Goal: Task Accomplishment & Management: Manage account settings

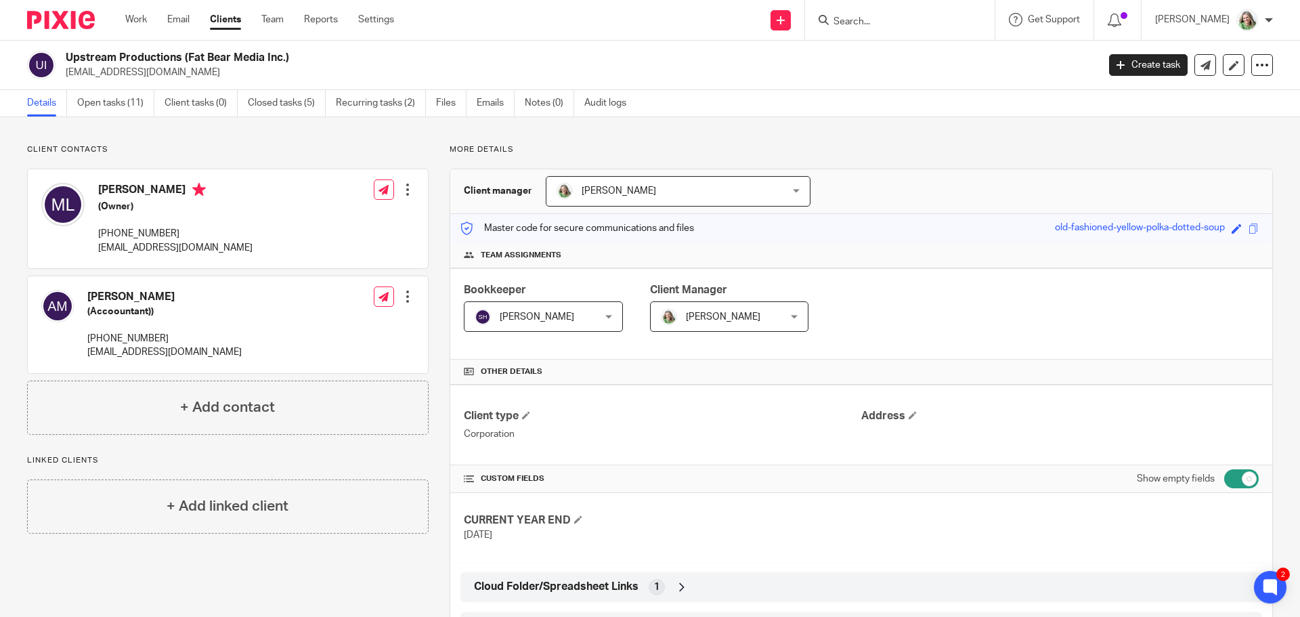
click at [932, 21] on input "Search" at bounding box center [893, 22] width 122 height 12
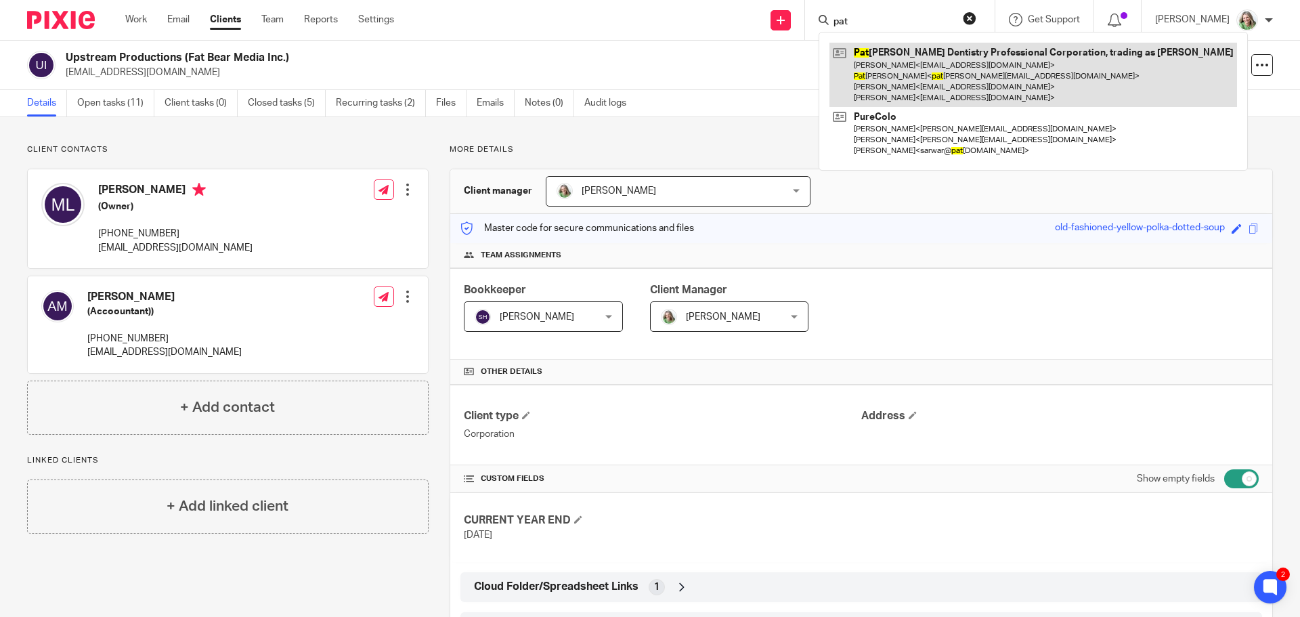
type input "pat"
click at [959, 79] on link at bounding box center [1032, 75] width 407 height 64
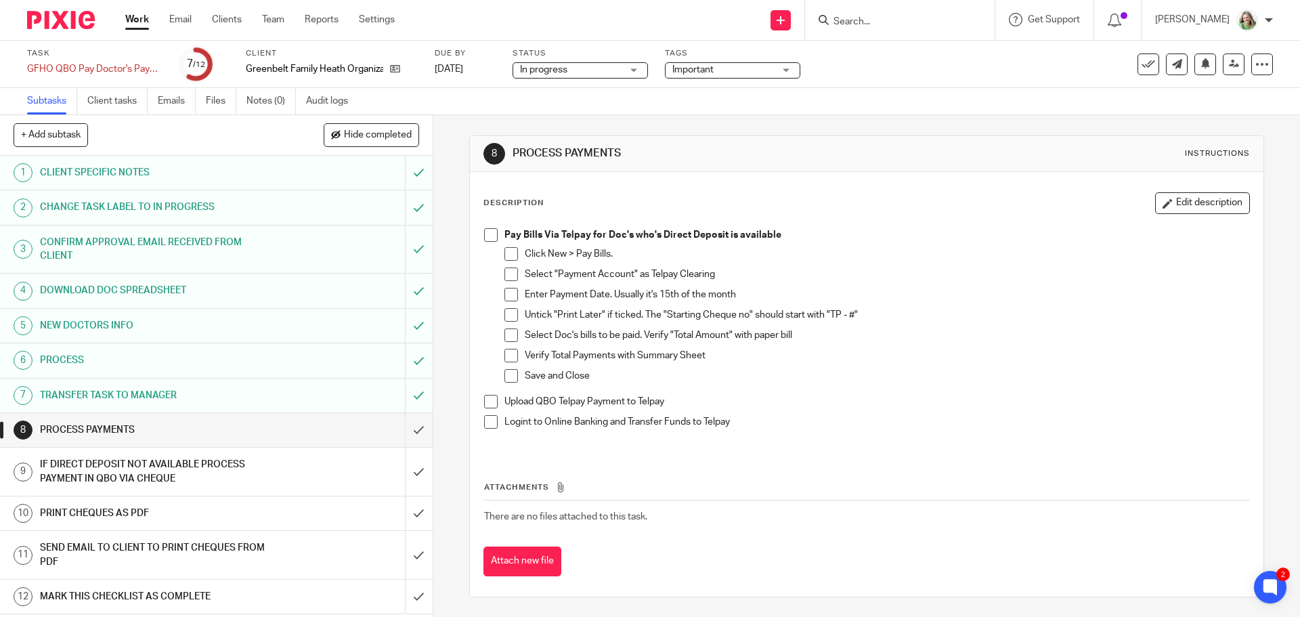
click at [138, 18] on link "Work" at bounding box center [137, 20] width 24 height 14
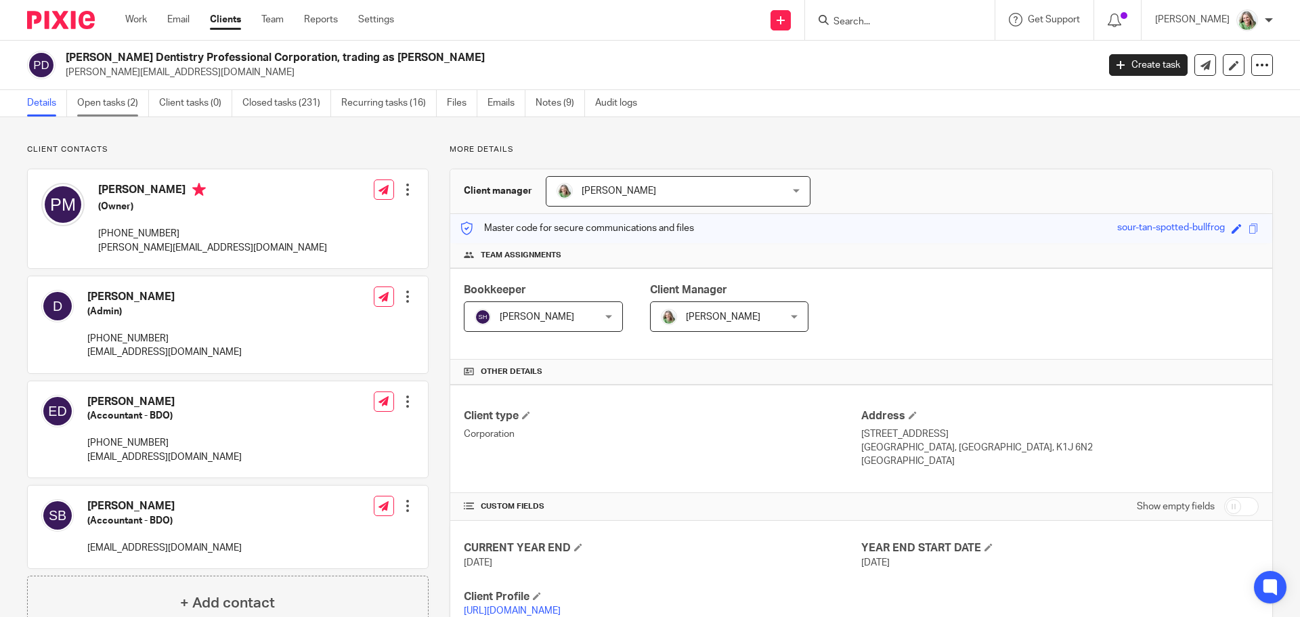
click at [118, 105] on link "Open tasks (2)" at bounding box center [113, 103] width 72 height 26
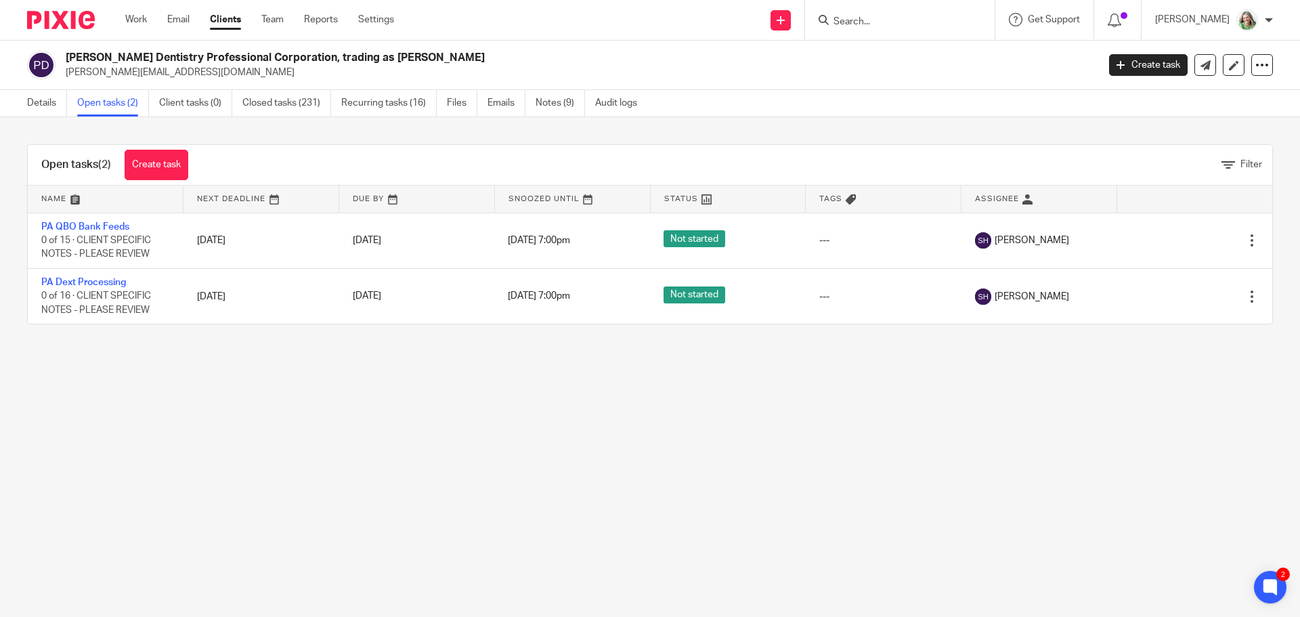
click at [227, 18] on link "Clients" at bounding box center [225, 20] width 31 height 14
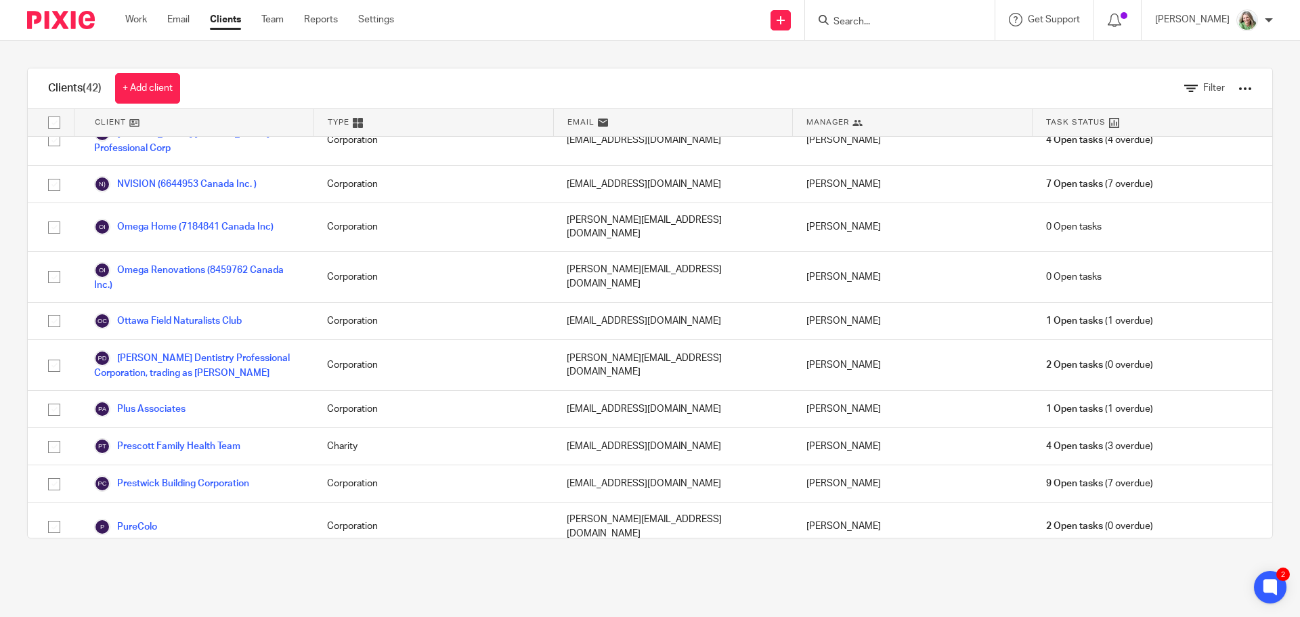
scroll to position [1110, 0]
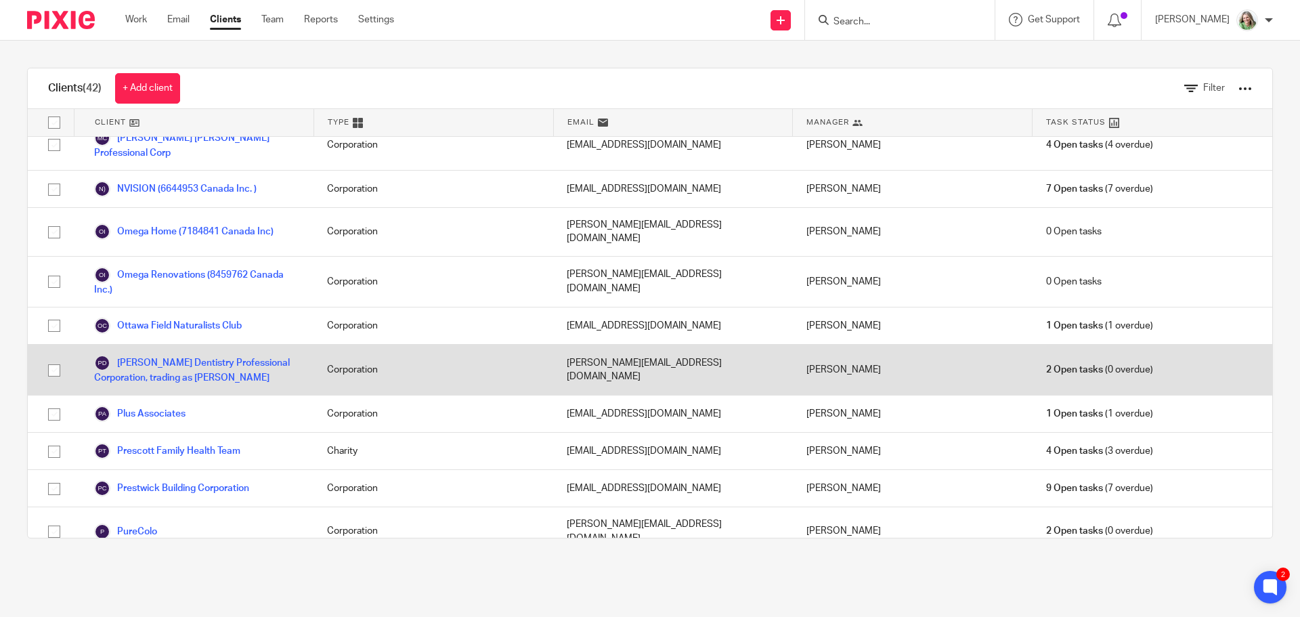
click at [54, 357] on input "checkbox" at bounding box center [54, 370] width 26 height 26
checkbox input "true"
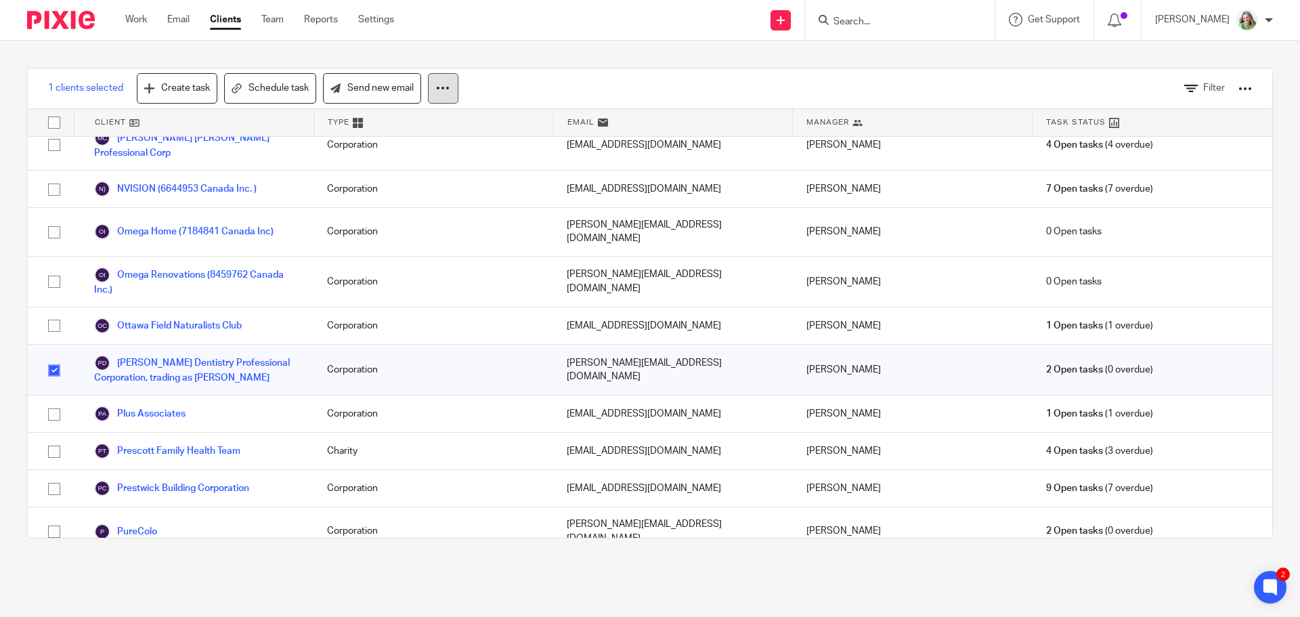
click at [441, 89] on icon at bounding box center [443, 88] width 14 height 14
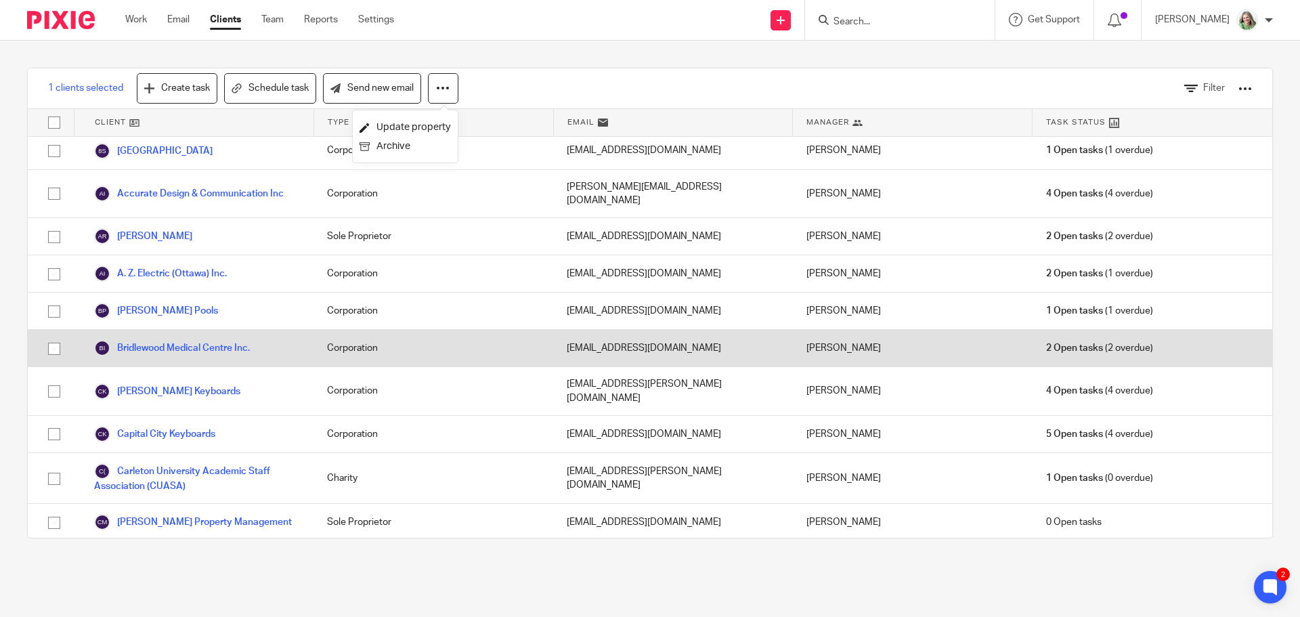
scroll to position [0, 0]
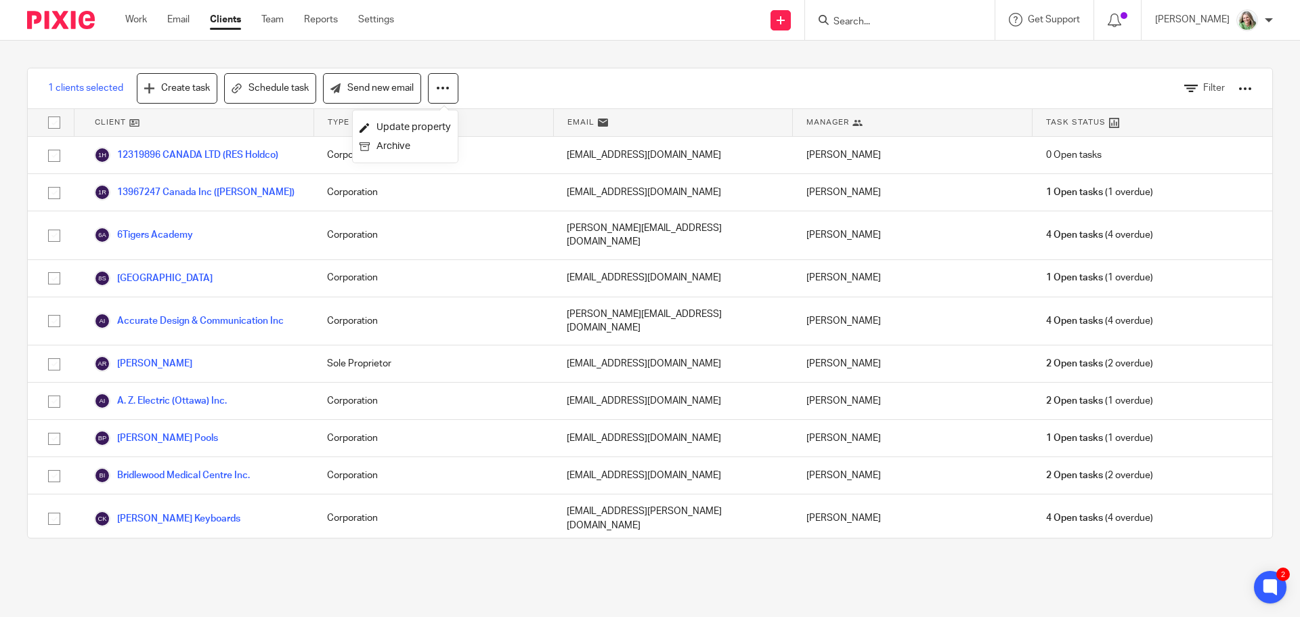
click at [875, 22] on input "Search" at bounding box center [893, 22] width 122 height 12
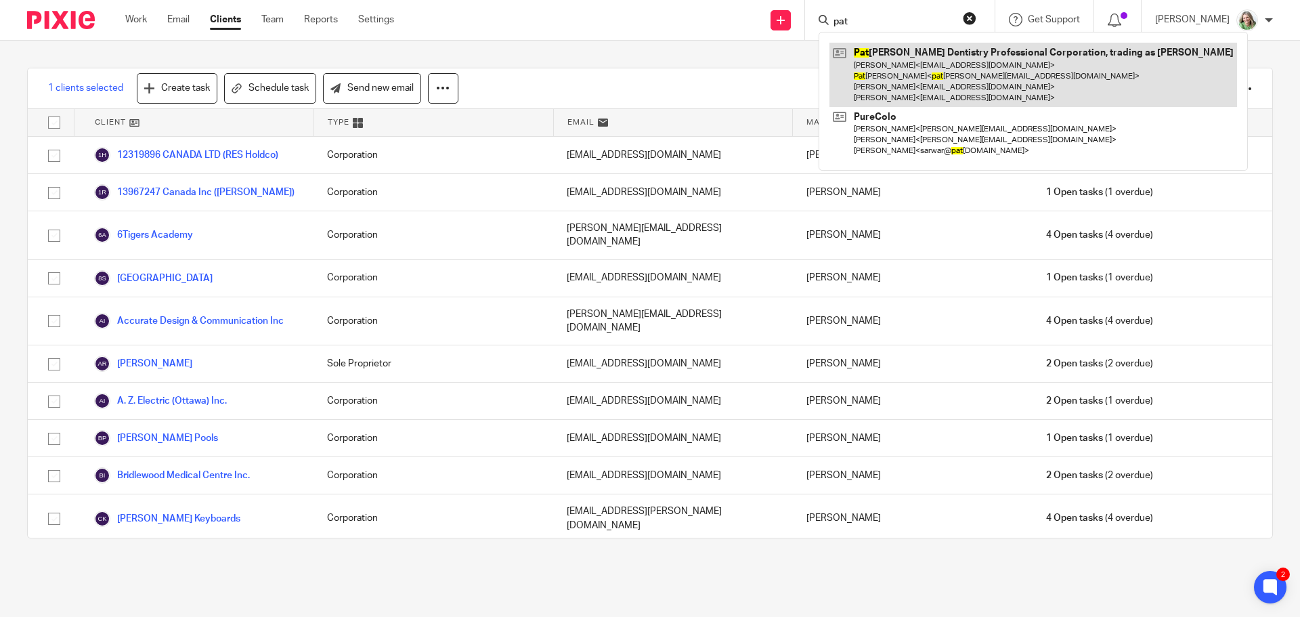
type input "pat"
click at [903, 74] on link at bounding box center [1032, 75] width 407 height 64
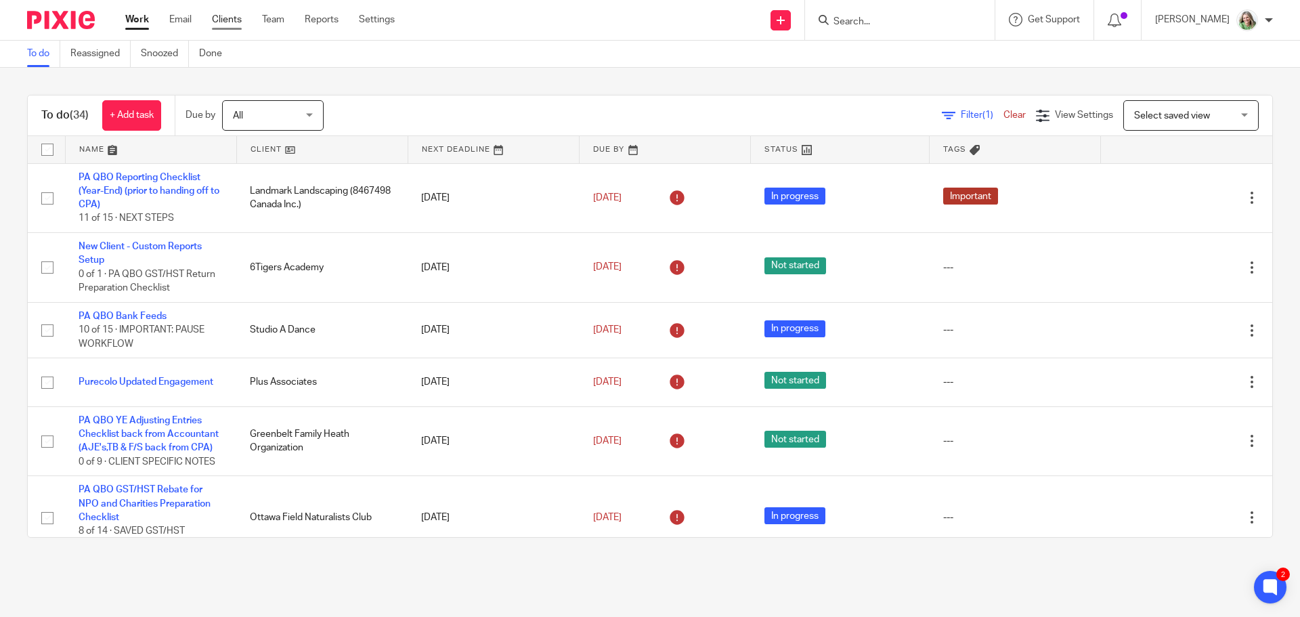
click at [229, 16] on link "Clients" at bounding box center [227, 20] width 30 height 14
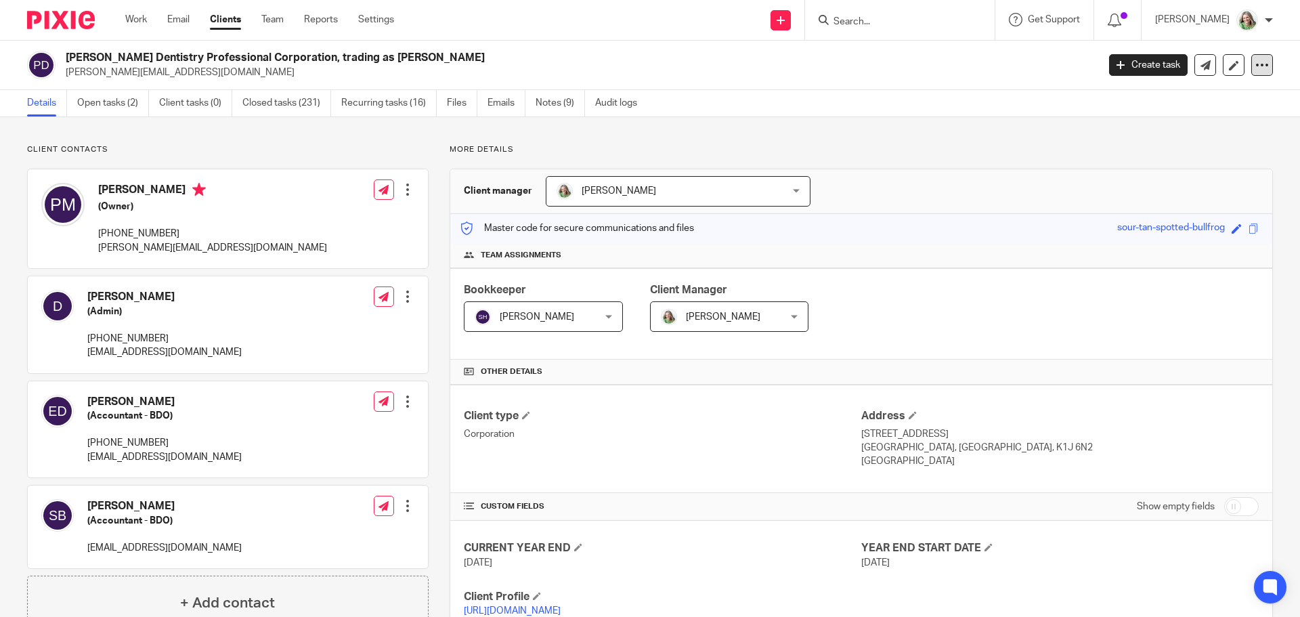
click at [1257, 70] on icon at bounding box center [1262, 65] width 14 height 14
click at [1252, 95] on link "Export data" at bounding box center [1216, 99] width 75 height 20
click at [372, 104] on link "Recurring tasks (16)" at bounding box center [388, 103] width 95 height 26
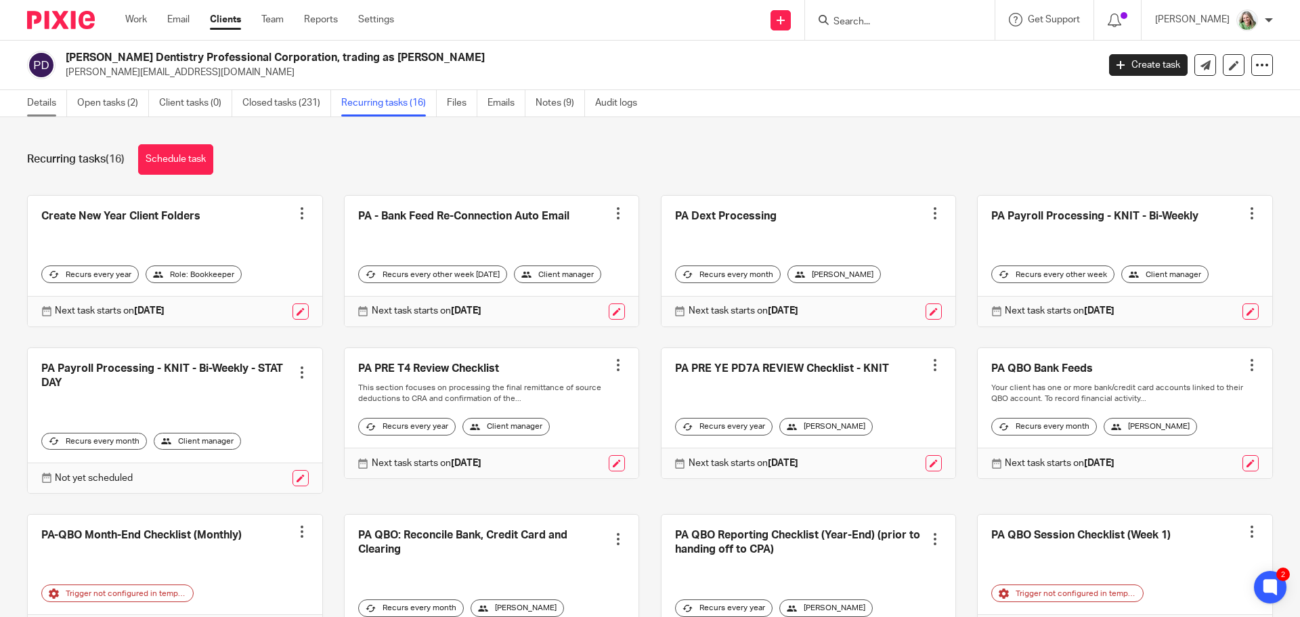
click at [39, 103] on link "Details" at bounding box center [47, 103] width 40 height 26
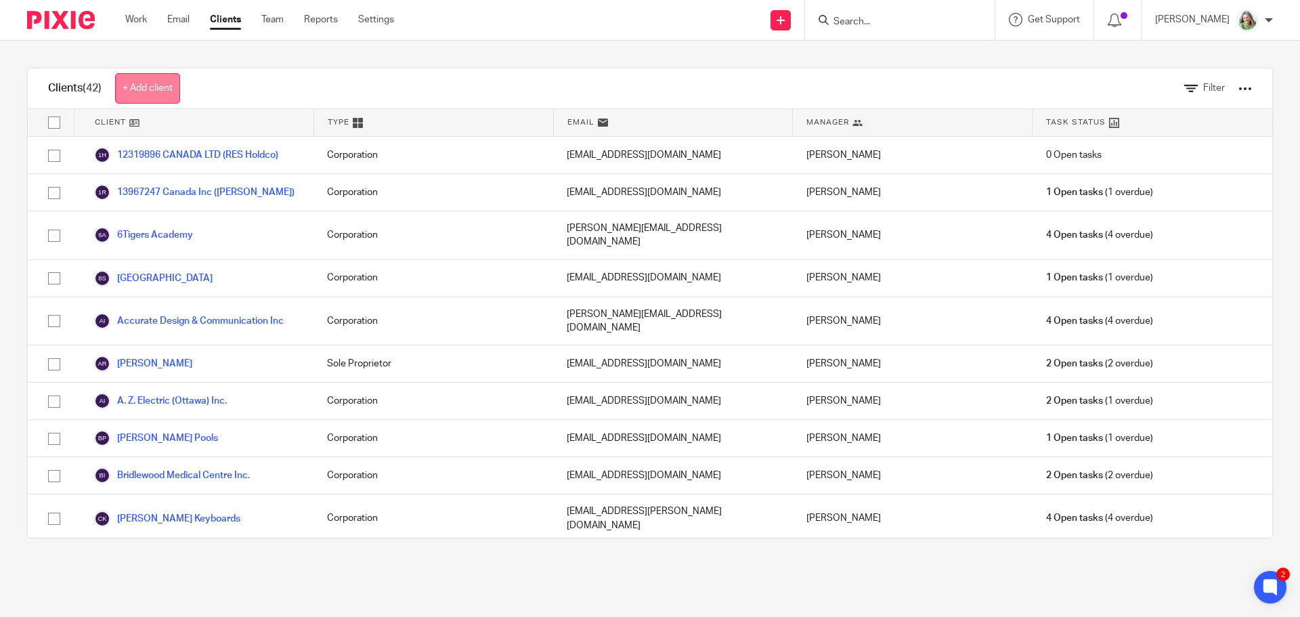
click at [151, 82] on link "+ Add client" at bounding box center [147, 88] width 65 height 30
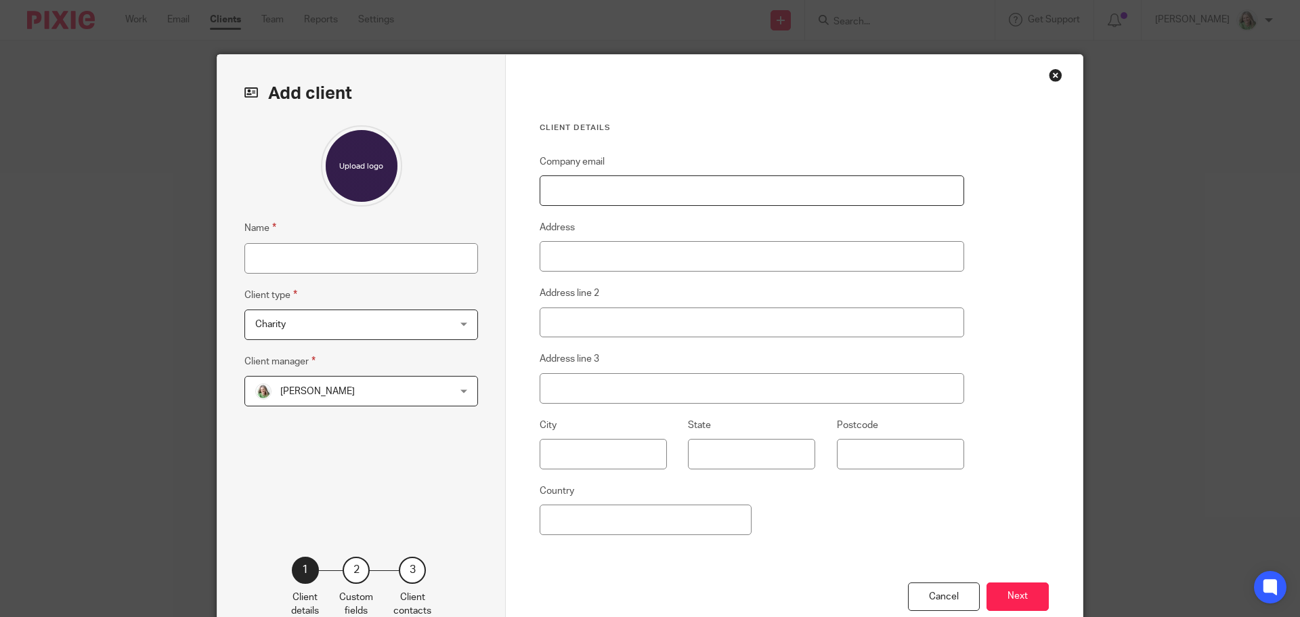
click at [589, 197] on input "Company email" at bounding box center [751, 190] width 424 height 30
click at [399, 265] on input "Name" at bounding box center [361, 258] width 234 height 30
type input "[PERSON_NAME] dental"
click at [337, 319] on span "Charity" at bounding box center [343, 324] width 177 height 28
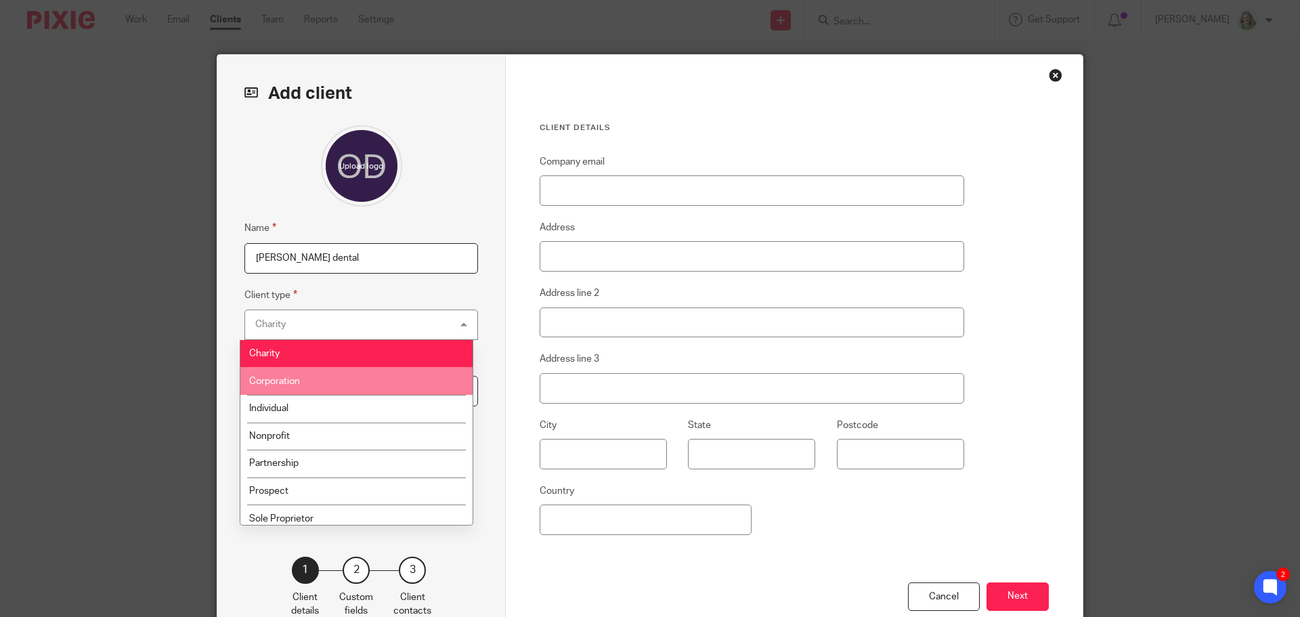
click at [326, 379] on li "Corporation" at bounding box center [356, 381] width 232 height 28
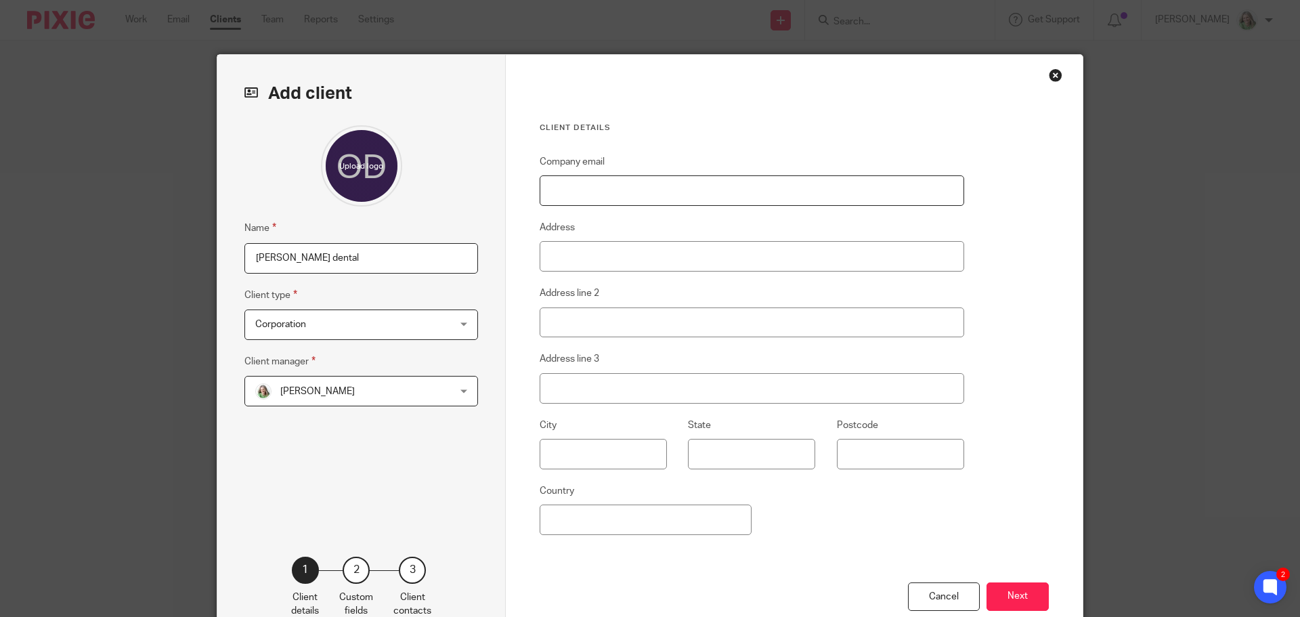
click at [558, 199] on input "Company email" at bounding box center [751, 190] width 424 height 30
paste input "[EMAIL_ADDRESS][PERSON_NAME][DOMAIN_NAME]"
type input "[EMAIL_ADDRESS][PERSON_NAME][DOMAIN_NAME]"
click at [558, 252] on input "Address" at bounding box center [751, 256] width 424 height 30
paste input "[STREET_ADDRESS]"
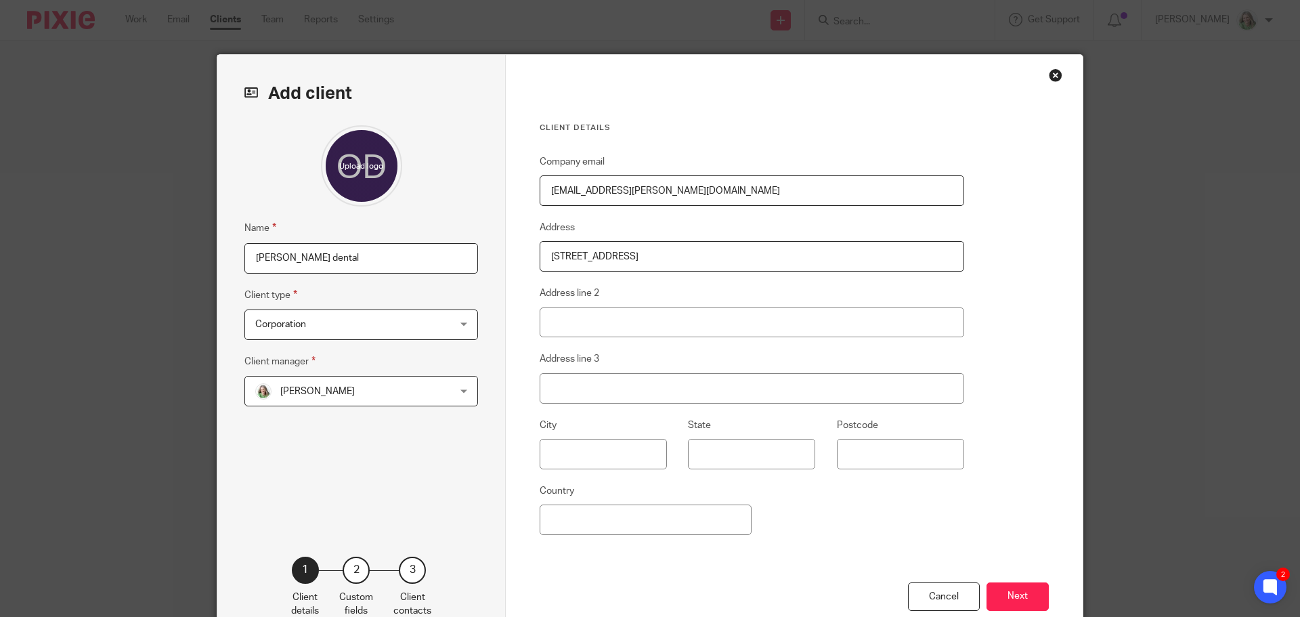
type input "[STREET_ADDRESS]"
click at [595, 452] on input "text" at bounding box center [602, 454] width 127 height 30
type input "[GEOGRAPHIC_DATA]"
type input "ON"
paste input "K1J 6N2"
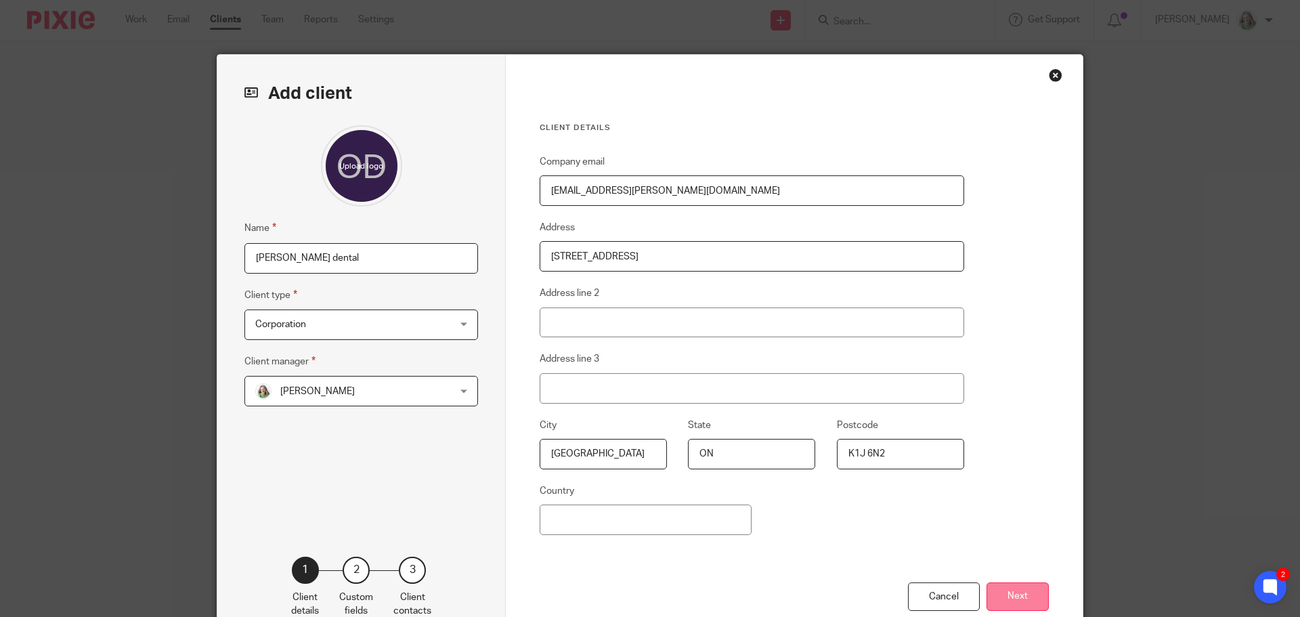
type input "K1J 6N2"
click at [1007, 598] on button "Next" at bounding box center [1017, 596] width 62 height 29
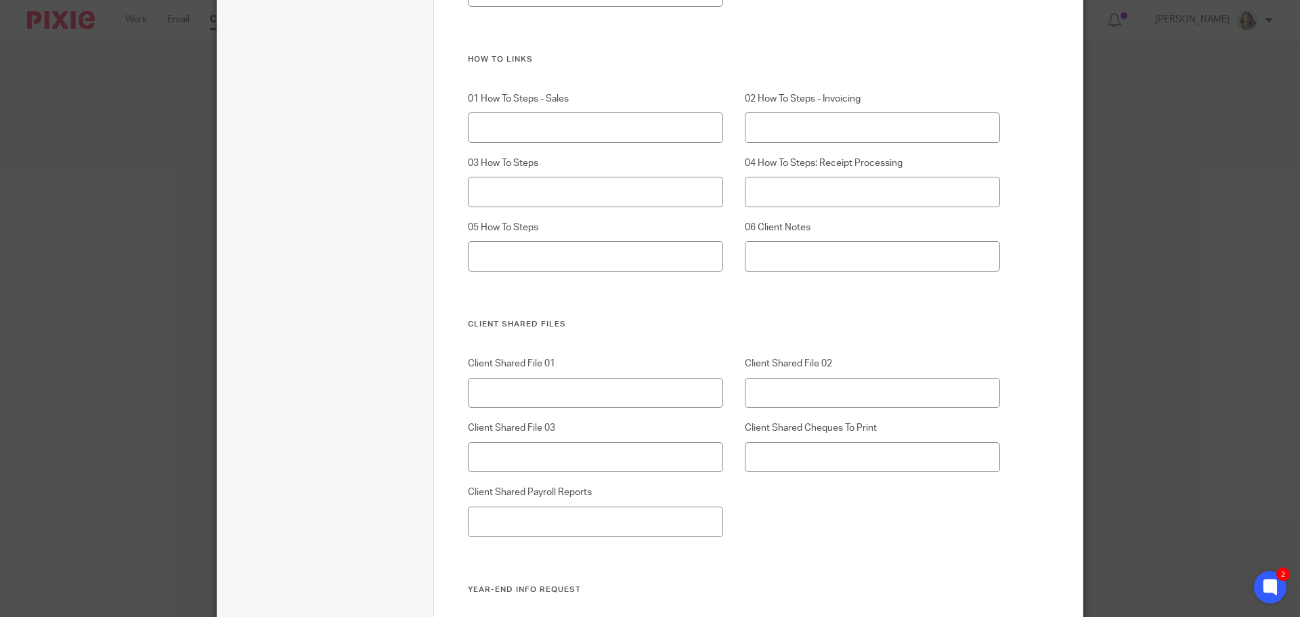
scroll to position [7251, 0]
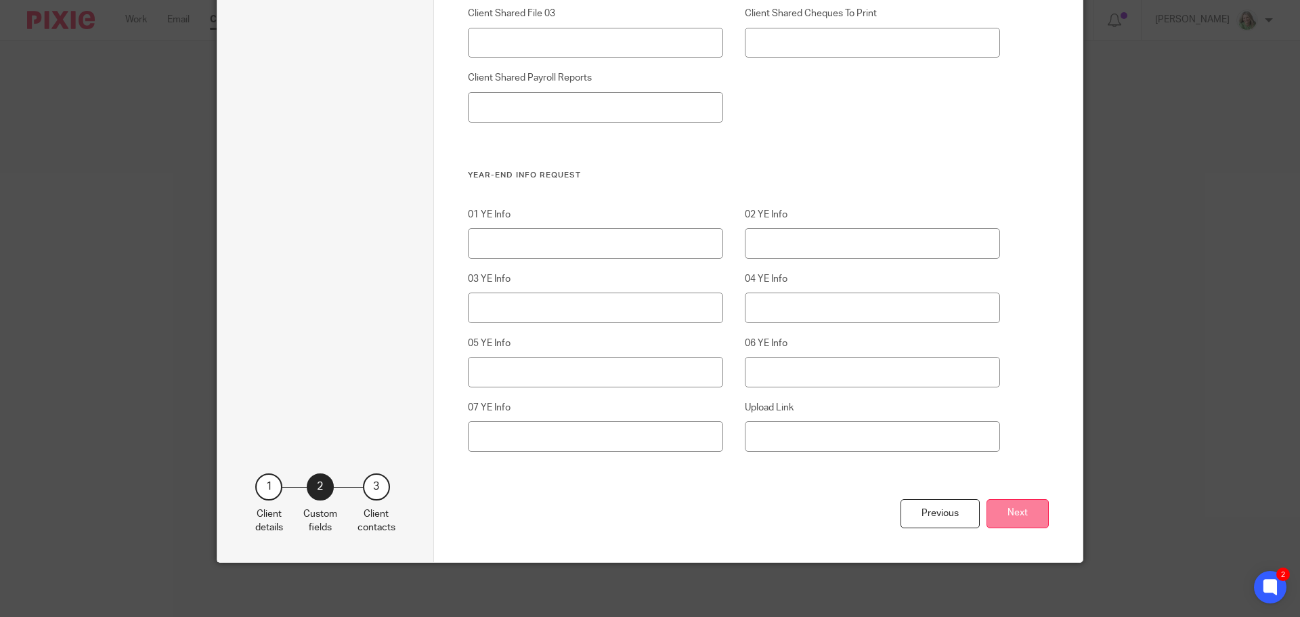
click at [1005, 520] on button "Next" at bounding box center [1017, 513] width 62 height 29
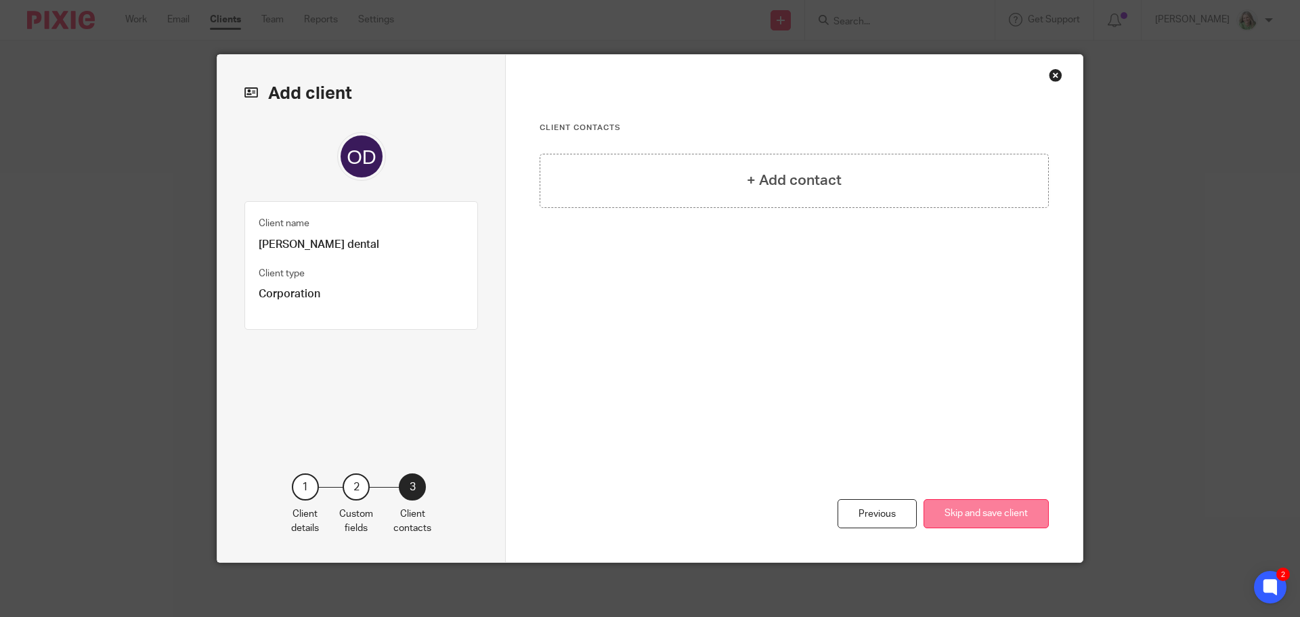
scroll to position [0, 0]
click at [789, 182] on h4 "+ Add contact" at bounding box center [794, 180] width 95 height 21
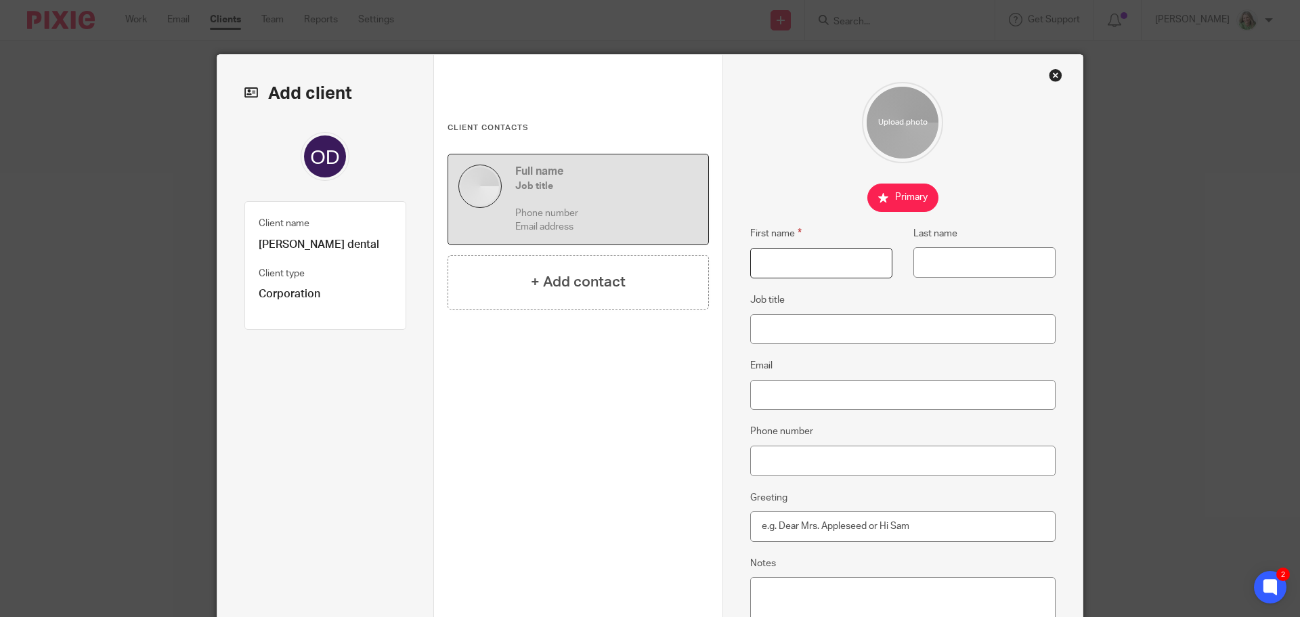
click at [774, 267] on input "First name" at bounding box center [821, 263] width 142 height 30
paste input "[PERSON_NAME]"
drag, startPoint x: 785, startPoint y: 261, endPoint x: 881, endPoint y: 282, distance: 97.7
click at [881, 282] on div "First name Kohila Kandasamy Last name" at bounding box center [891, 258] width 327 height 66
type input "Kohila"
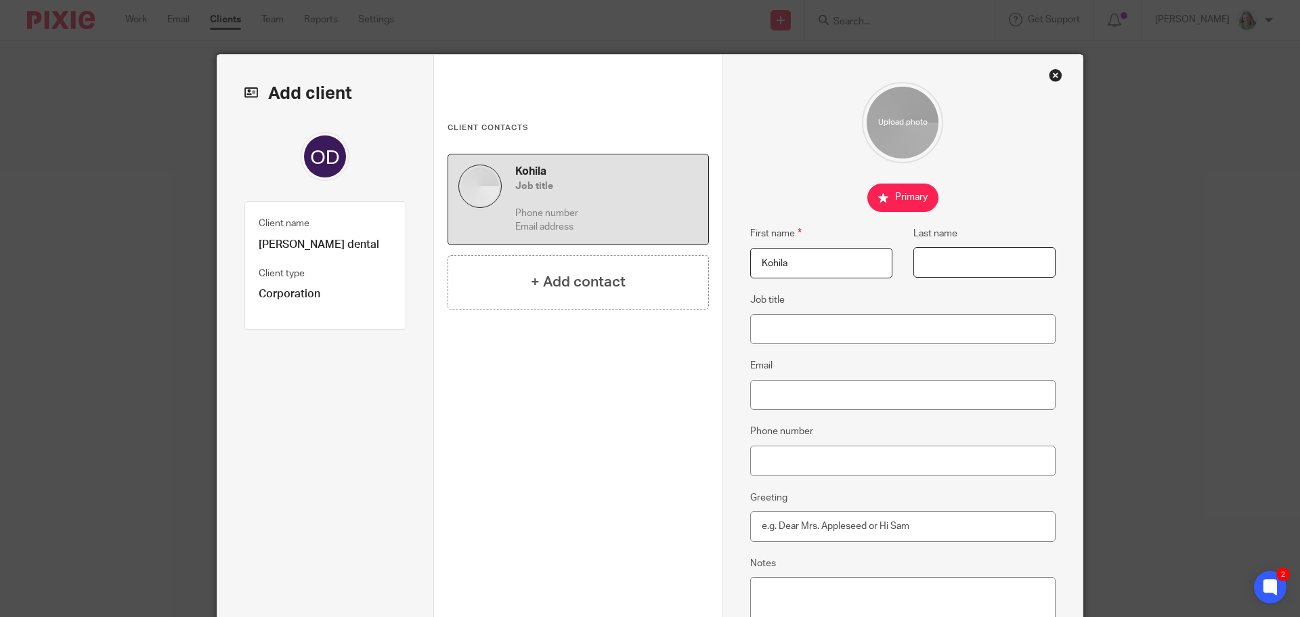
paste input "[PERSON_NAME]"
type input "[PERSON_NAME]"
type input "Owner"
click at [764, 393] on input "Email" at bounding box center [903, 395] width 306 height 30
paste input "[EMAIL_ADDRESS][DOMAIN_NAME]"
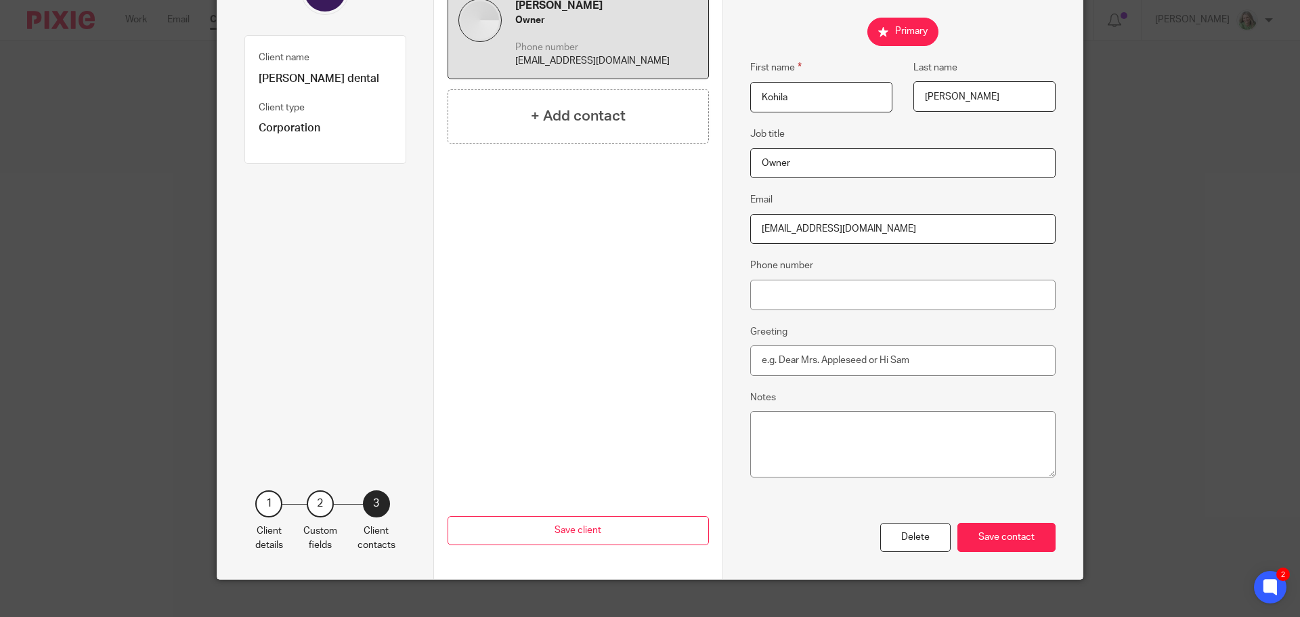
scroll to position [183, 0]
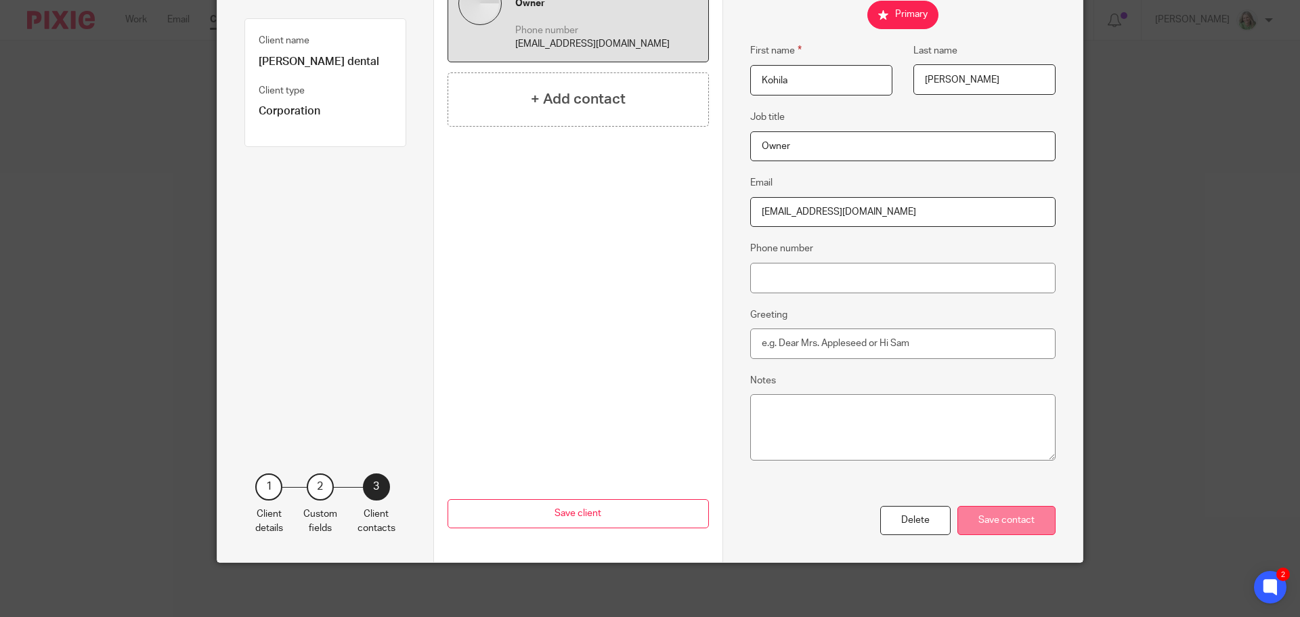
type input "[EMAIL_ADDRESS][DOMAIN_NAME]"
click at [999, 519] on div "Save contact" at bounding box center [1006, 520] width 98 height 29
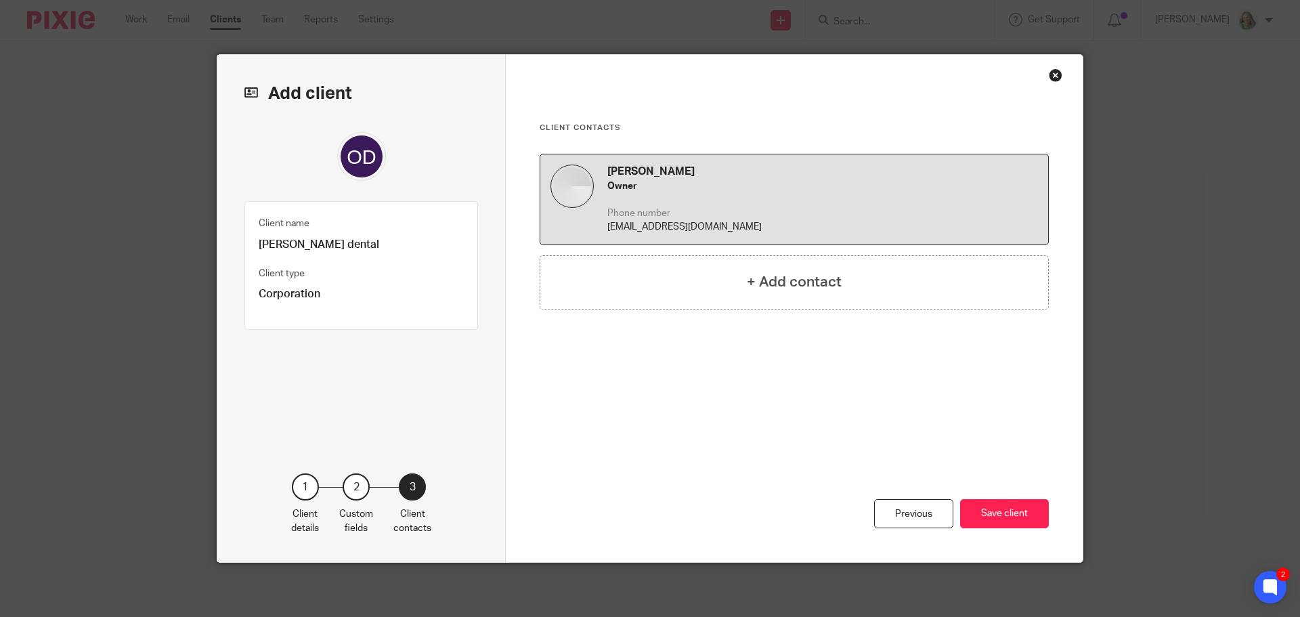
scroll to position [0, 0]
click at [999, 519] on button "Save client" at bounding box center [1004, 513] width 89 height 29
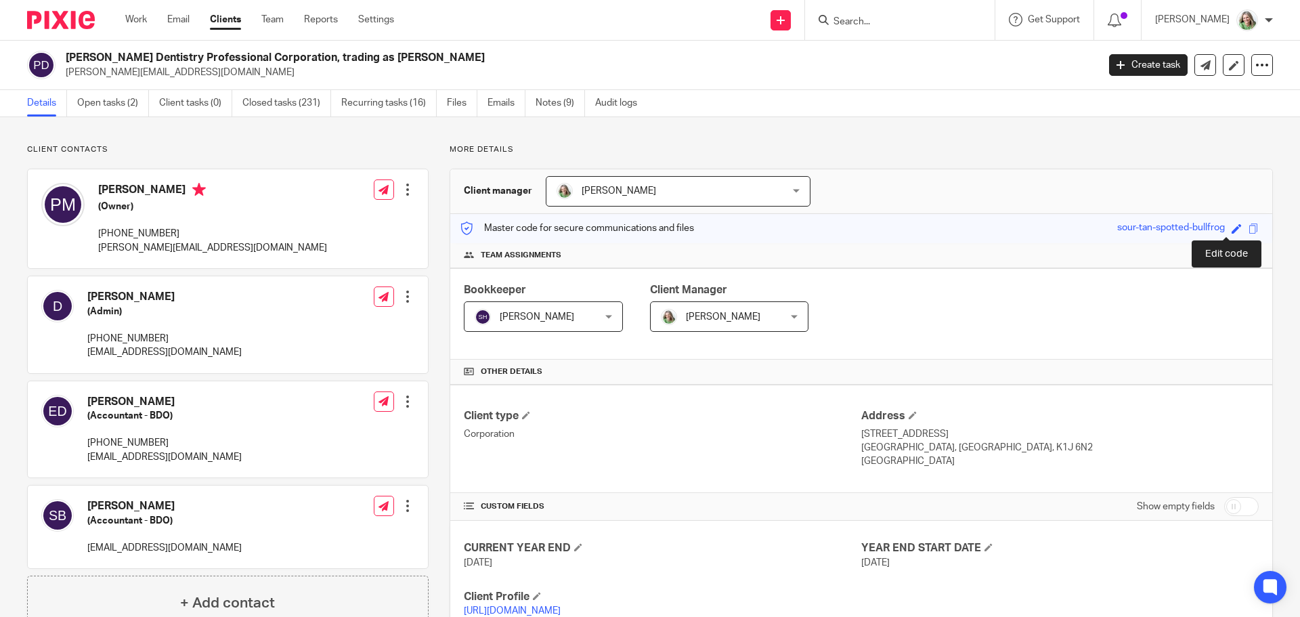
click at [1231, 227] on span at bounding box center [1236, 228] width 10 height 10
type input "sour-tan-spotted-bullfrog"
drag, startPoint x: 946, startPoint y: 431, endPoint x: 854, endPoint y: 435, distance: 92.1
click at [861, 435] on p "[STREET_ADDRESS]" at bounding box center [1059, 434] width 397 height 14
copy p "[STREET_ADDRESS]"
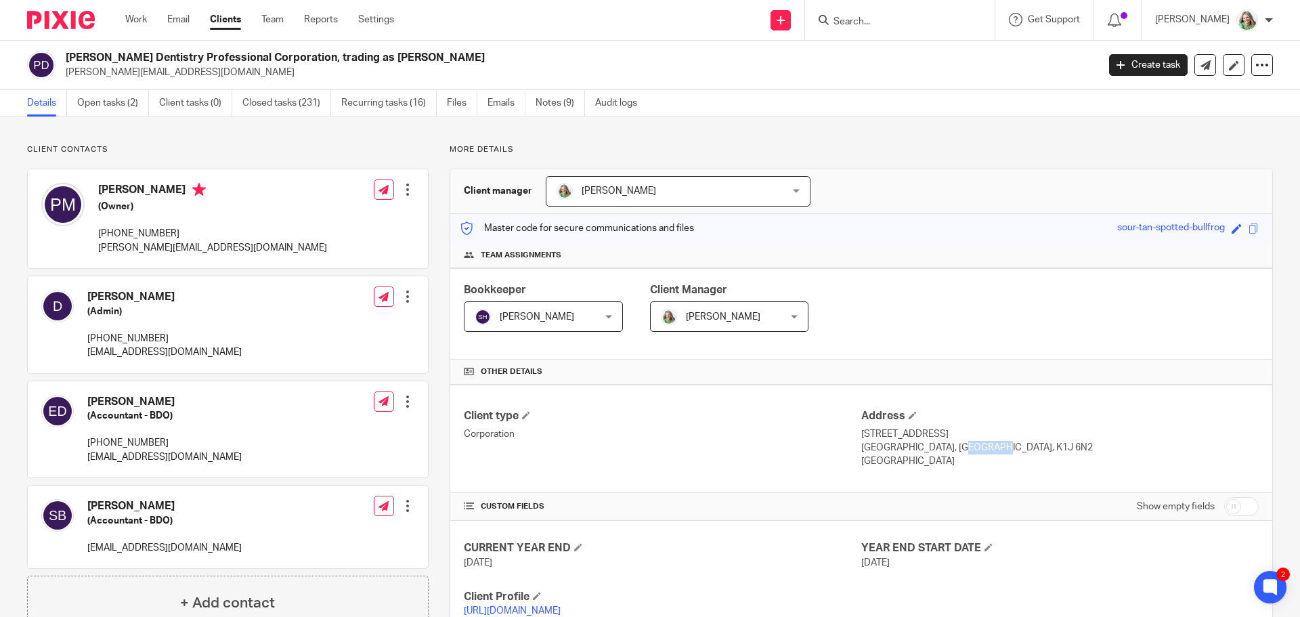
drag, startPoint x: 946, startPoint y: 445, endPoint x: 908, endPoint y: 445, distance: 37.2
click at [908, 445] on p "Ottawa, ON, K1J 6N2" at bounding box center [1059, 448] width 397 height 14
copy p "K1J 6N2"
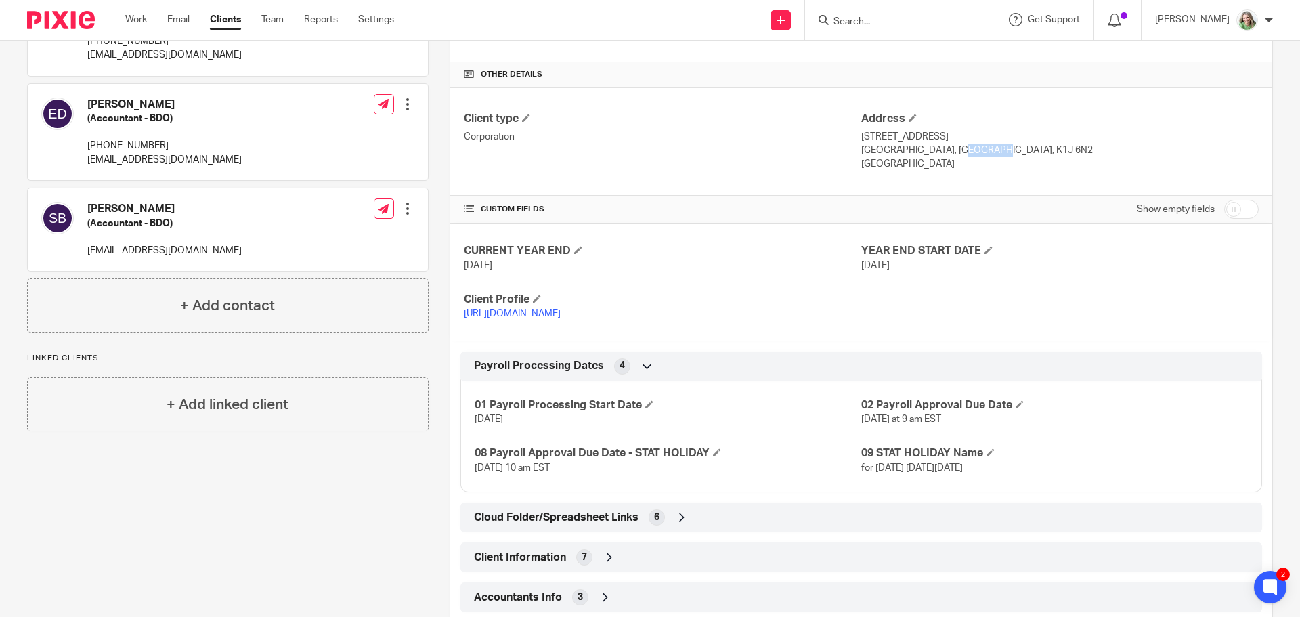
scroll to position [338, 0]
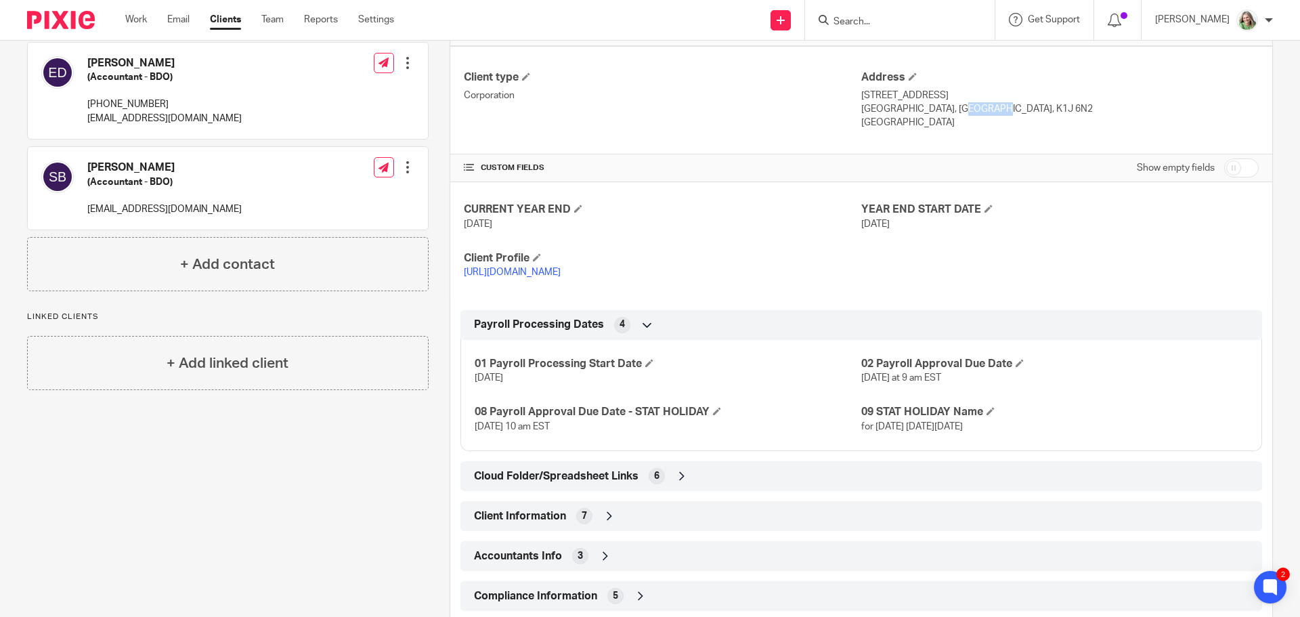
click at [1240, 170] on input "checkbox" at bounding box center [1241, 167] width 35 height 19
checkbox input "true"
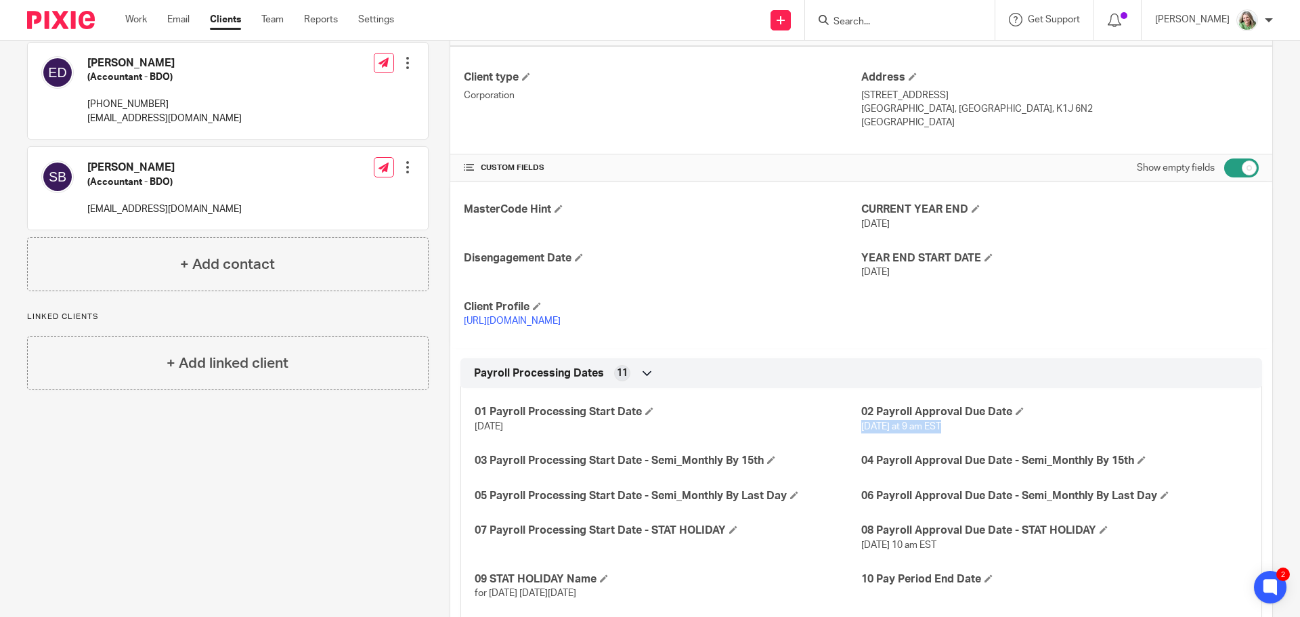
drag, startPoint x: 942, startPoint y: 424, endPoint x: 854, endPoint y: 431, distance: 88.9
click at [861, 431] on p "Monday at 9 am EST" at bounding box center [1054, 427] width 387 height 14
copy span "Monday at 9 am EST"
drag, startPoint x: 1007, startPoint y: 543, endPoint x: 855, endPoint y: 550, distance: 151.8
click at [861, 550] on p "Friday, June 27, 2025 at 10 am EST" at bounding box center [1054, 545] width 387 height 14
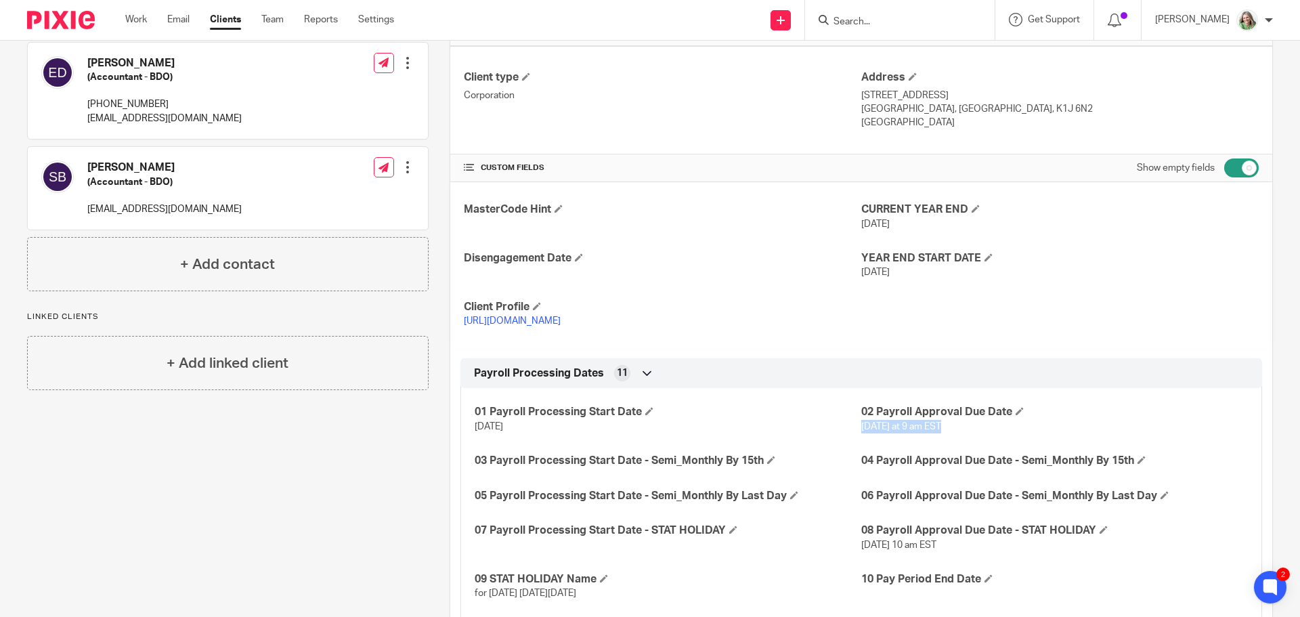
copy span "Friday, June 27, 2025 at 10 am EST"
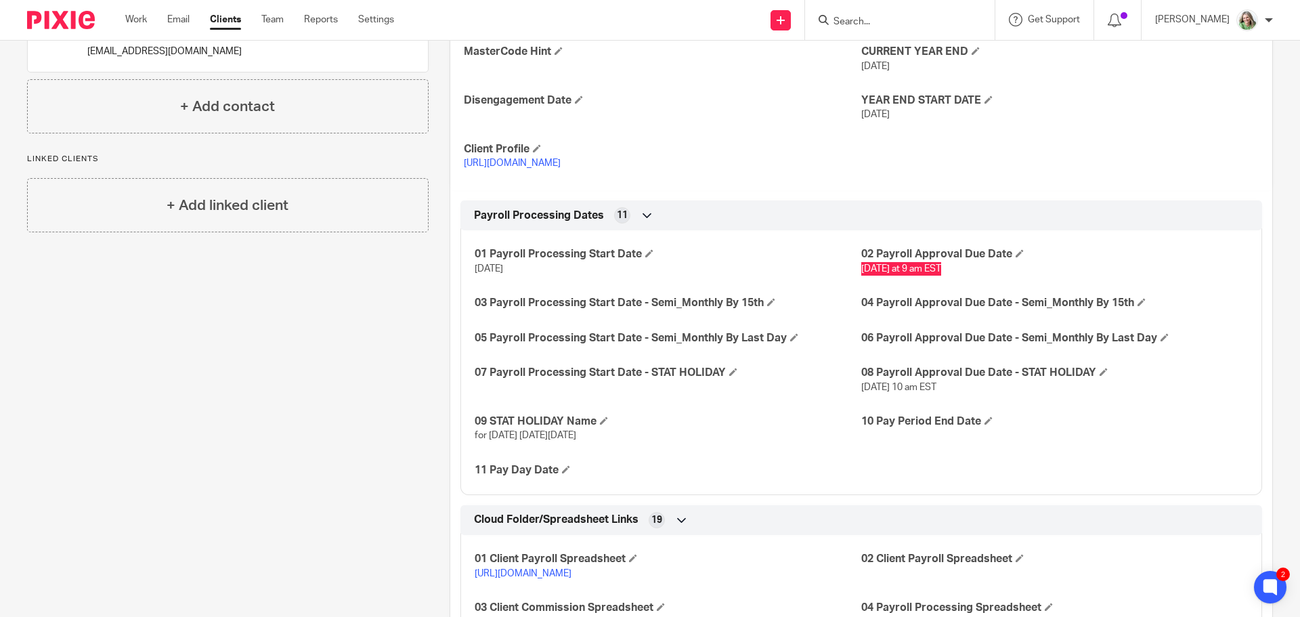
scroll to position [542, 0]
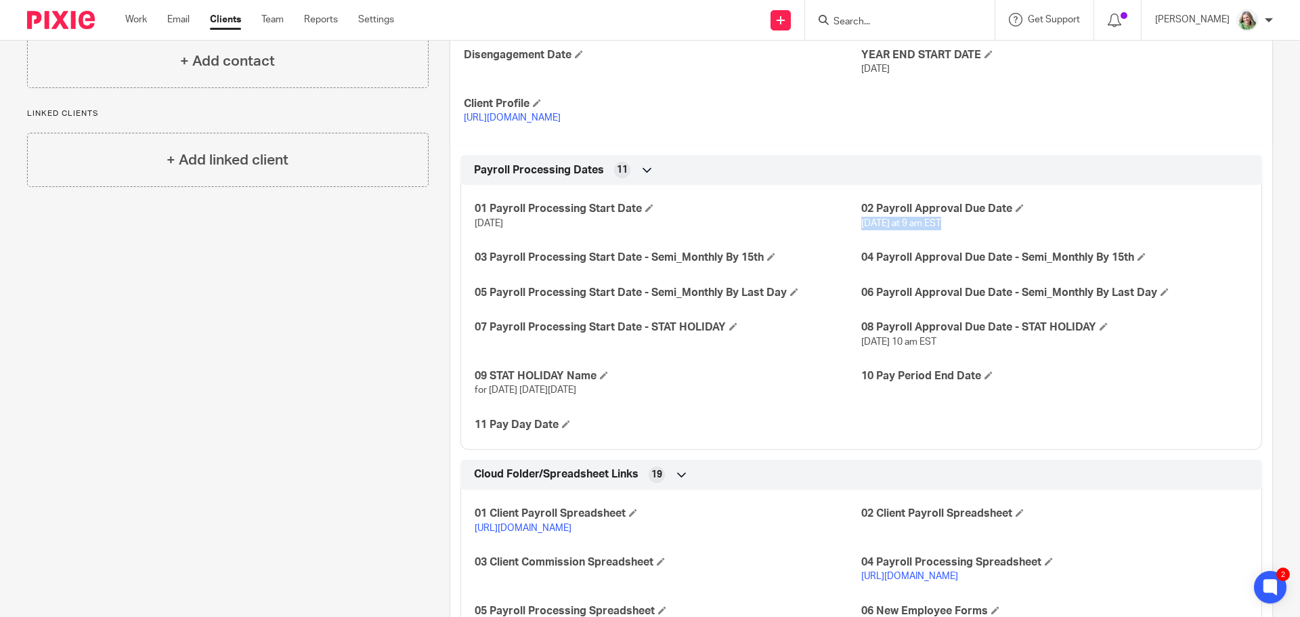
drag, startPoint x: 645, startPoint y: 387, endPoint x: 467, endPoint y: 393, distance: 178.1
click at [467, 393] on div "01 Payroll Processing Start Date Jul 10, 2025 02 Payroll Approval Due Date Mond…" at bounding box center [860, 312] width 801 height 275
copy span "for Canada Day on Tuesday, July 1, 2025"
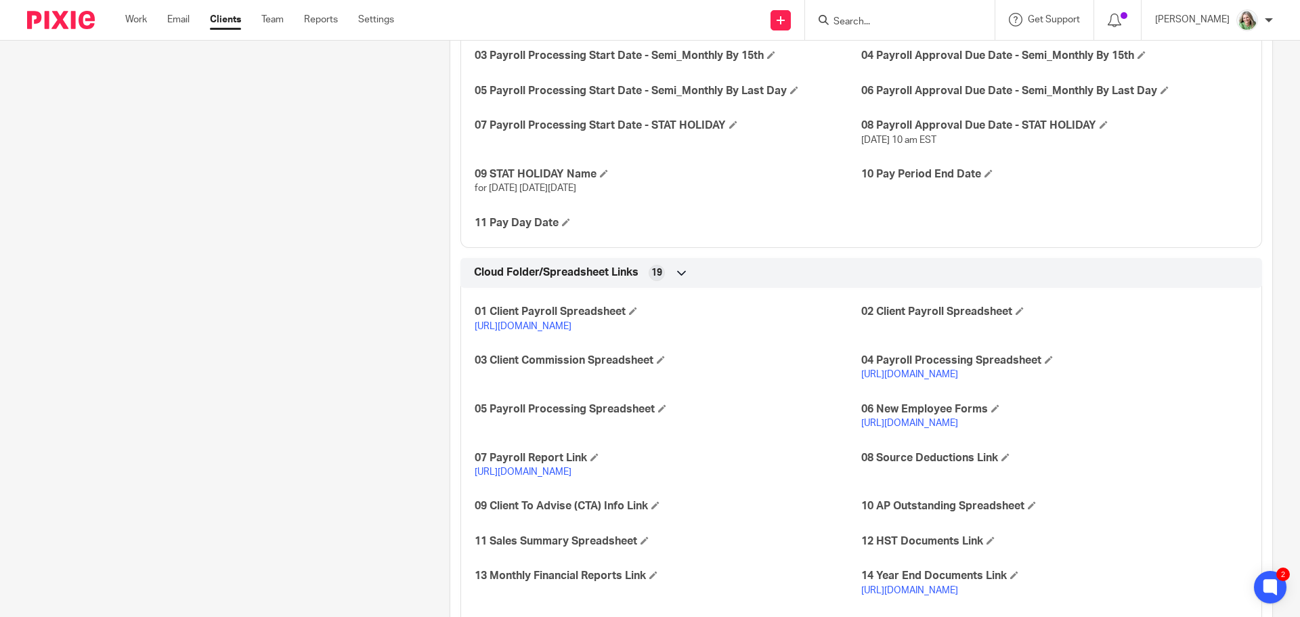
scroll to position [745, 0]
click at [630, 306] on span at bounding box center [633, 309] width 8 height 8
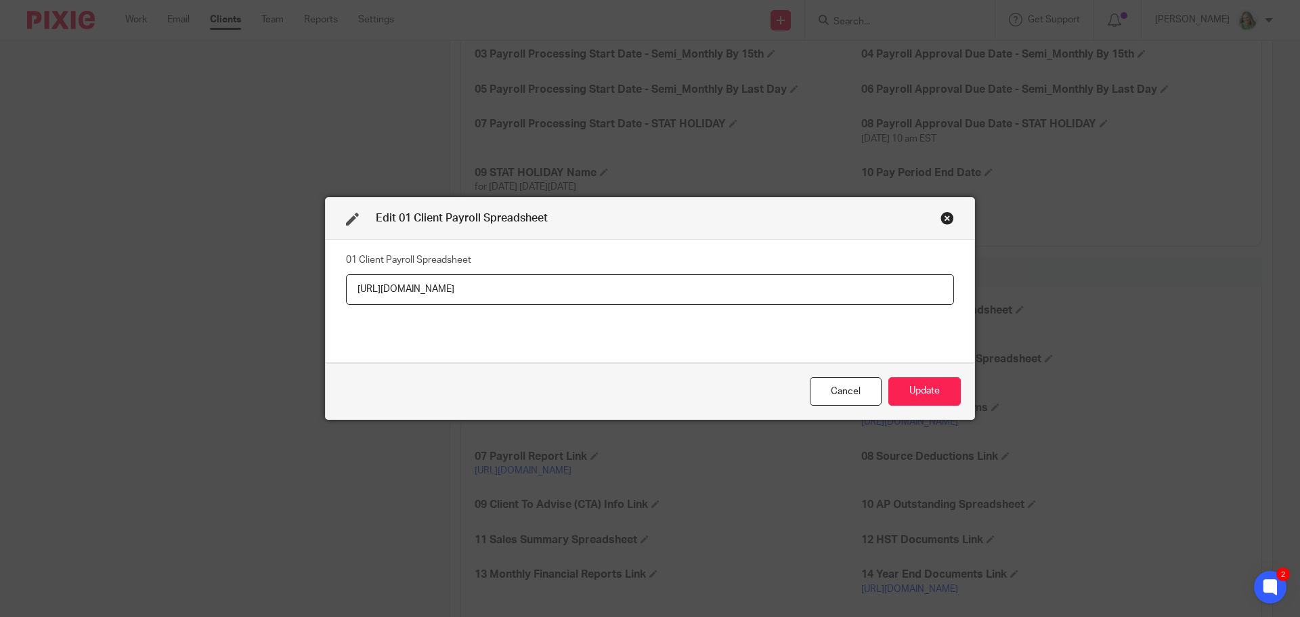
scroll to position [0, 5]
click at [663, 290] on input "https://docs.google.com/spreadsheets/d/159Q6PS_qWb8z51zMq8Oj-QyU_Z_kbS_buzngL8x…" at bounding box center [650, 289] width 608 height 30
click at [841, 399] on div "Cancel" at bounding box center [846, 391] width 72 height 29
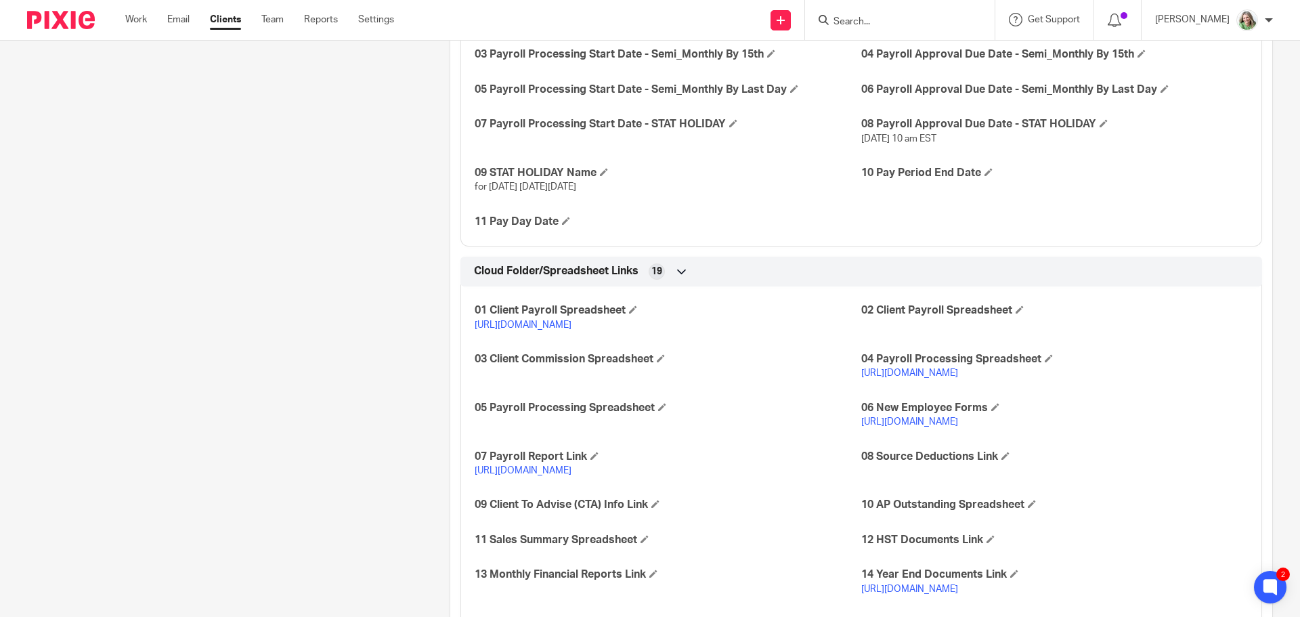
drag, startPoint x: 1072, startPoint y: 400, endPoint x: 857, endPoint y: 385, distance: 215.8
click at [861, 380] on p "https://docs.google.com/spreadsheets/d/1ZLXuS3yMCXoy7xfY1FeftXnwstmeiKxnDnTS3sG…" at bounding box center [1054, 373] width 387 height 14
copy link "https://docs.google.com/spreadsheets/d/1ZLXuS3yMCXoy7xfY1FeftXnwstmeiKxnDnTS3sG…"
click at [991, 411] on span at bounding box center [995, 407] width 8 height 8
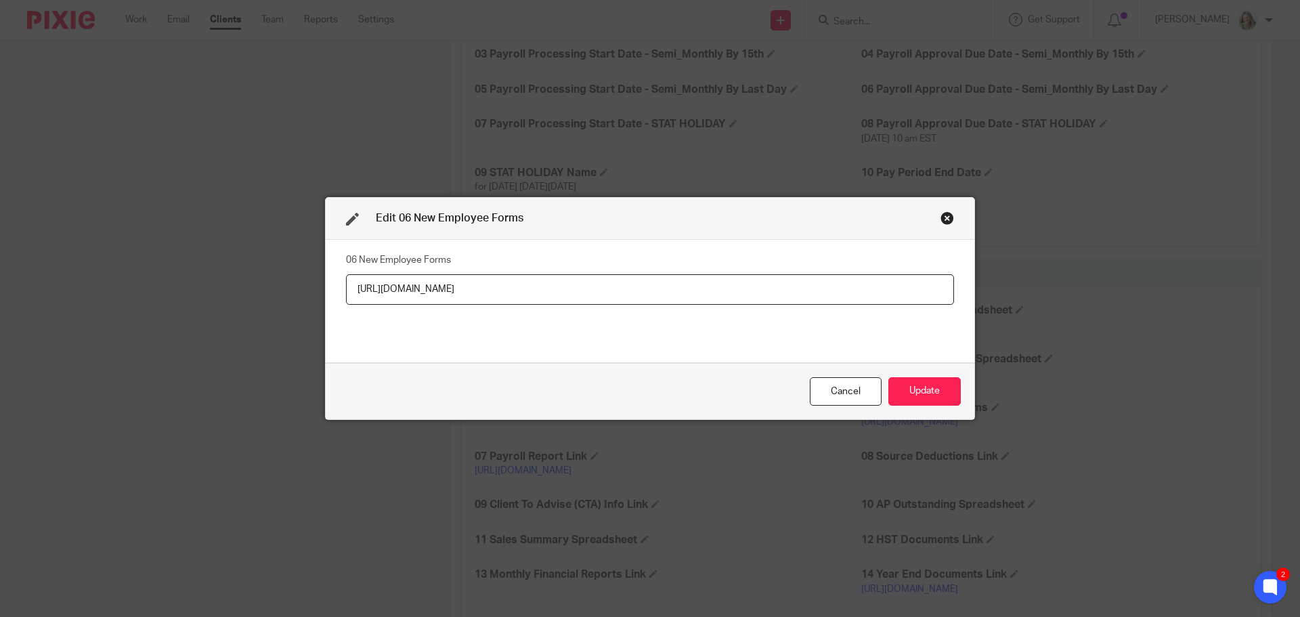
drag, startPoint x: 520, startPoint y: 288, endPoint x: 246, endPoint y: 268, distance: 274.2
click at [246, 268] on div "Edit 06 New Employee Forms 06 New Employee Forms https://cp.sync.com/files/1462…" at bounding box center [650, 308] width 1300 height 617
click at [943, 217] on div "Close this dialog window" at bounding box center [947, 218] width 14 height 14
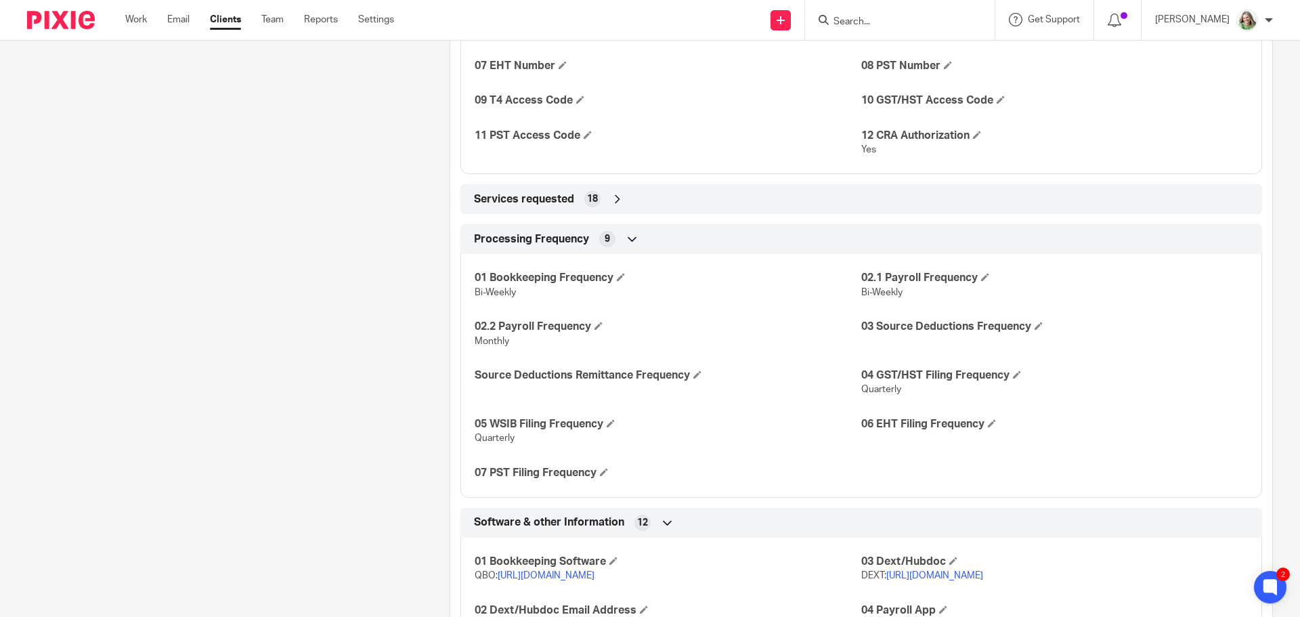
scroll to position [2031, 0]
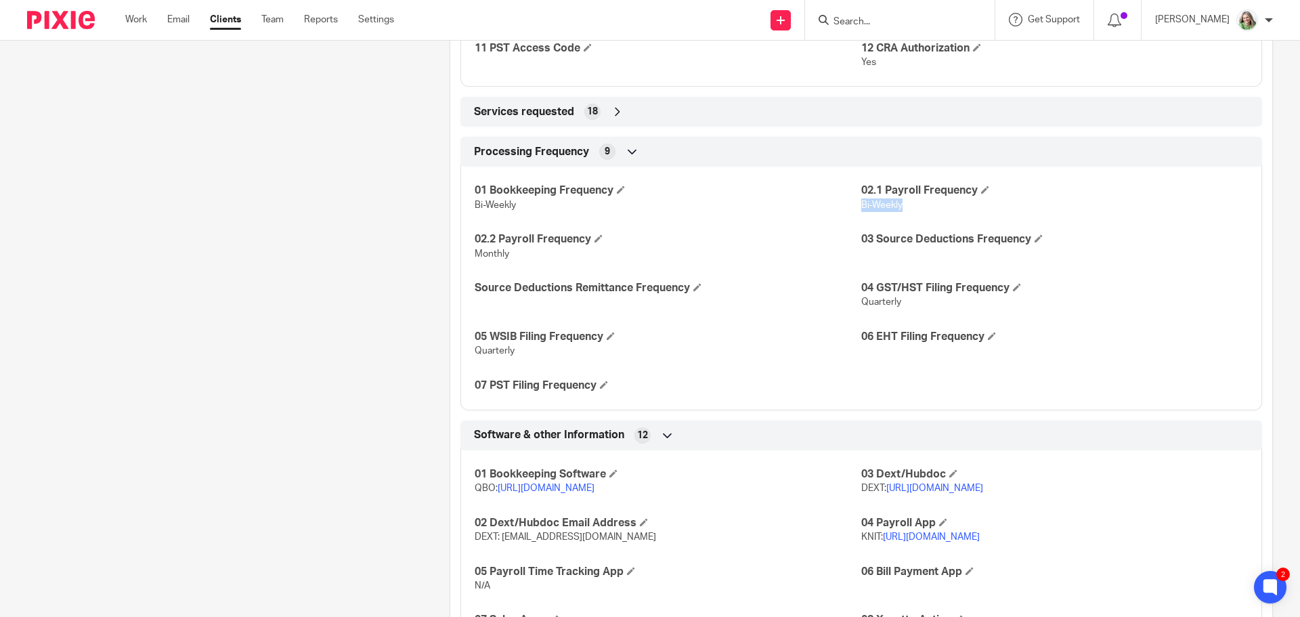
drag, startPoint x: 901, startPoint y: 231, endPoint x: 856, endPoint y: 233, distance: 45.4
click at [861, 212] on p "Bi-Weekly" at bounding box center [1054, 205] width 387 height 14
copy span "Bi-Weekly"
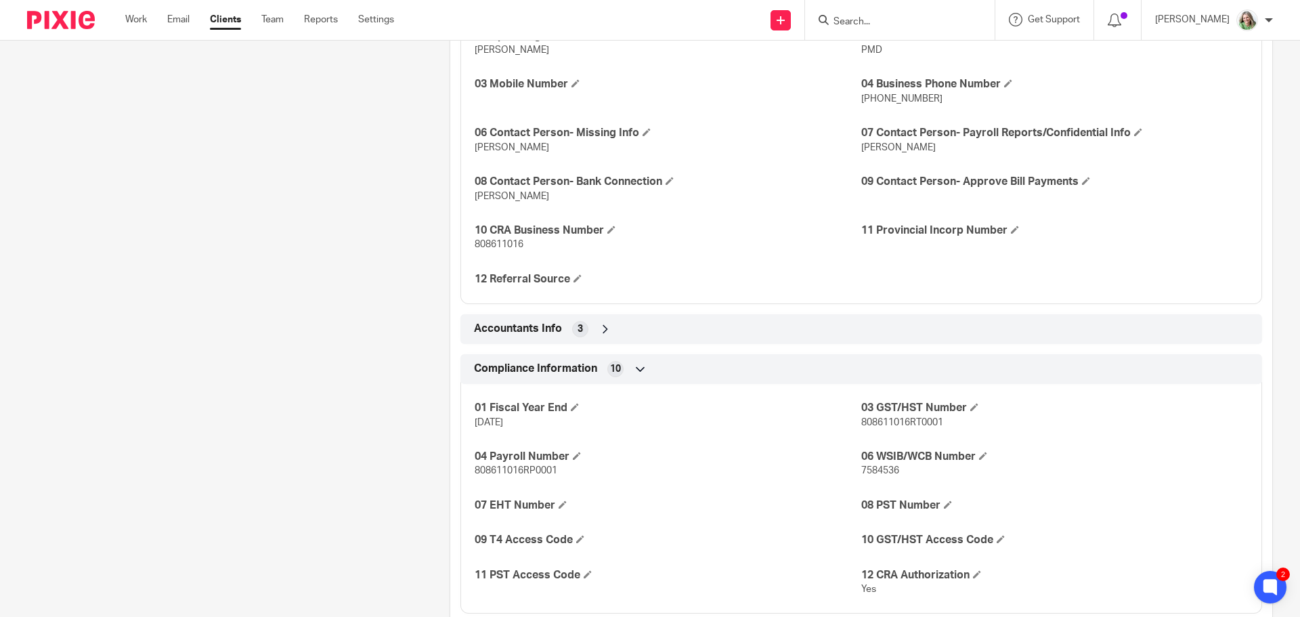
scroll to position [1421, 0]
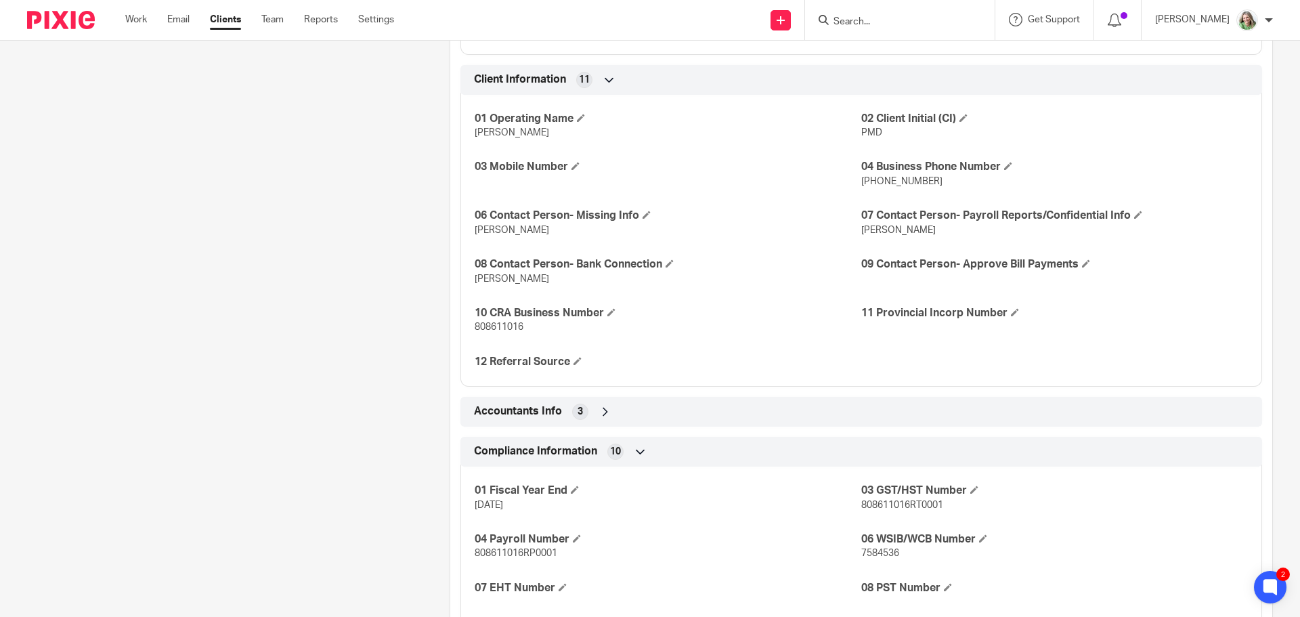
drag, startPoint x: 539, startPoint y: 168, endPoint x: 468, endPoint y: 160, distance: 71.5
click at [468, 160] on div "01 Operating Name Ogilvie Dental 02 Client Initial (CI) PMD 03 Mobile Number 04…" at bounding box center [860, 236] width 801 height 302
copy span "Ogilvie Dental"
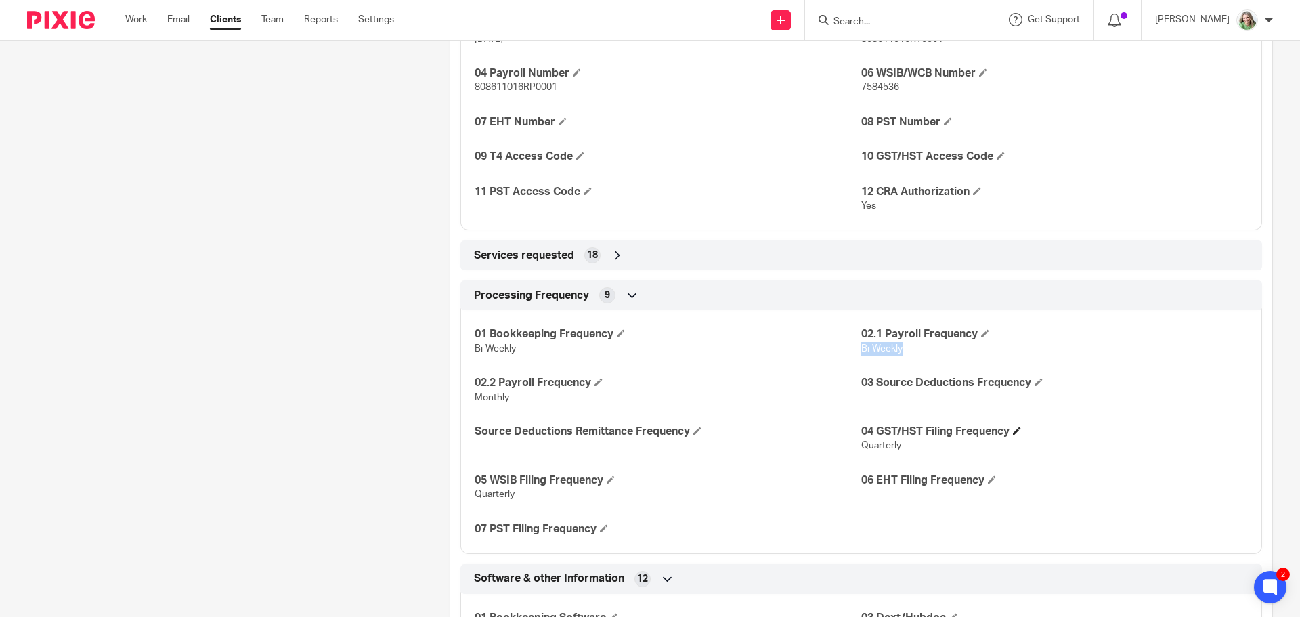
scroll to position [1895, 0]
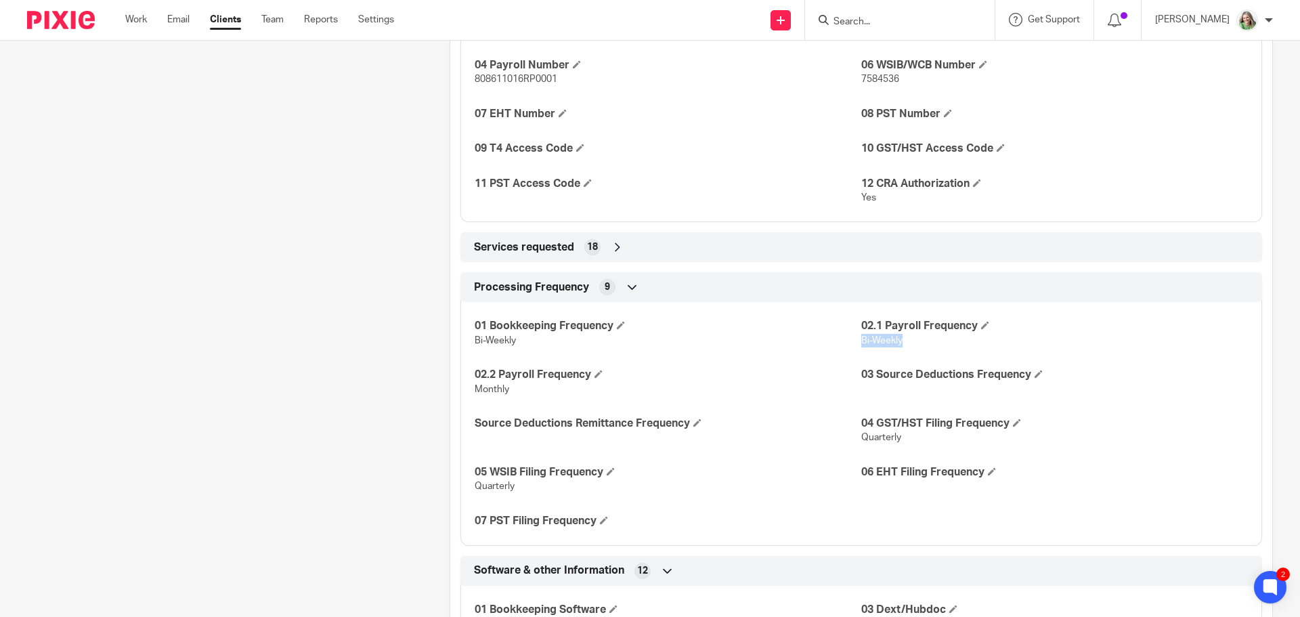
drag, startPoint x: 902, startPoint y: 366, endPoint x: 854, endPoint y: 368, distance: 48.1
click at [861, 347] on p "Bi-Weekly" at bounding box center [1054, 341] width 387 height 14
copy span "Bi-Weekly"
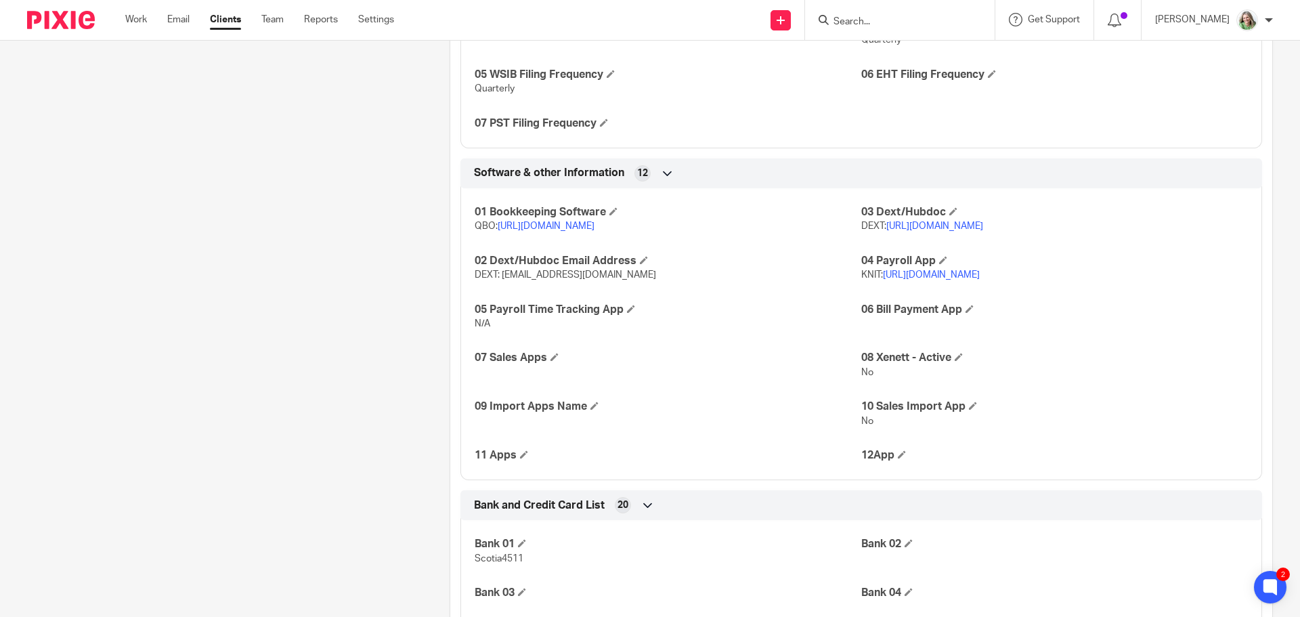
scroll to position [2301, 0]
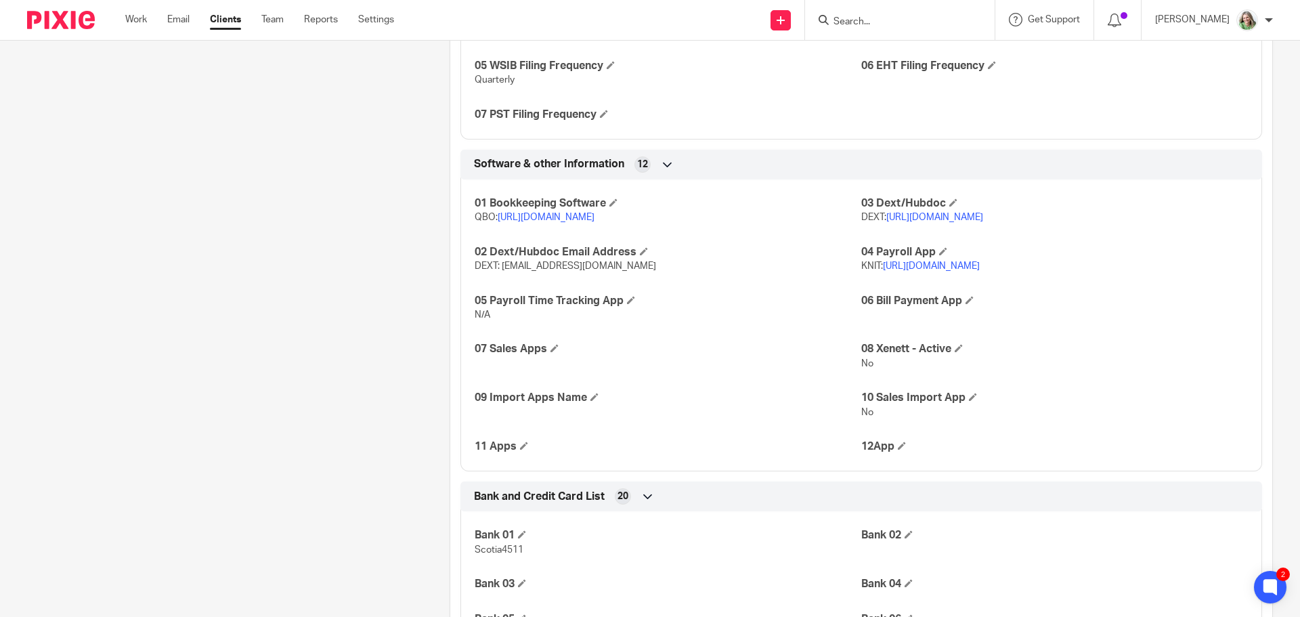
drag, startPoint x: 732, startPoint y: 242, endPoint x: 470, endPoint y: 253, distance: 262.9
click at [470, 253] on div "01 Bookkeeping Software QBO: https://c35.qbo.intuit.com/qbo35/login?locale=en_C…" at bounding box center [860, 320] width 801 height 302
copy span "QBO: https://c35.qbo.intuit.com/qbo35/login?locale=en_CA"
drag, startPoint x: 1003, startPoint y: 246, endPoint x: 856, endPoint y: 246, distance: 147.6
click at [861, 224] on p "DEXT: https://app.dext.com/login" at bounding box center [1054, 218] width 387 height 14
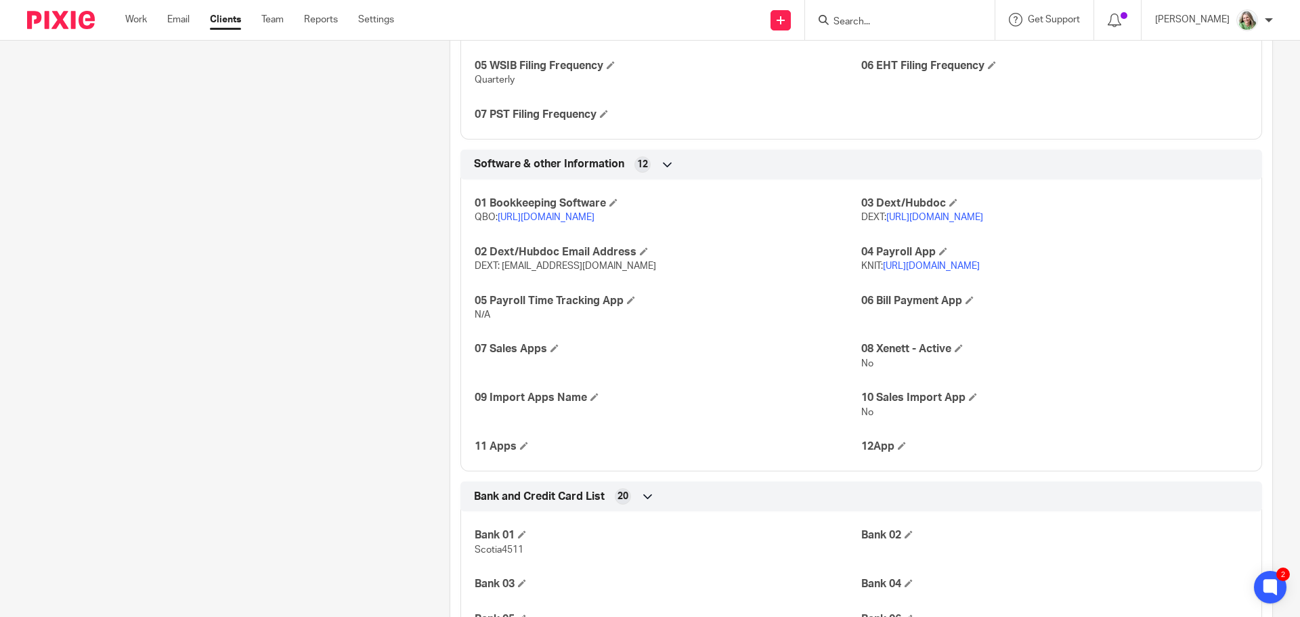
drag, startPoint x: 1029, startPoint y: 294, endPoint x: 854, endPoint y: 294, distance: 175.3
click at [861, 273] on p "KNIT: https://www.knitapps.com/en/login" at bounding box center [1054, 266] width 387 height 14
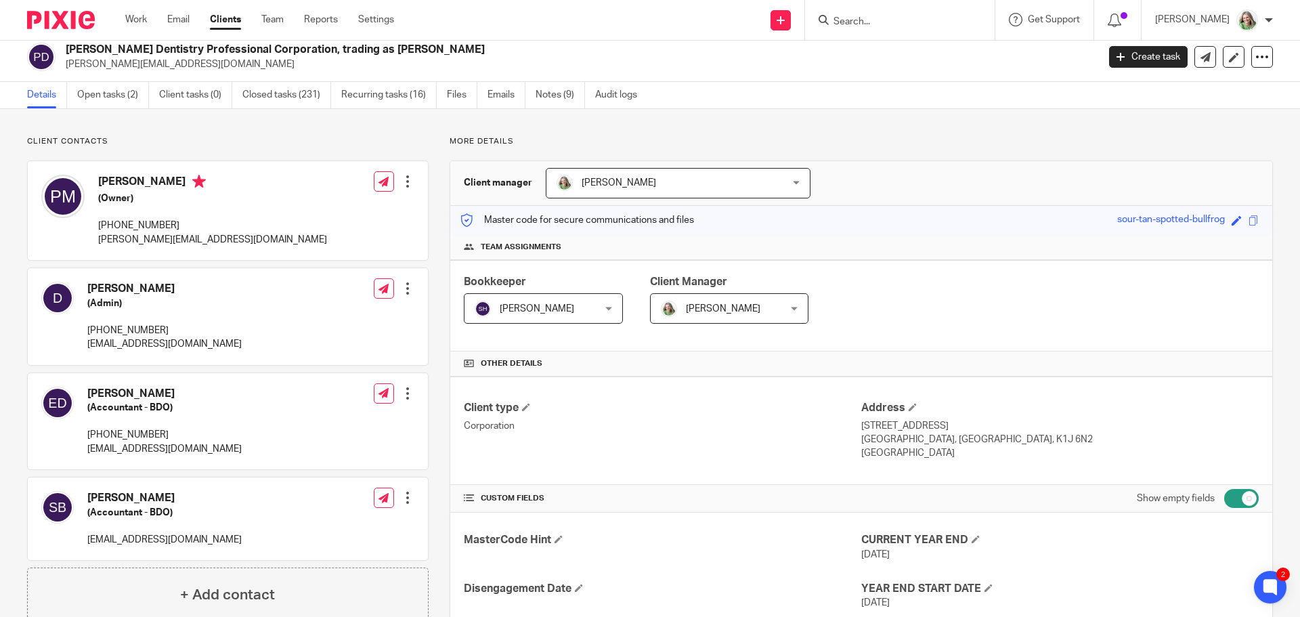
scroll to position [0, 0]
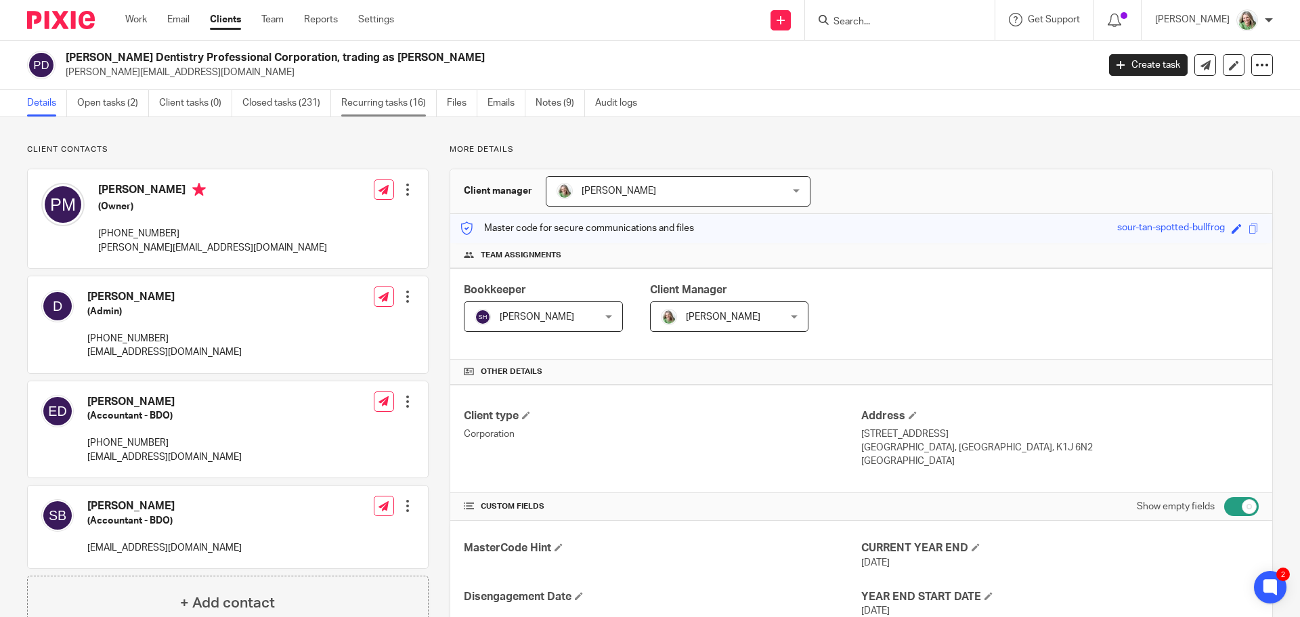
click at [375, 97] on link "Recurring tasks (16)" at bounding box center [388, 103] width 95 height 26
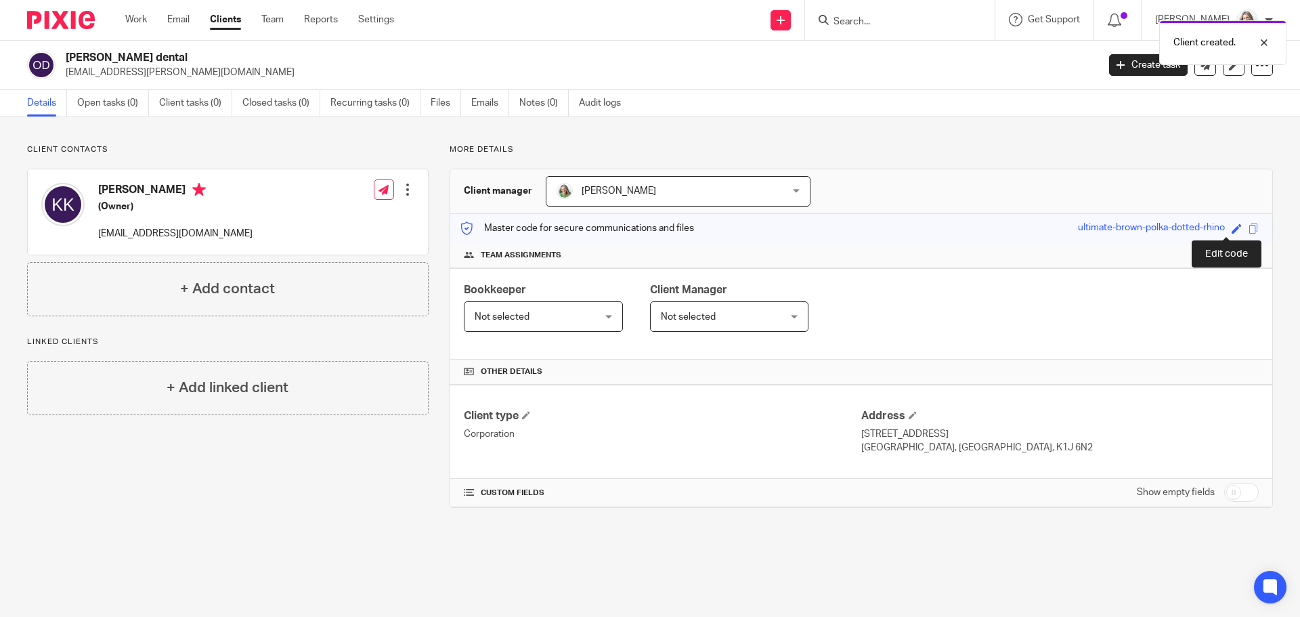
click at [1231, 228] on span at bounding box center [1236, 228] width 10 height 10
type input "ultimate-brown-polka-dotted-rhino"
click at [1090, 398] on div "Client type Corporation Address 1942 Montreal Road Ottawa, ON, K1J 6N2" at bounding box center [861, 431] width 822 height 94
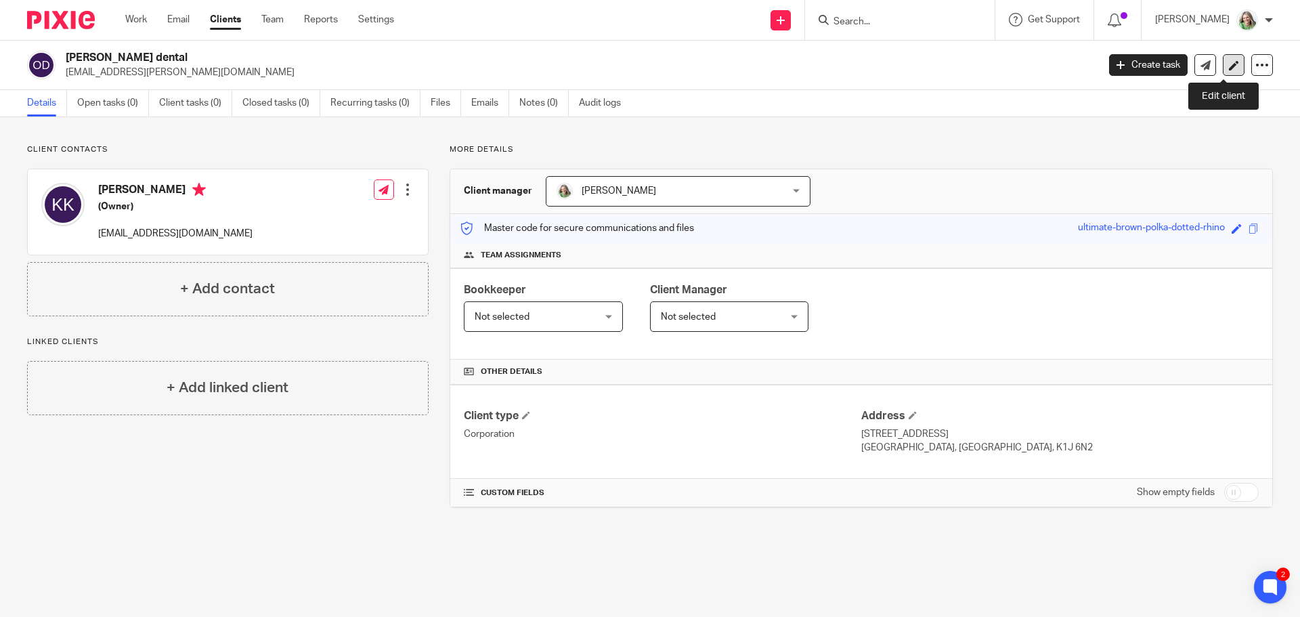
click at [1229, 70] on icon at bounding box center [1234, 65] width 10 height 10
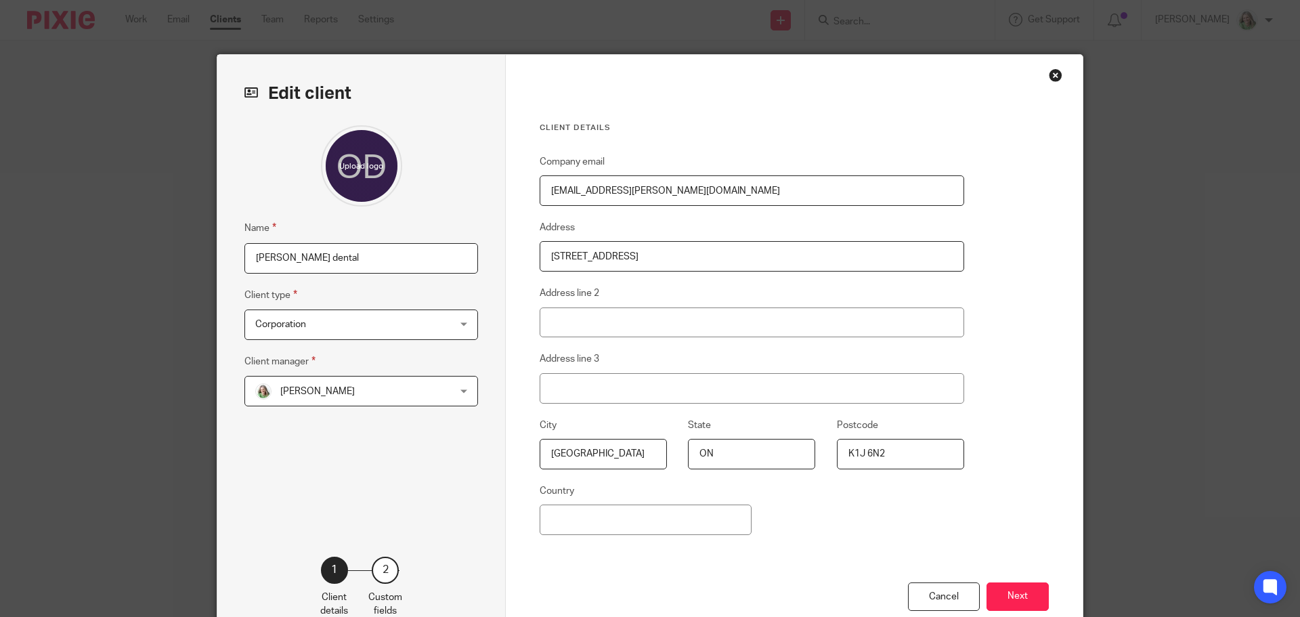
drag, startPoint x: 655, startPoint y: 191, endPoint x: 153, endPoint y: 125, distance: 505.9
click at [153, 125] on div "Edit client Name [PERSON_NAME] dental Client type Corporation Corporation Chari…" at bounding box center [650, 308] width 1300 height 617
paste input "[EMAIL_ADDRESS]"
type input "[EMAIL_ADDRESS][DOMAIN_NAME]"
click at [999, 591] on button "Next" at bounding box center [1017, 596] width 62 height 29
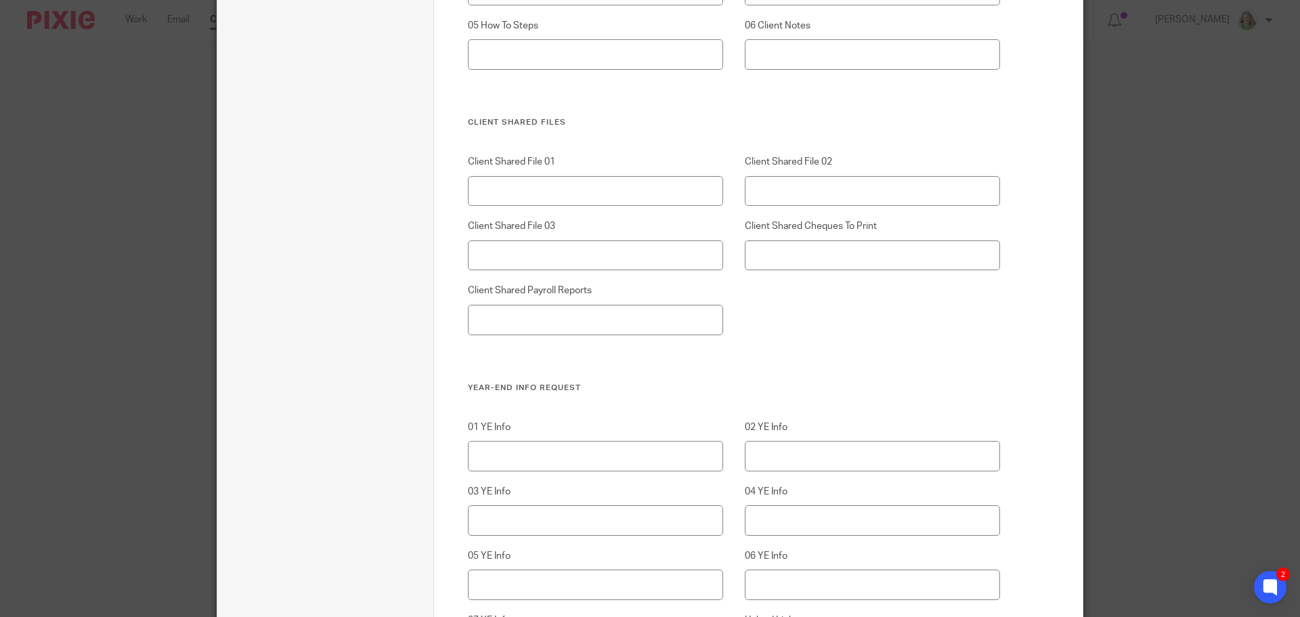
scroll to position [7251, 0]
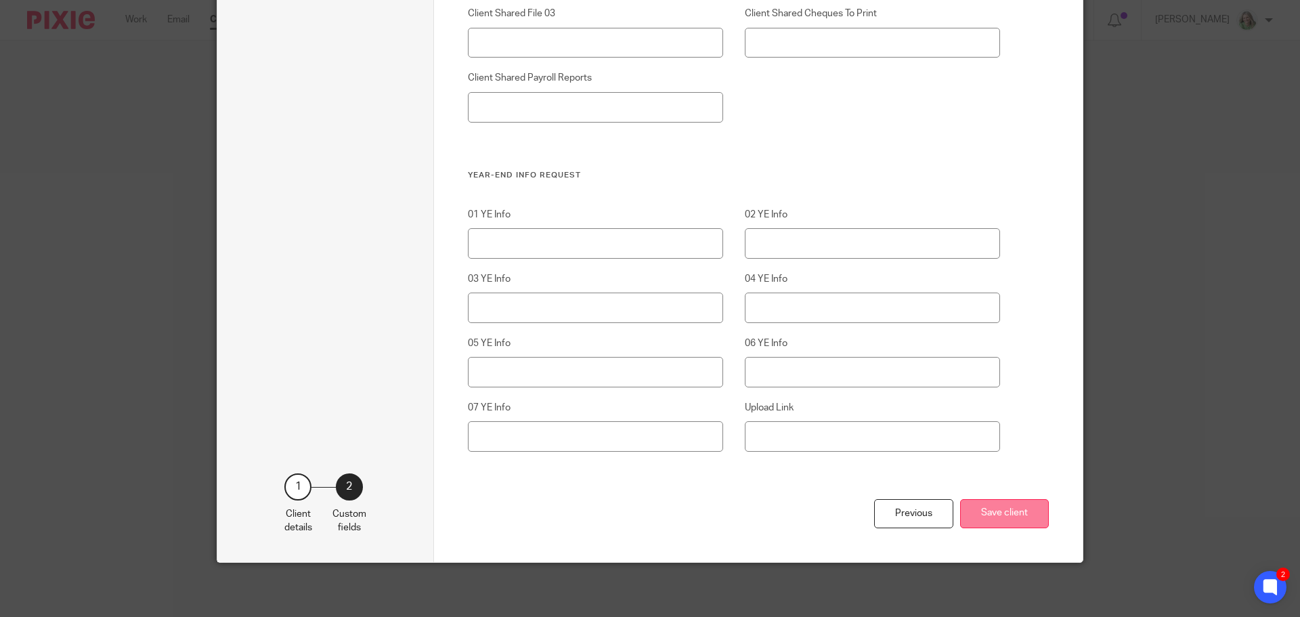
click at [995, 521] on button "Save client" at bounding box center [1004, 513] width 89 height 29
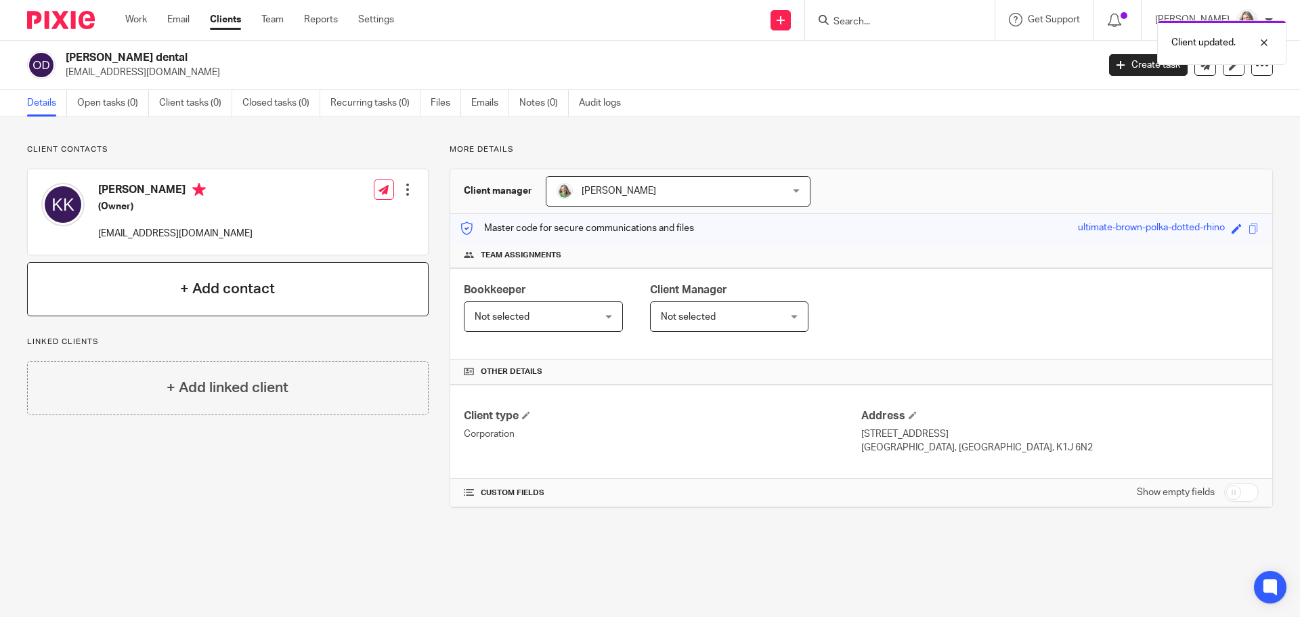
click at [233, 292] on h4 "+ Add contact" at bounding box center [227, 288] width 95 height 21
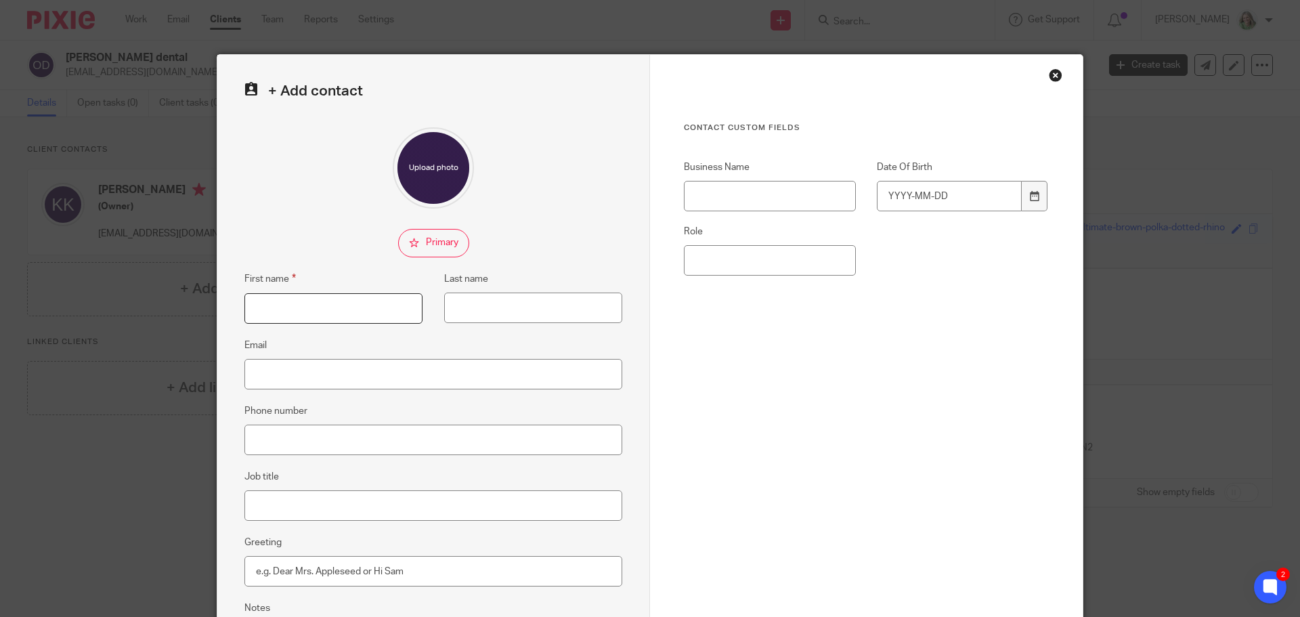
click at [290, 313] on input "First name" at bounding box center [333, 308] width 178 height 30
paste input "[PERSON_NAME]"
click at [267, 309] on input "[PERSON_NAME]" at bounding box center [333, 308] width 178 height 30
drag, startPoint x: 297, startPoint y: 309, endPoint x: 384, endPoint y: 326, distance: 88.4
click at [384, 326] on div "First name Murugesh Subramaniam Last name" at bounding box center [422, 304] width 399 height 66
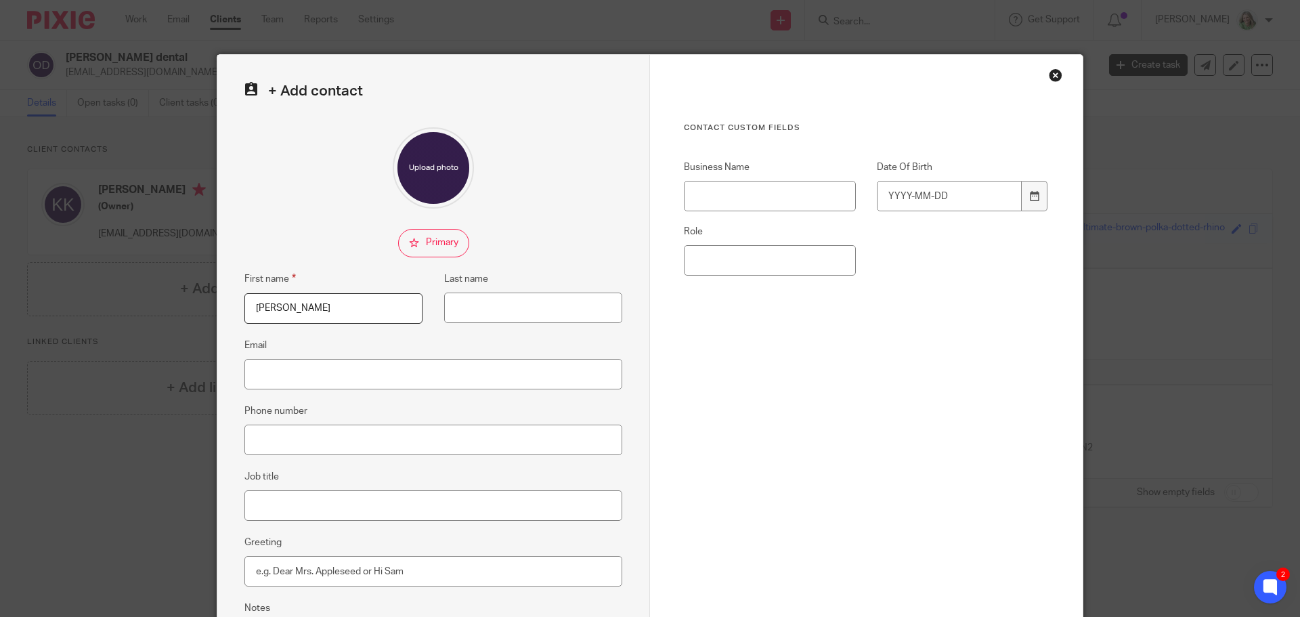
type input "Murugesh"
click at [450, 309] on input "Last name" at bounding box center [533, 307] width 178 height 30
paste input "Subramaniam"
type input "Subramaniam"
click at [301, 376] on input "Email" at bounding box center [433, 374] width 378 height 30
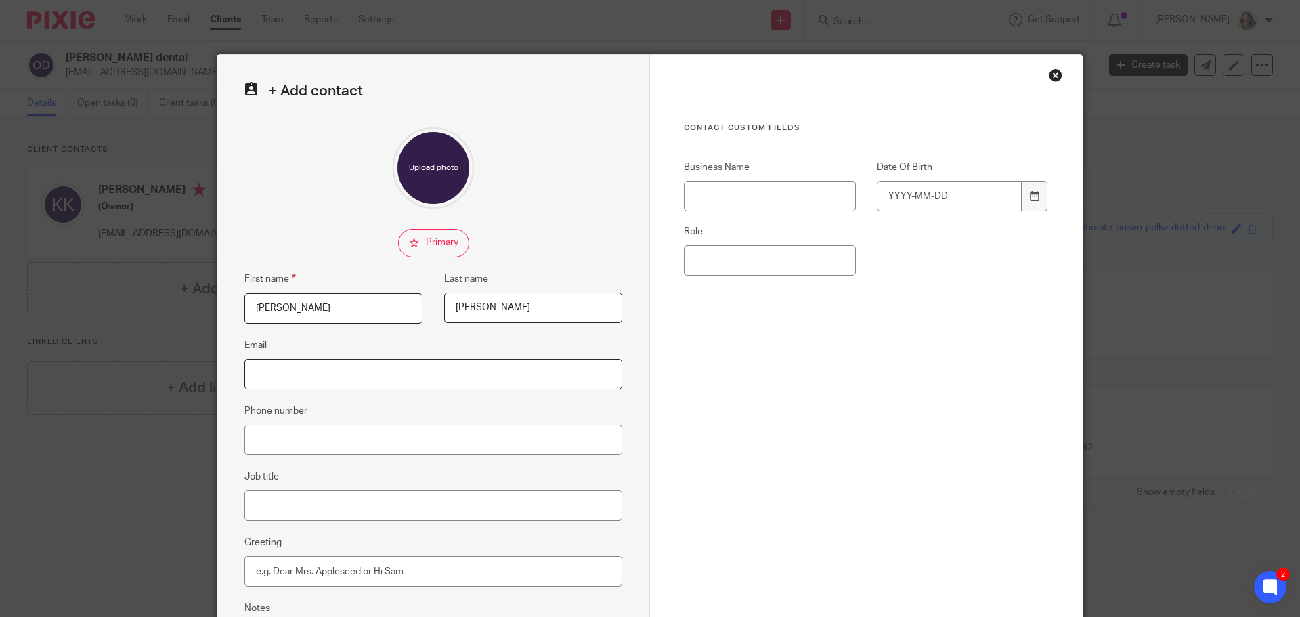
paste input "subrasys@rogers.com"
type input "subrasys@rogers.com"
click at [890, 498] on div "Cancel Save contact" at bounding box center [866, 590] width 365 height 243
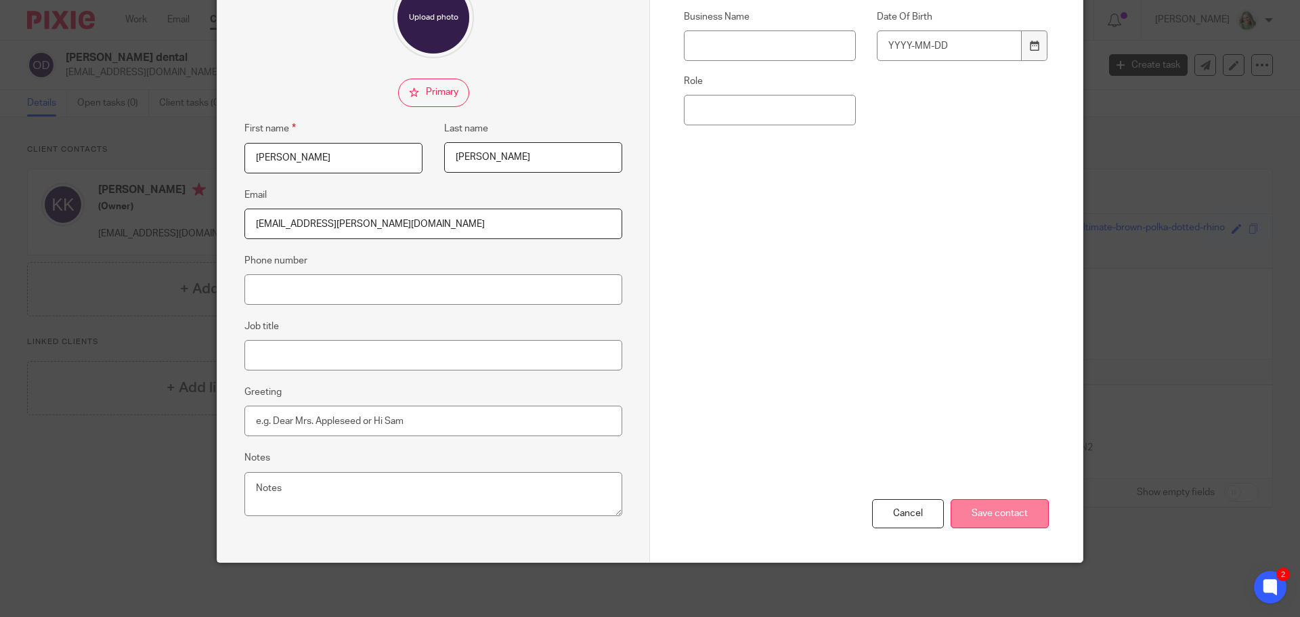
click at [977, 516] on input "Save contact" at bounding box center [999, 513] width 98 height 29
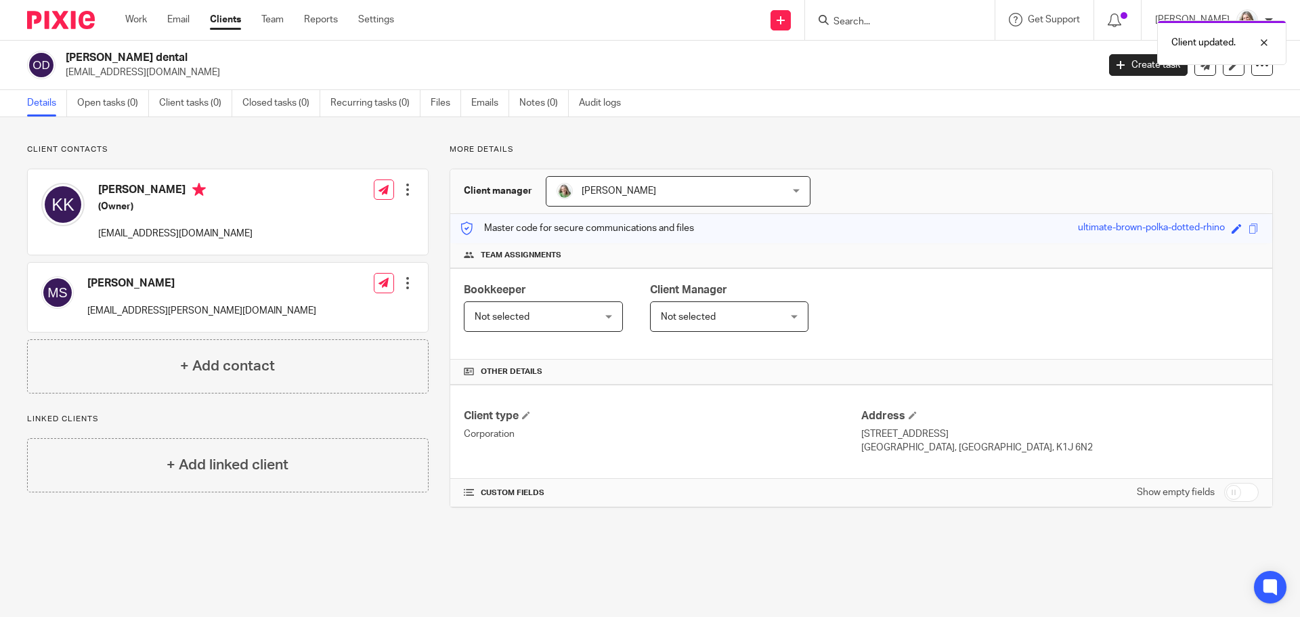
click at [1225, 489] on input "checkbox" at bounding box center [1241, 492] width 35 height 19
checkbox input "true"
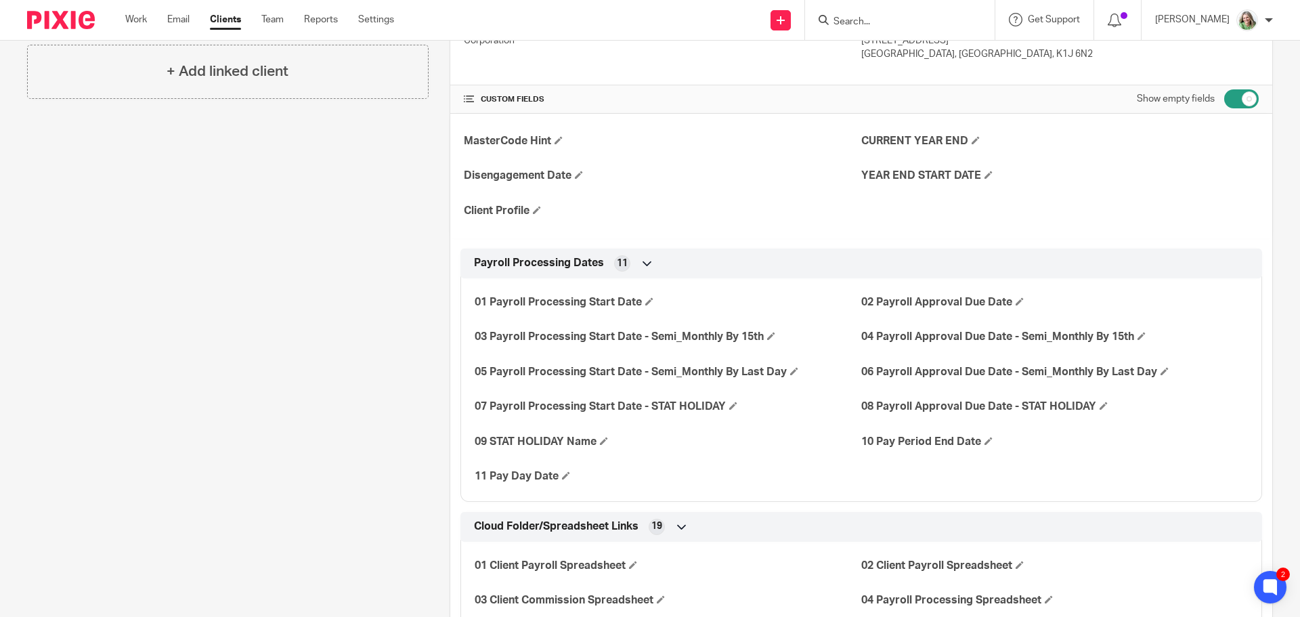
scroll to position [406, 0]
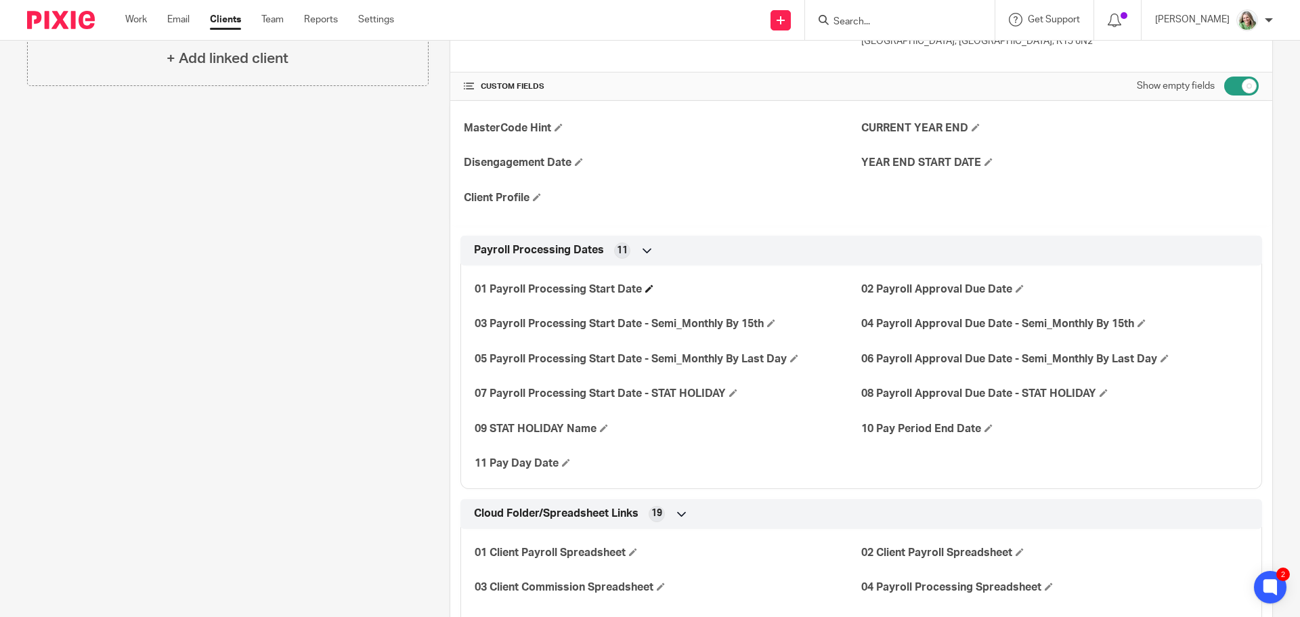
click at [641, 290] on h4 "01 Payroll Processing Start Date" at bounding box center [668, 289] width 387 height 14
click at [647, 289] on span at bounding box center [649, 288] width 8 height 8
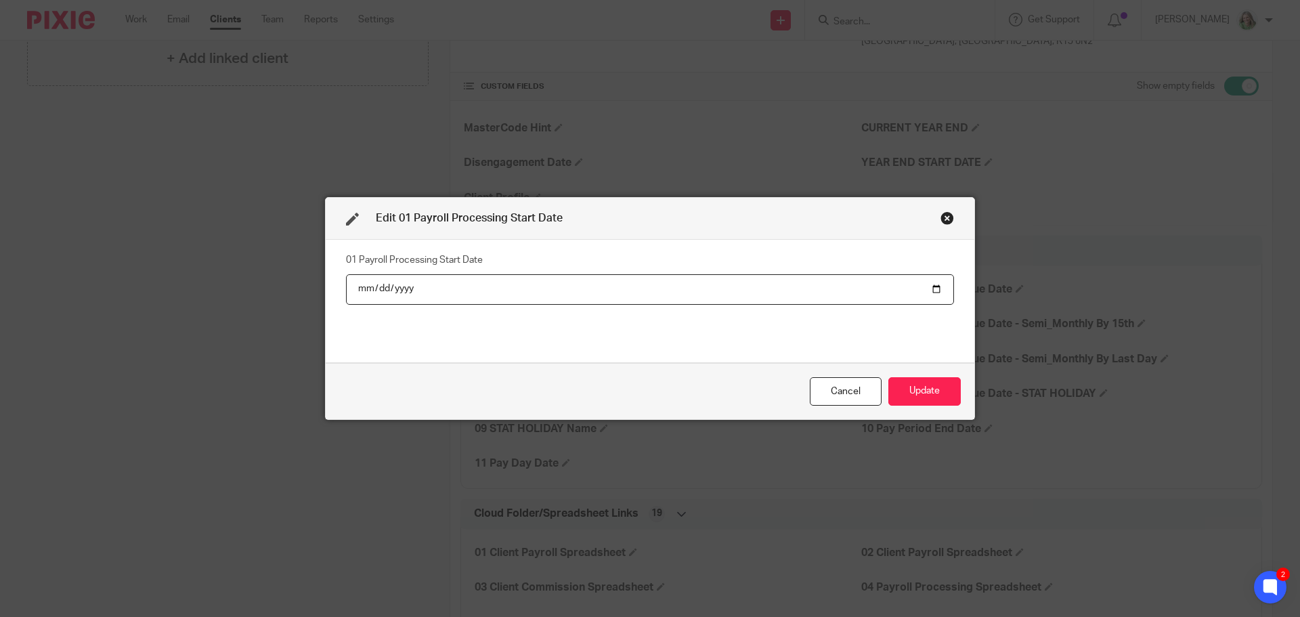
click at [931, 286] on input "date" at bounding box center [650, 289] width 608 height 30
type input "[DATE]"
click at [923, 389] on button "Update" at bounding box center [924, 391] width 72 height 29
click at [917, 395] on button "Update" at bounding box center [924, 391] width 72 height 29
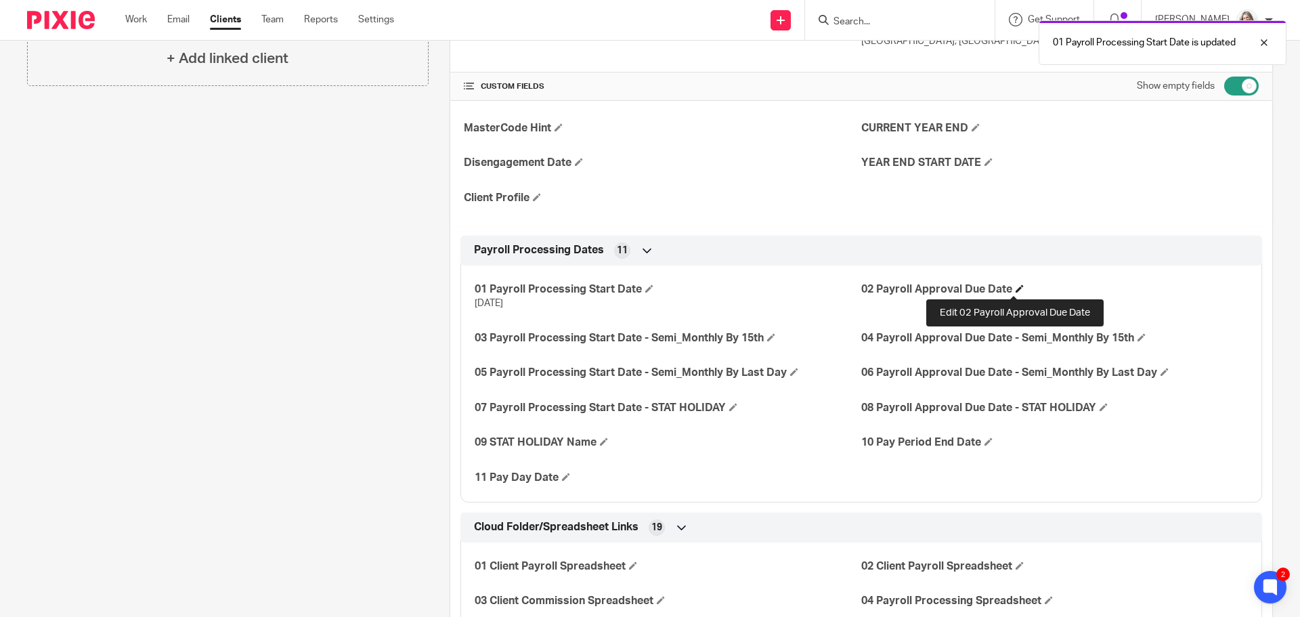
click at [1015, 288] on span at bounding box center [1019, 288] width 8 height 8
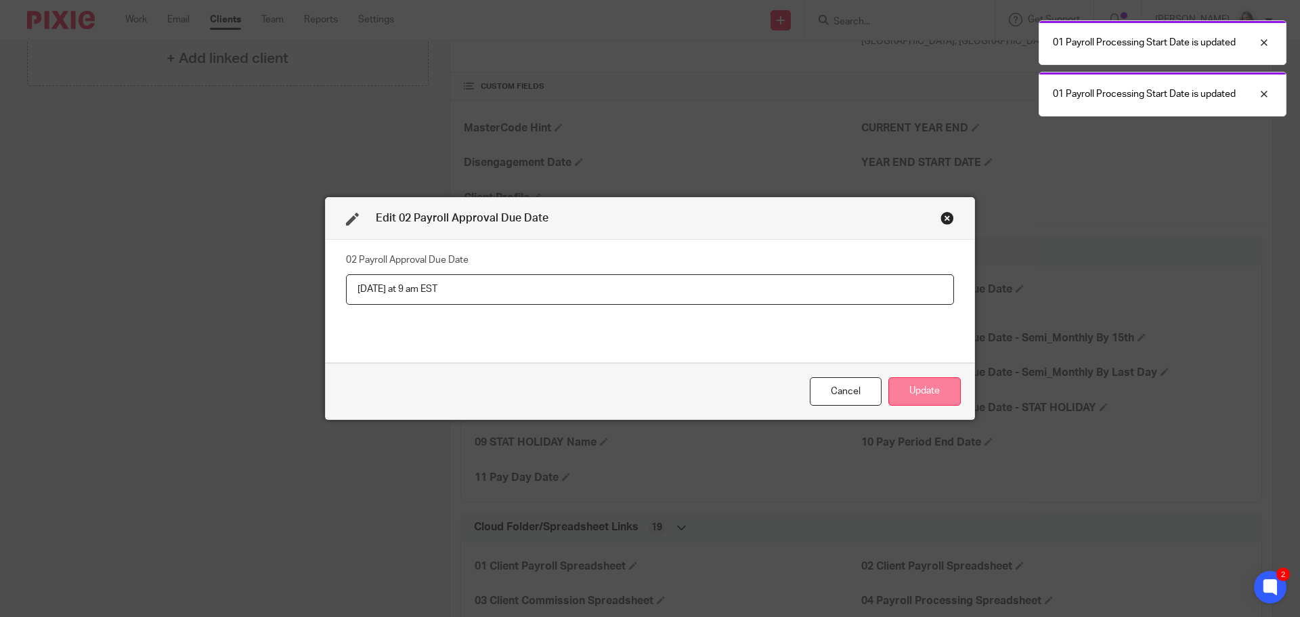
type input "[DATE] at 9 am EST"
click at [927, 386] on button "Update" at bounding box center [924, 391] width 72 height 29
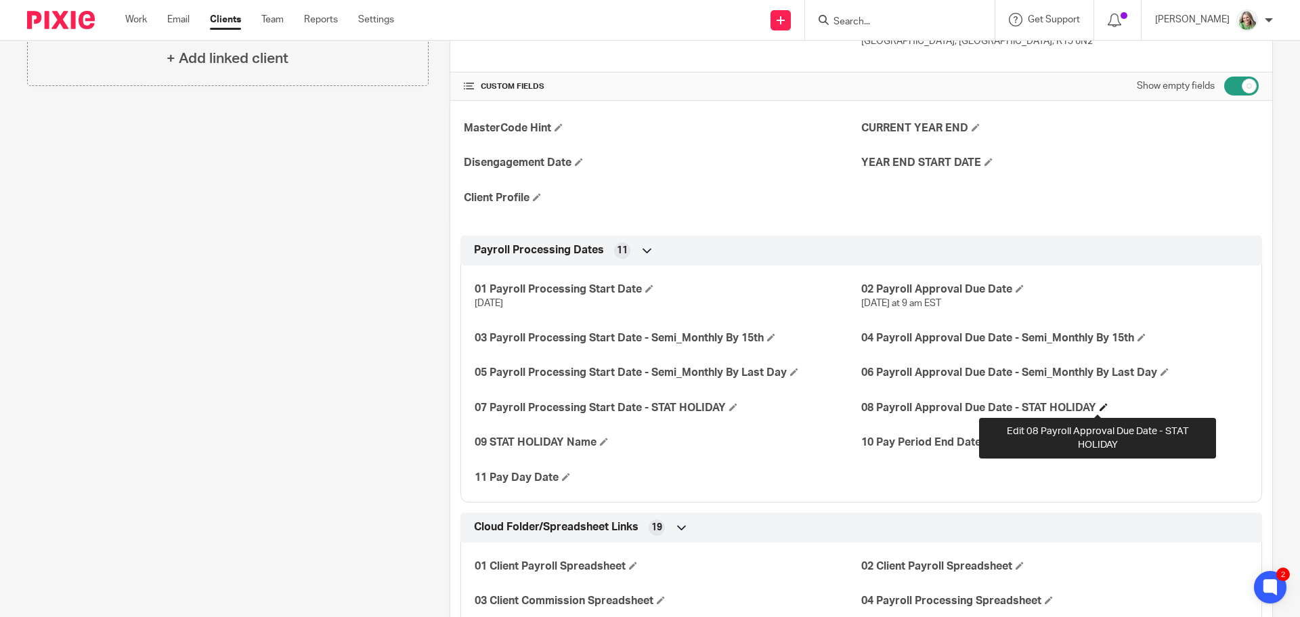
click at [1099, 406] on span at bounding box center [1103, 407] width 8 height 8
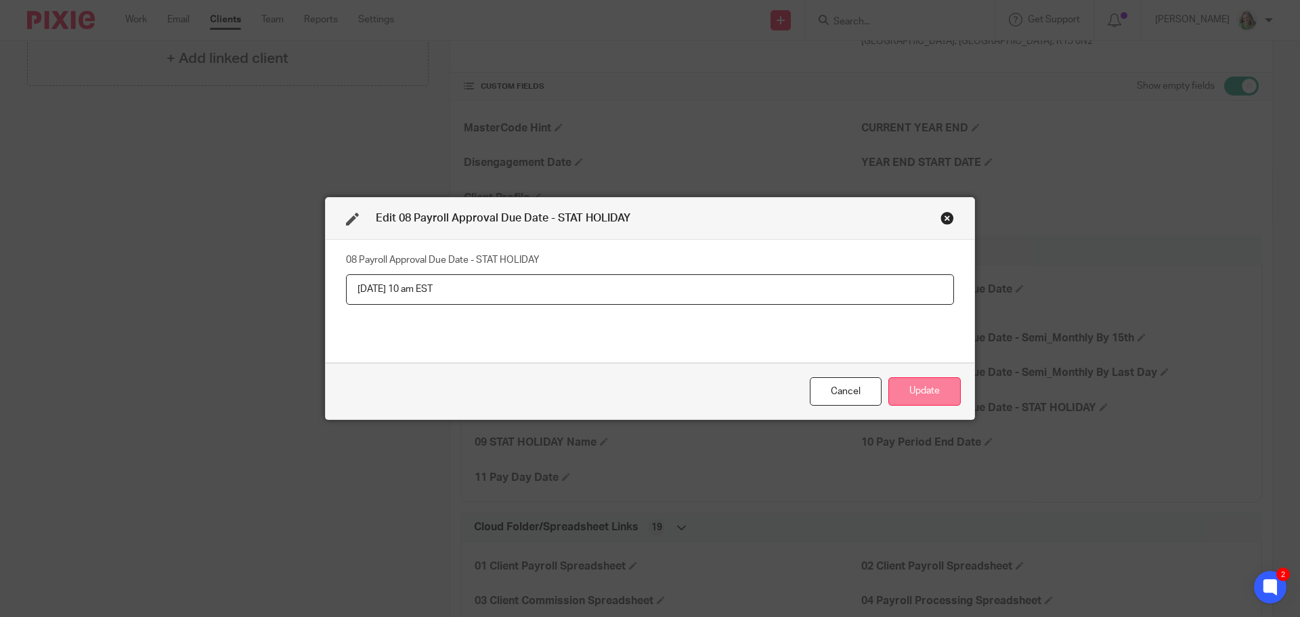
type input "[DATE] 10 am EST"
click at [940, 394] on button "Update" at bounding box center [924, 391] width 72 height 29
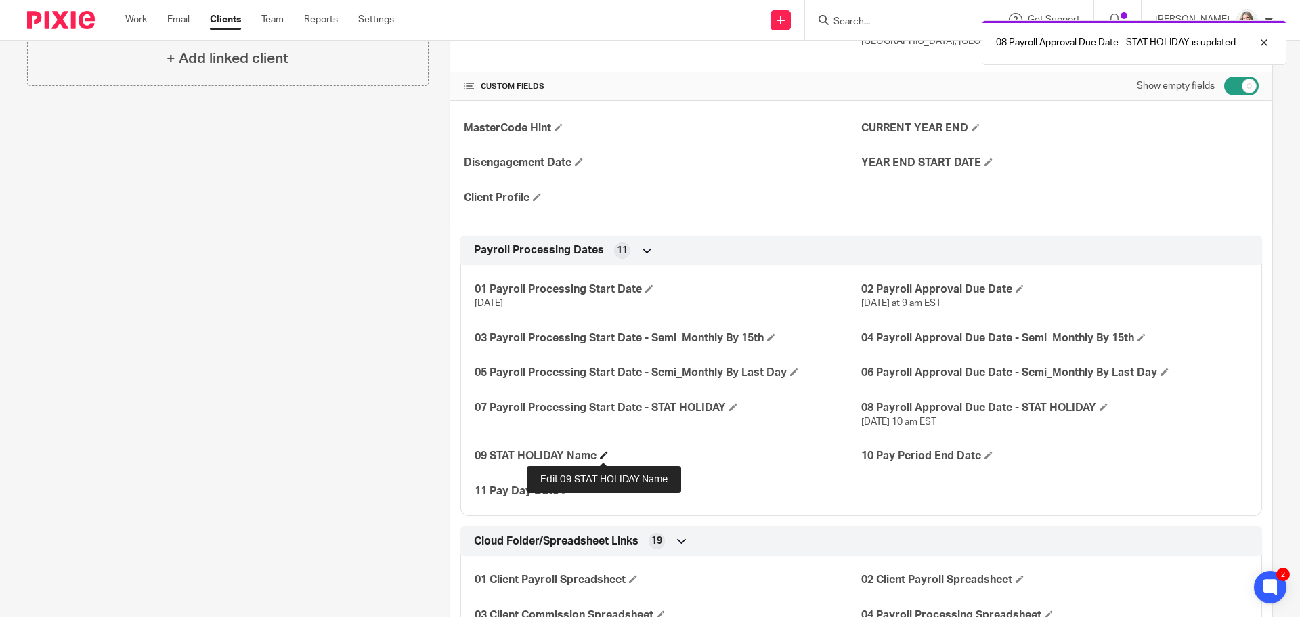
click at [600, 454] on span at bounding box center [604, 455] width 8 height 8
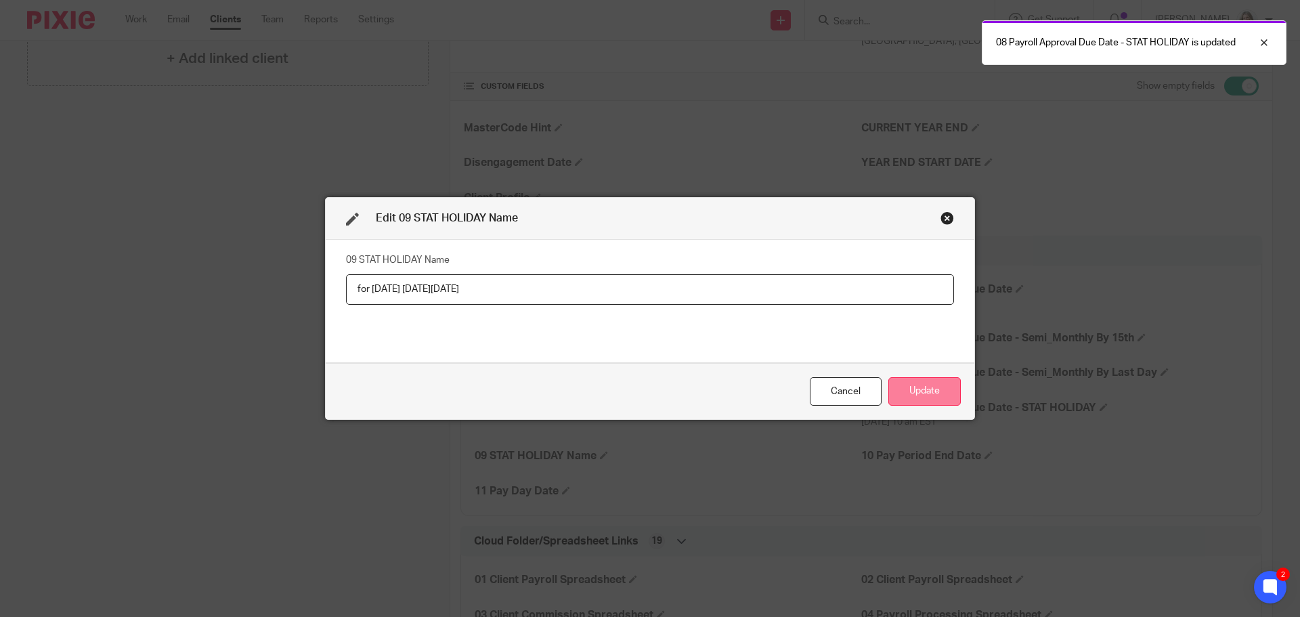
type input "for [DATE] [DATE][DATE]"
click at [919, 391] on button "Update" at bounding box center [924, 391] width 72 height 29
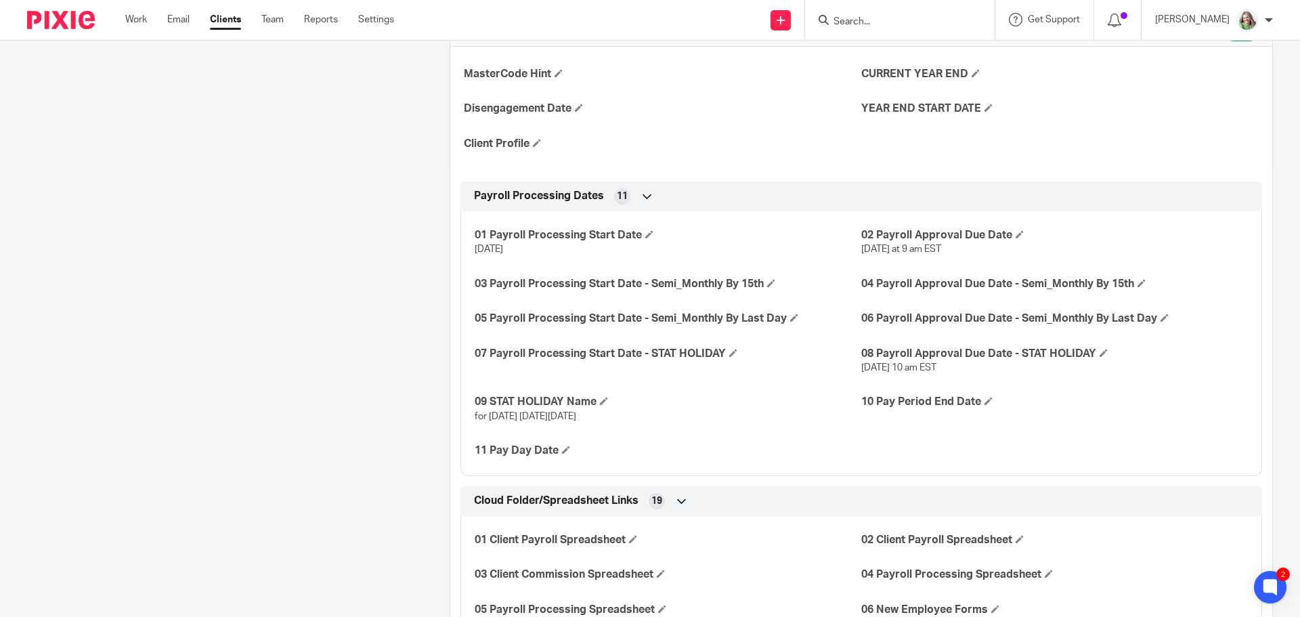
scroll to position [542, 0]
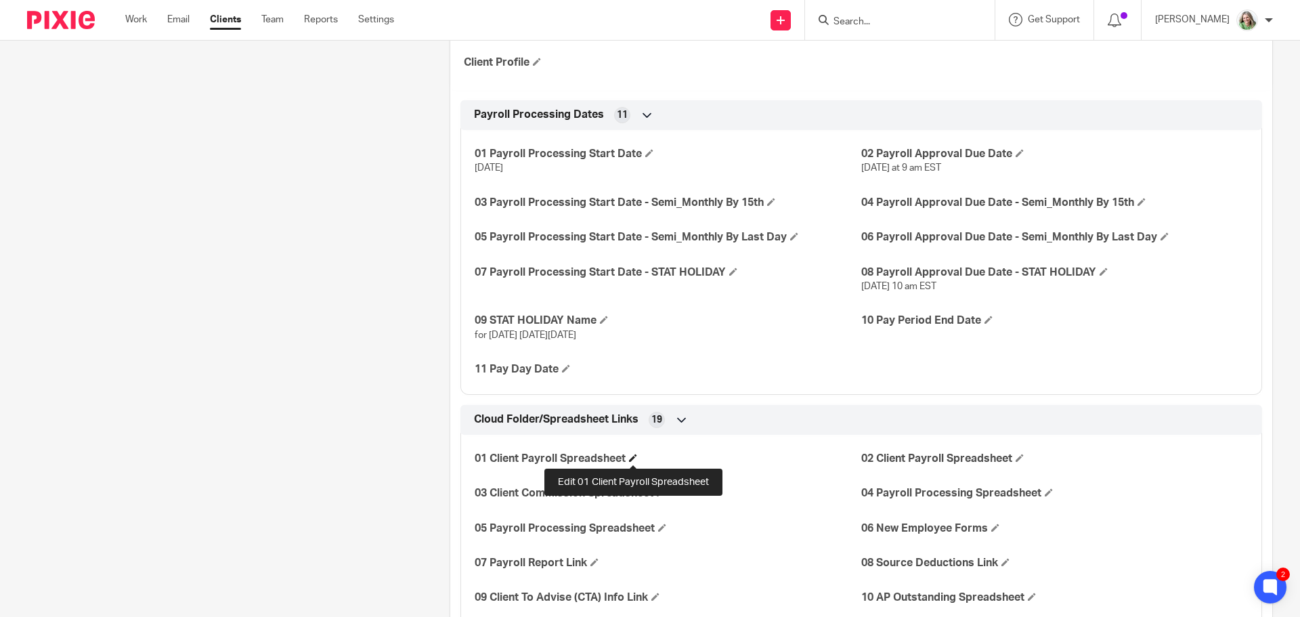
click at [634, 456] on span at bounding box center [633, 458] width 8 height 8
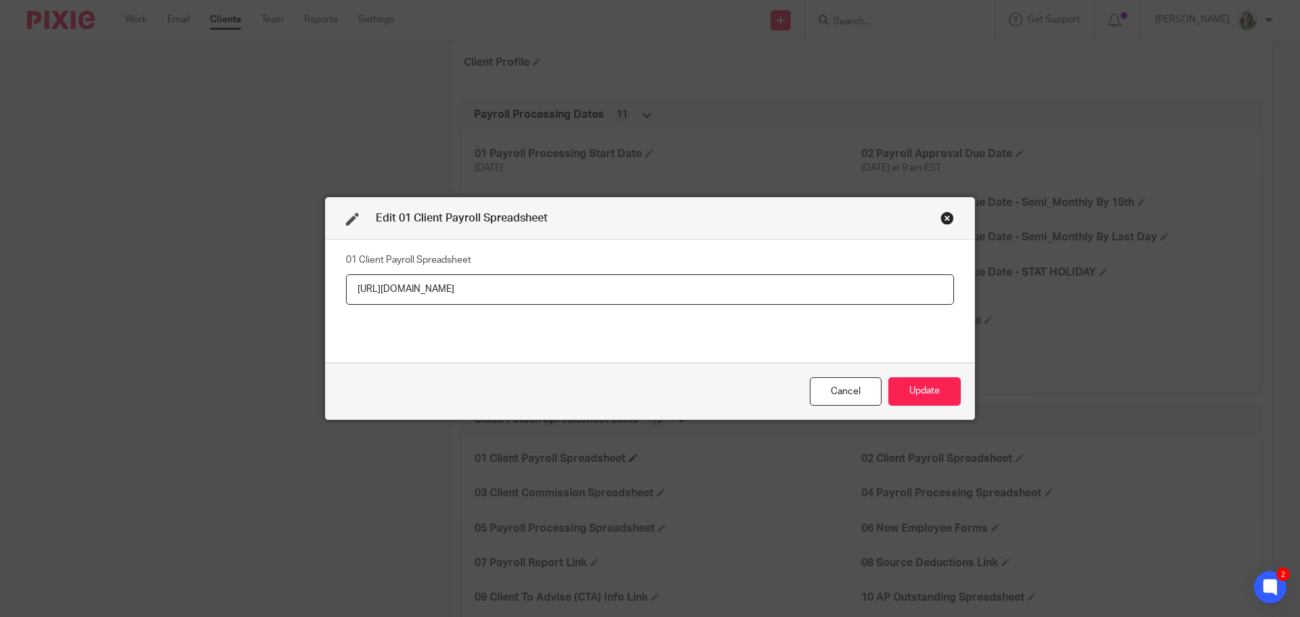
scroll to position [0, 5]
type input "[URL][DOMAIN_NAME]"
click at [914, 389] on button "Update" at bounding box center [924, 391] width 72 height 29
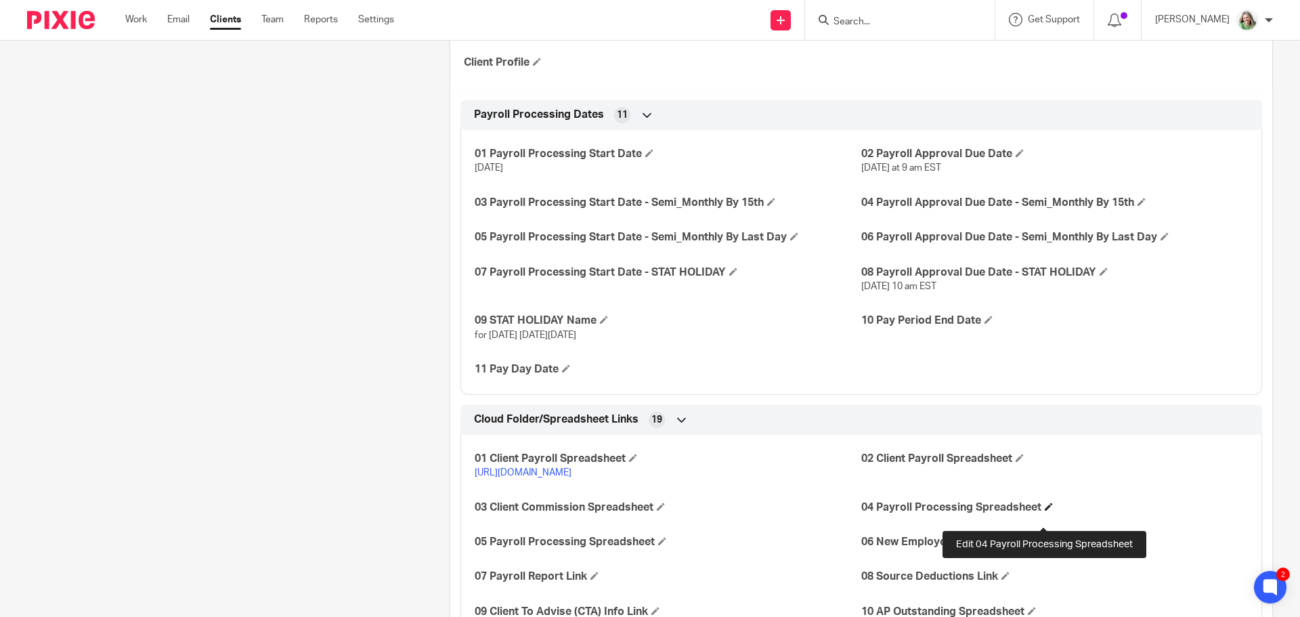
click at [1044, 510] on span at bounding box center [1048, 506] width 8 height 8
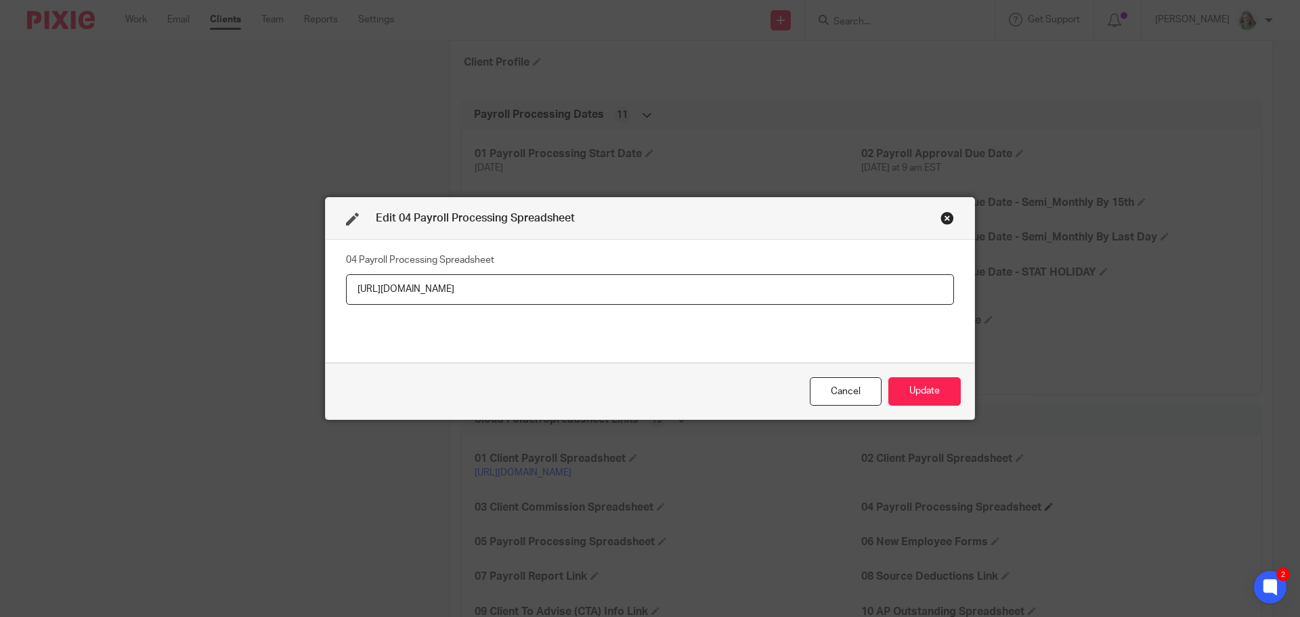
scroll to position [0, 5]
type input "[URL][DOMAIN_NAME]"
click at [920, 399] on button "Update" at bounding box center [924, 391] width 72 height 29
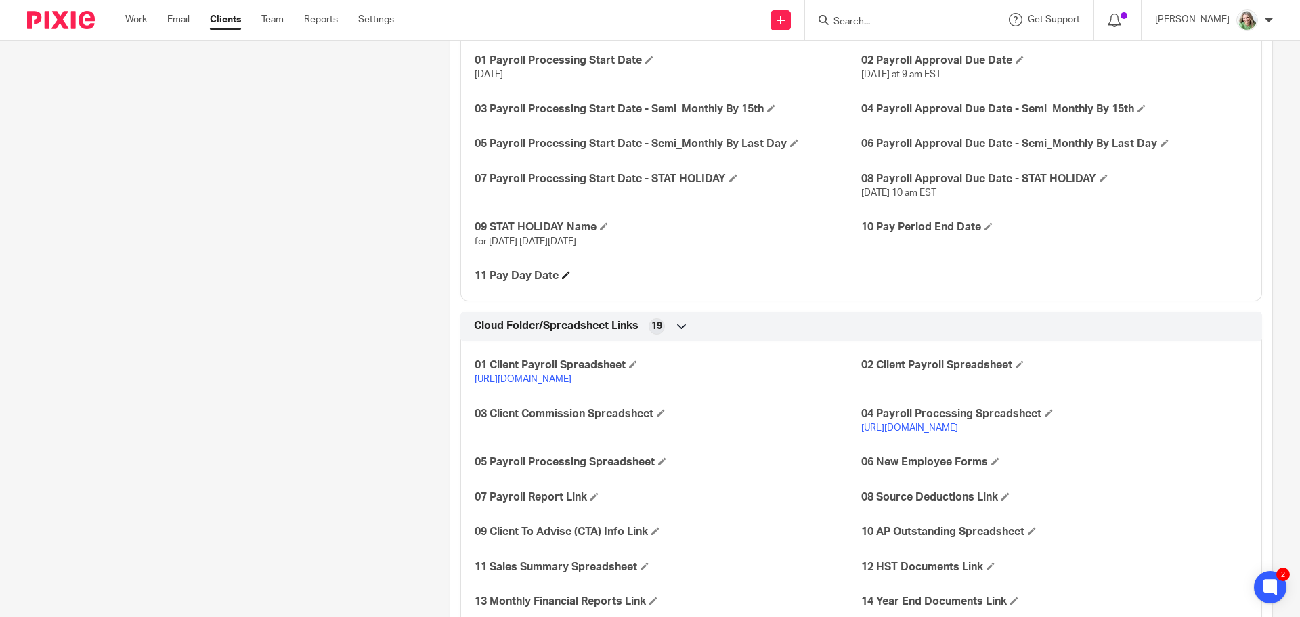
scroll to position [677, 0]
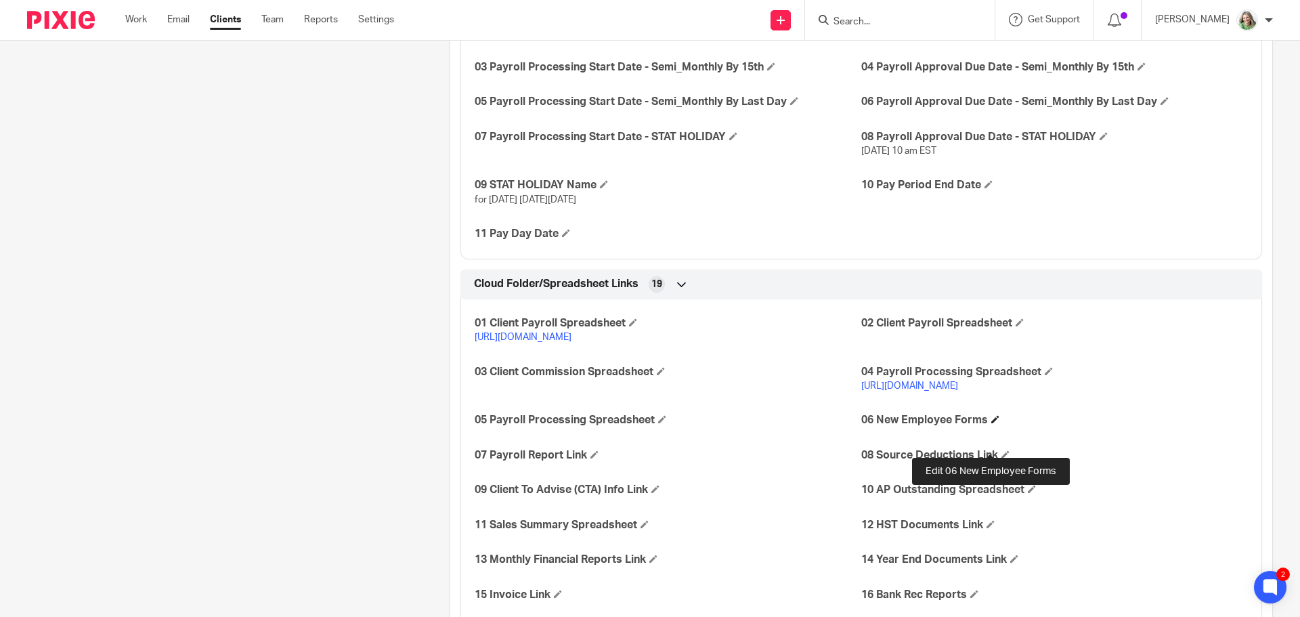
click at [991, 423] on span at bounding box center [995, 419] width 8 height 8
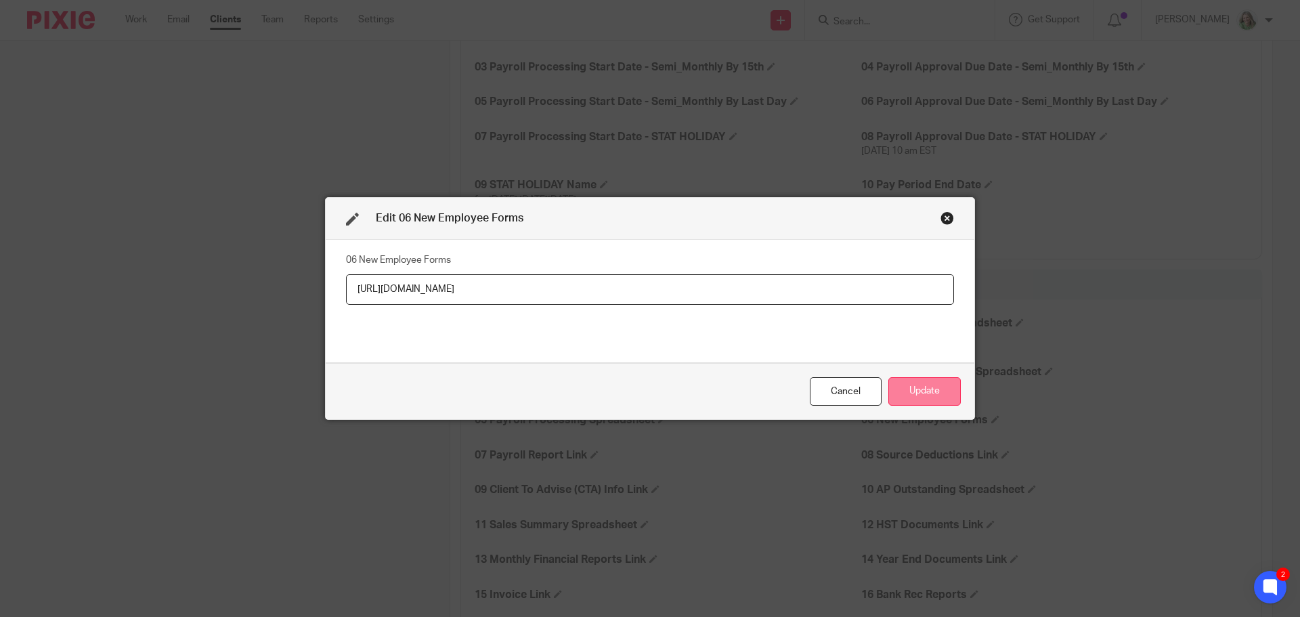
type input "https://cp.sync.com/files/1462823759"
click at [922, 393] on button "Update" at bounding box center [924, 391] width 72 height 29
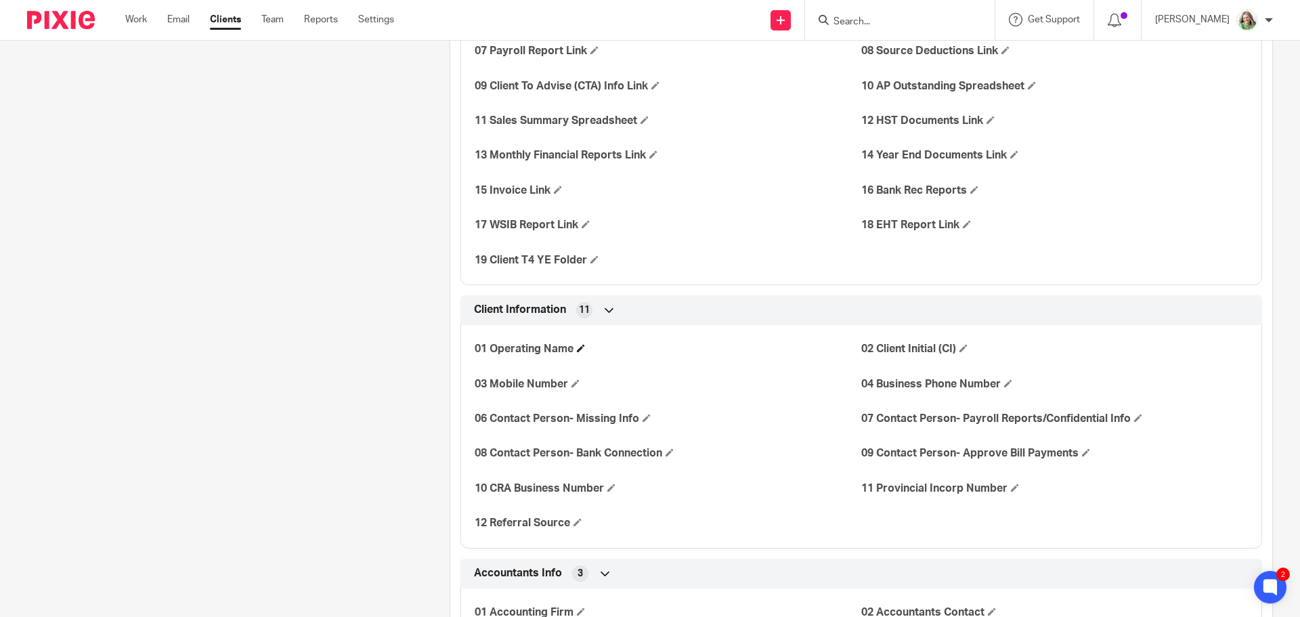
scroll to position [1286, 0]
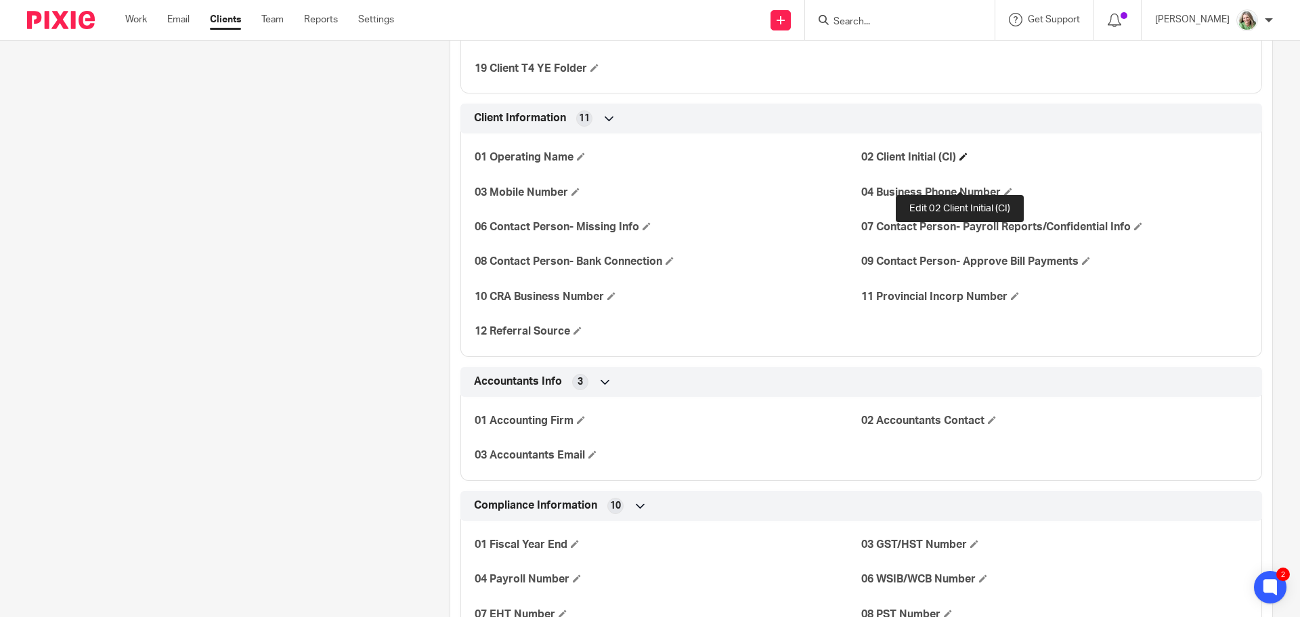
click at [959, 160] on span at bounding box center [963, 156] width 8 height 8
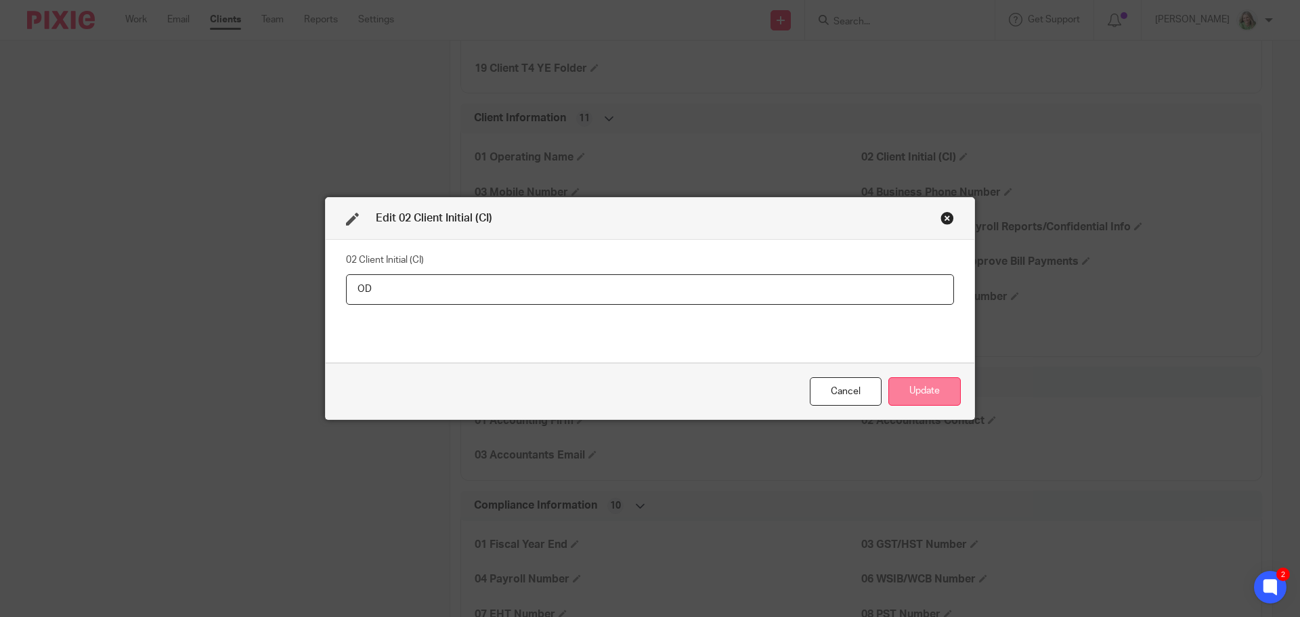
type input "OD"
click at [929, 403] on button "Update" at bounding box center [924, 391] width 72 height 29
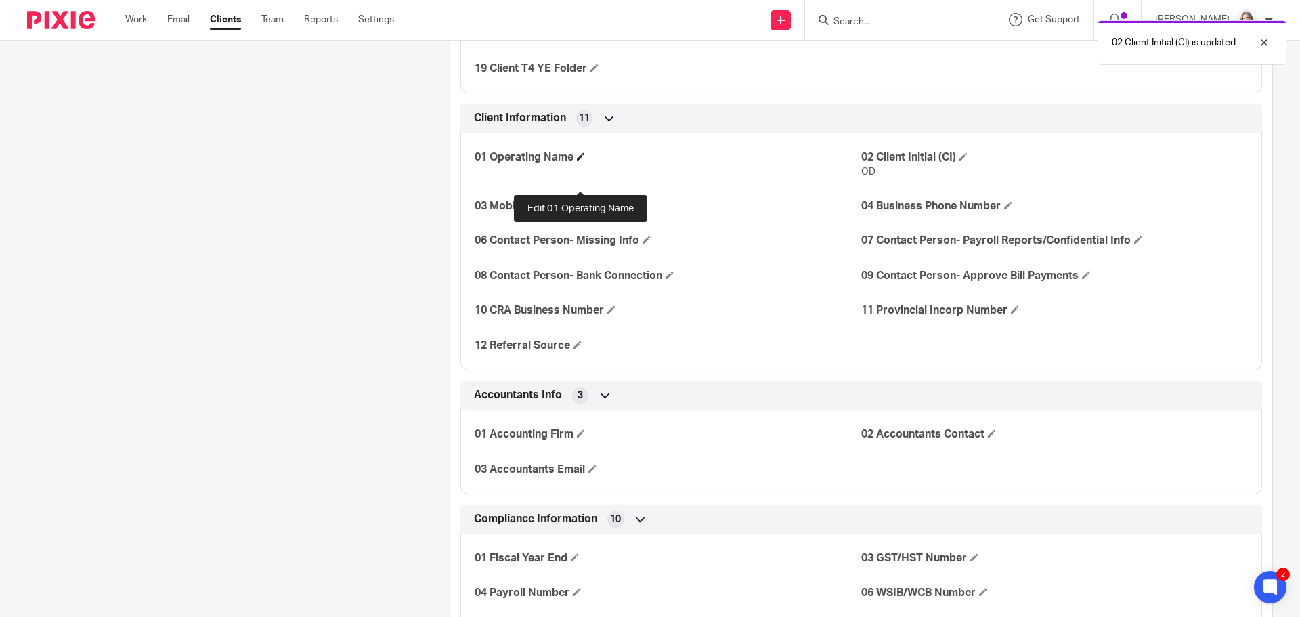
click at [577, 160] on span at bounding box center [581, 156] width 8 height 8
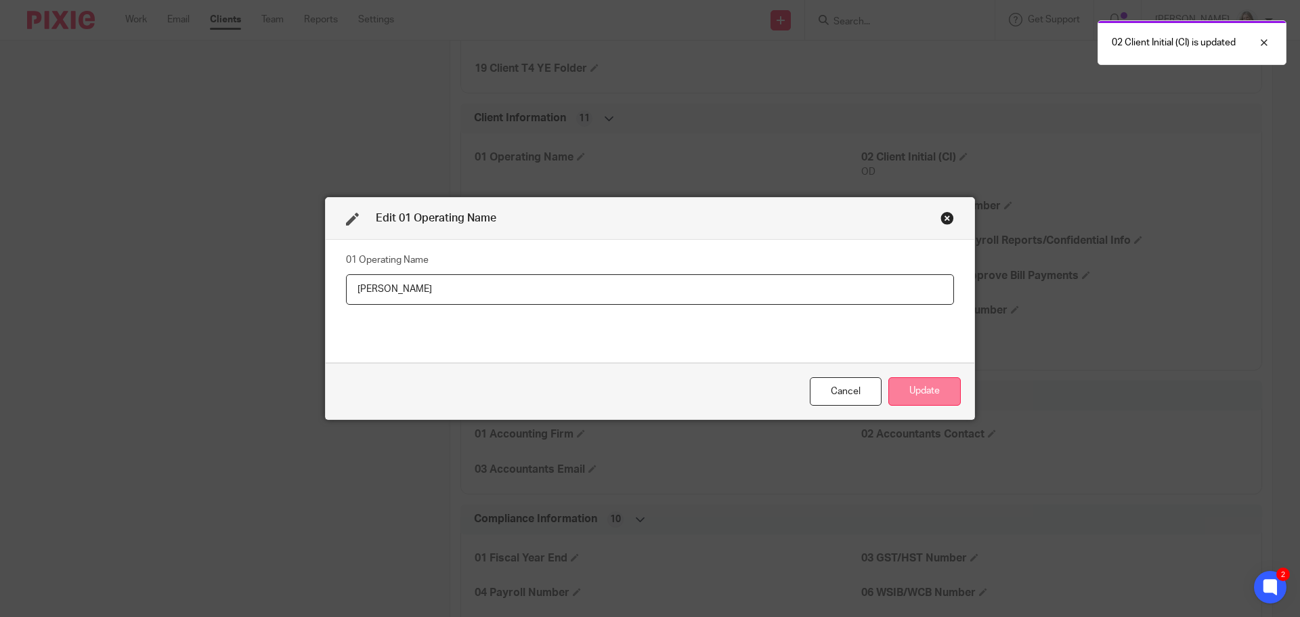
type input "Ogilvie Dental"
click at [933, 391] on button "Update" at bounding box center [924, 391] width 72 height 29
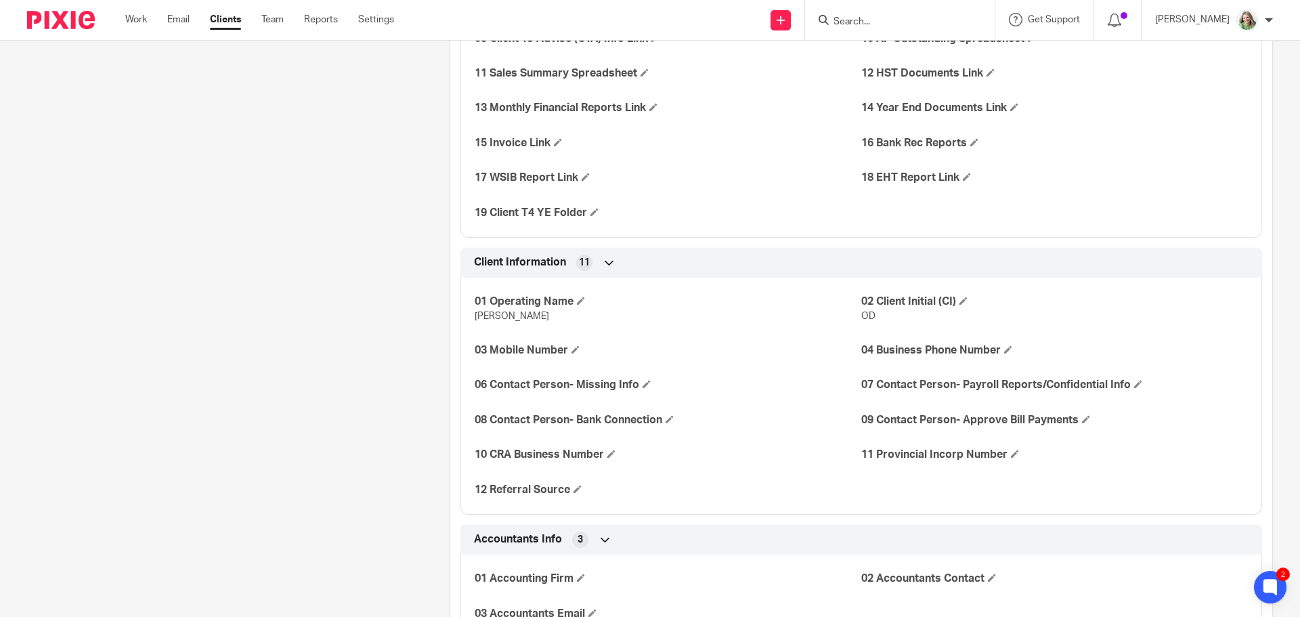
scroll to position [1151, 0]
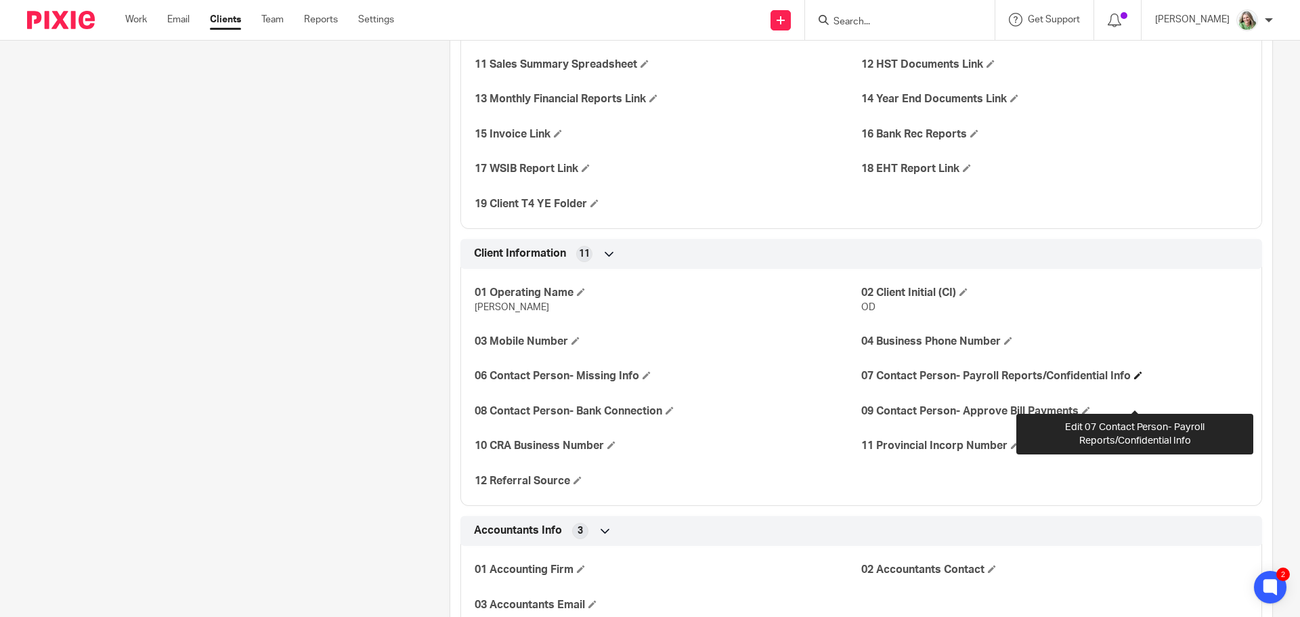
click at [1134, 379] on span at bounding box center [1138, 375] width 8 height 8
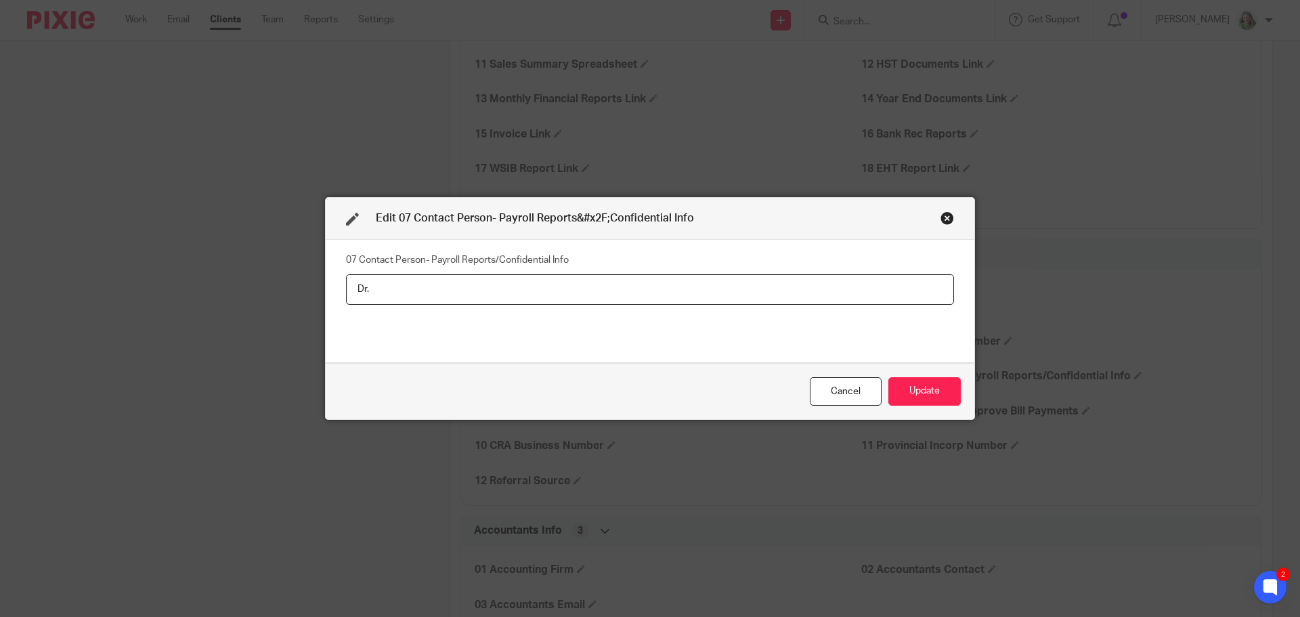
drag, startPoint x: 394, startPoint y: 292, endPoint x: 62, endPoint y: 265, distance: 333.5
click at [76, 267] on div "Edit 07 Contact Person- Payroll Reports&#x2F;Confidential Info 07 Contact Perso…" at bounding box center [650, 308] width 1300 height 617
paste input "Kandasamy"
type input "Dr. Kandasamy"
click at [906, 389] on button "Update" at bounding box center [924, 391] width 72 height 29
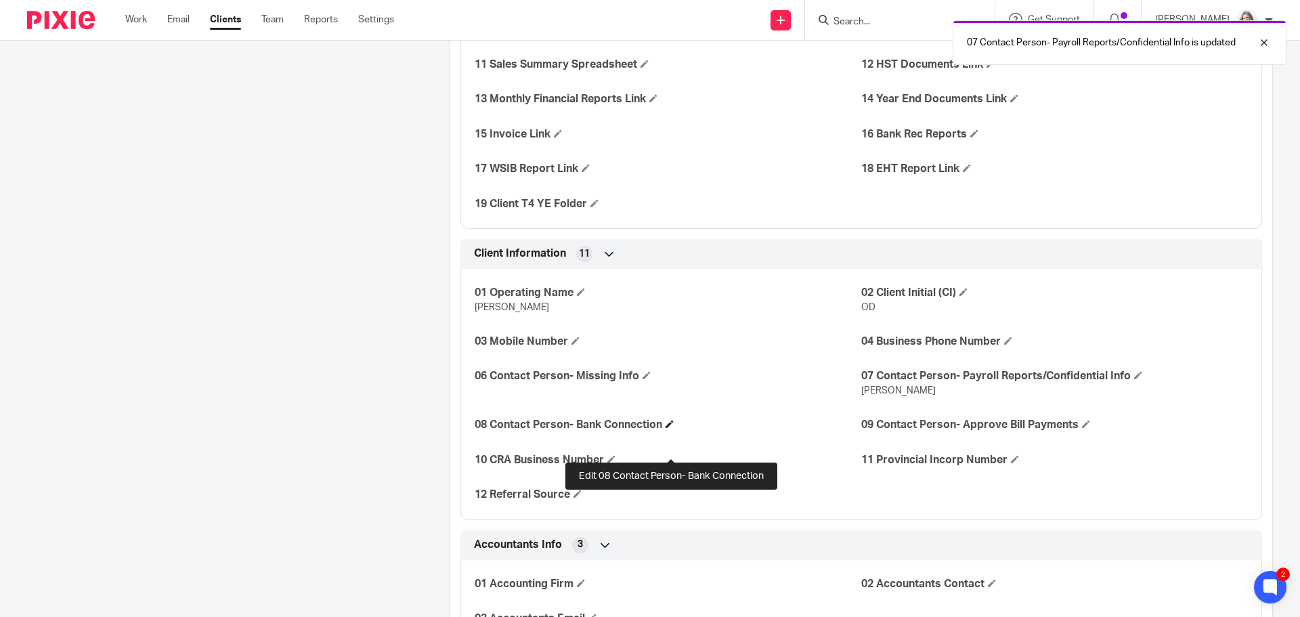
click at [671, 428] on span at bounding box center [669, 424] width 8 height 8
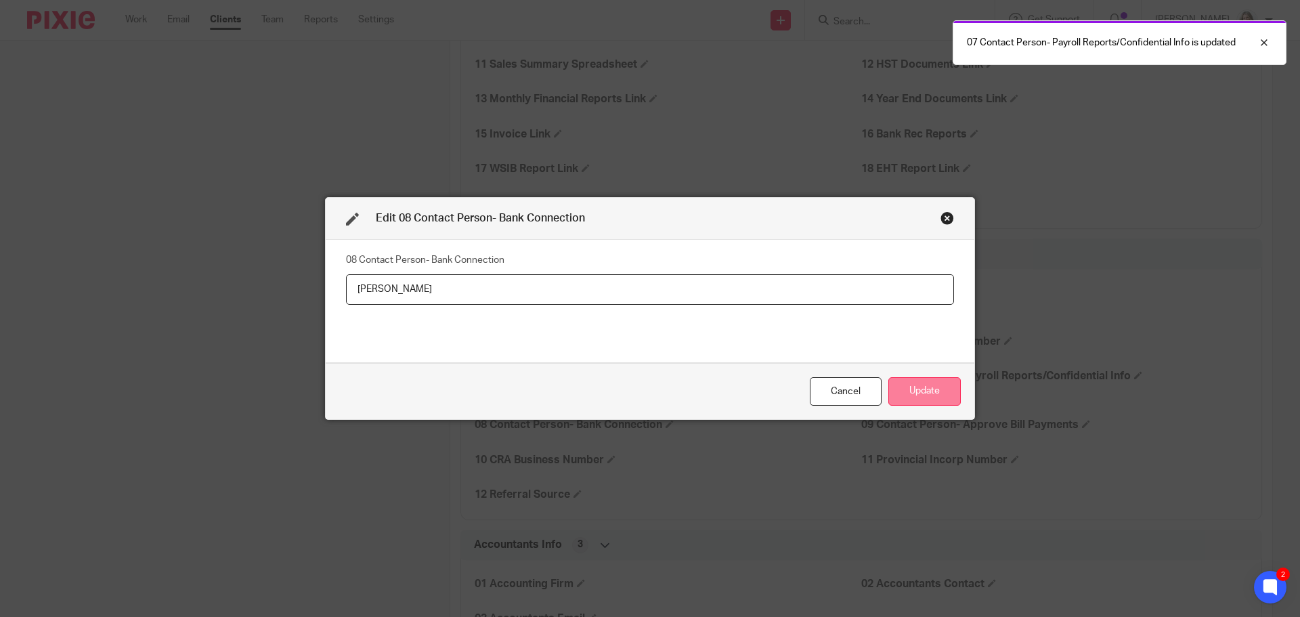
type input "Dr. Kandasamy"
click at [902, 383] on button "Update" at bounding box center [924, 391] width 72 height 29
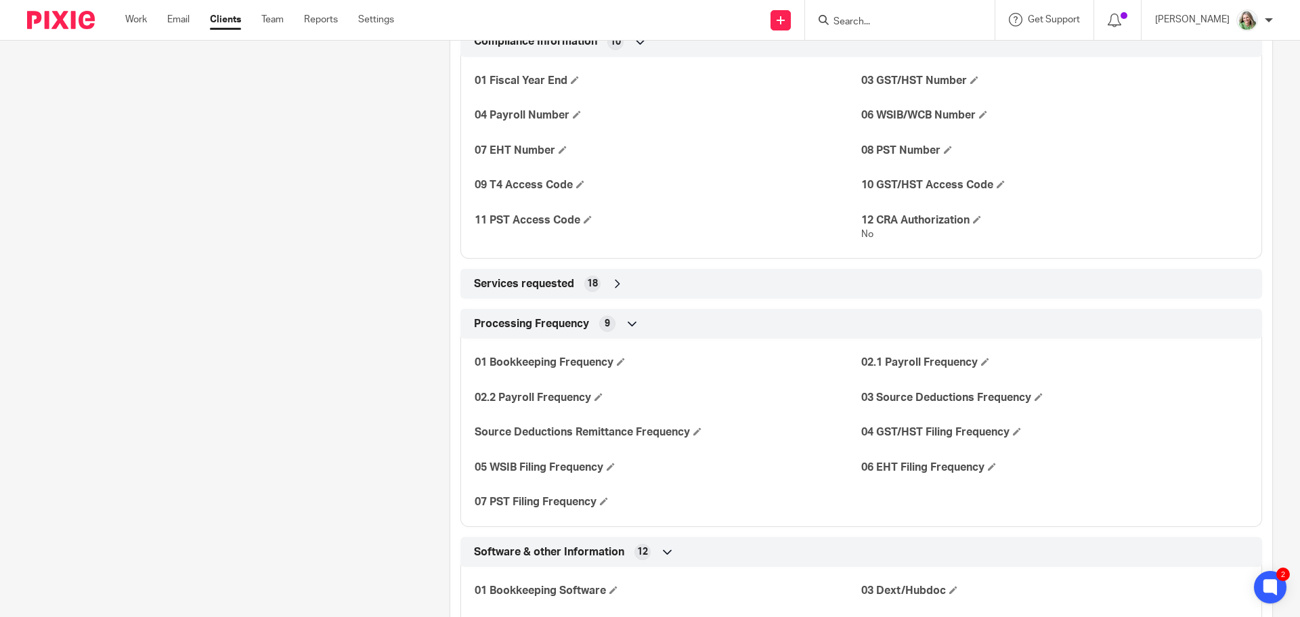
scroll to position [1828, 0]
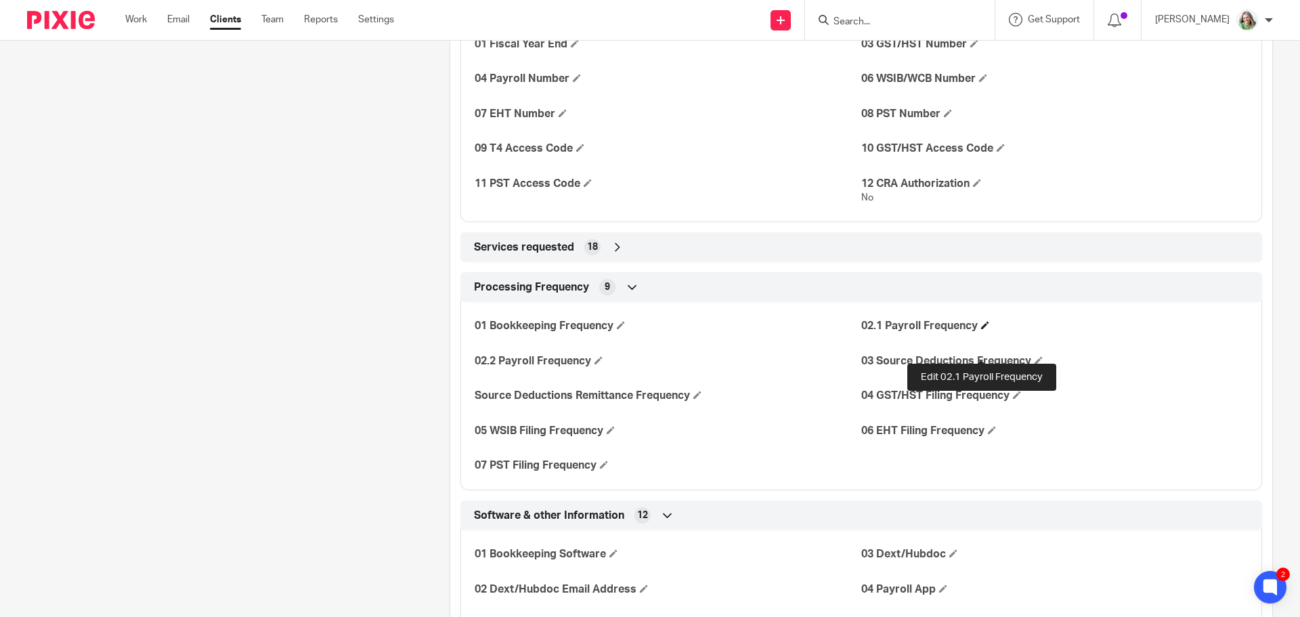
click at [982, 329] on span at bounding box center [985, 325] width 8 height 8
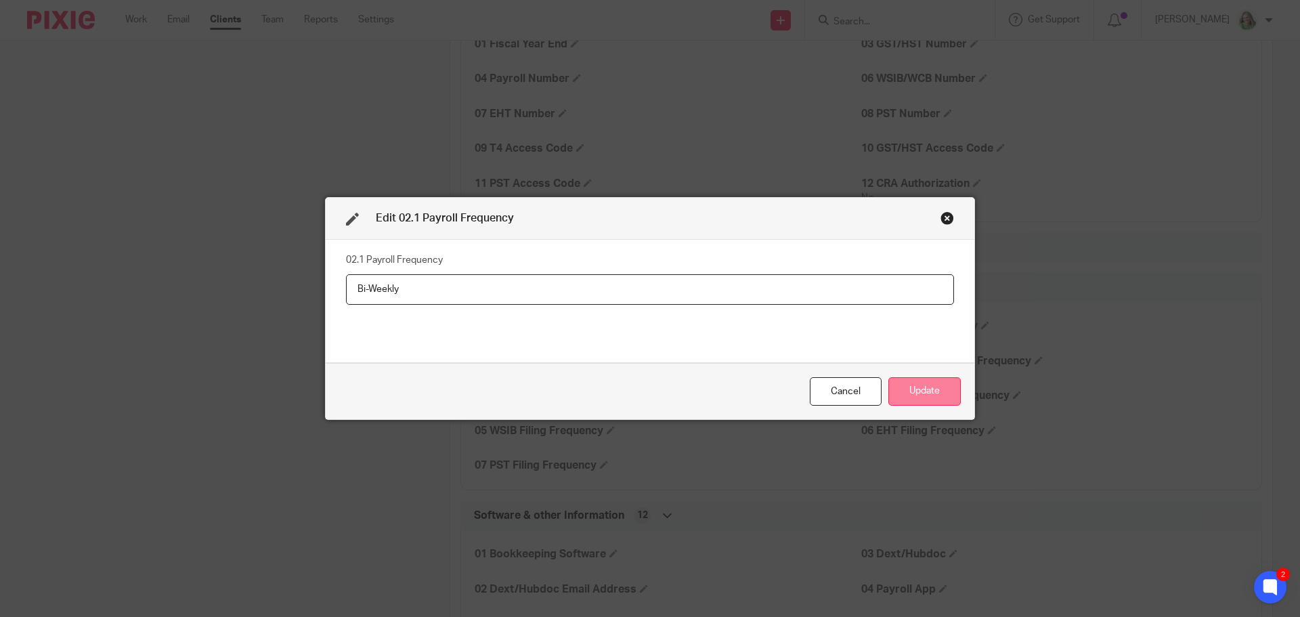
type input "Bi-Weekly"
click at [931, 394] on button "Update" at bounding box center [924, 391] width 72 height 29
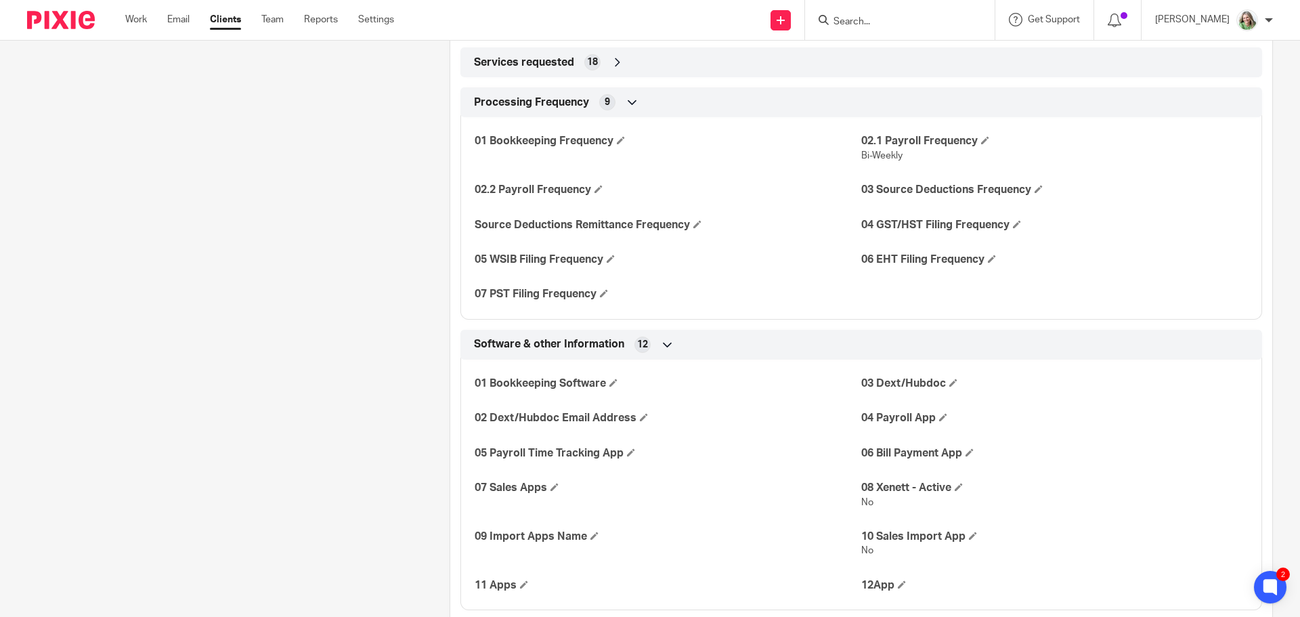
scroll to position [2031, 0]
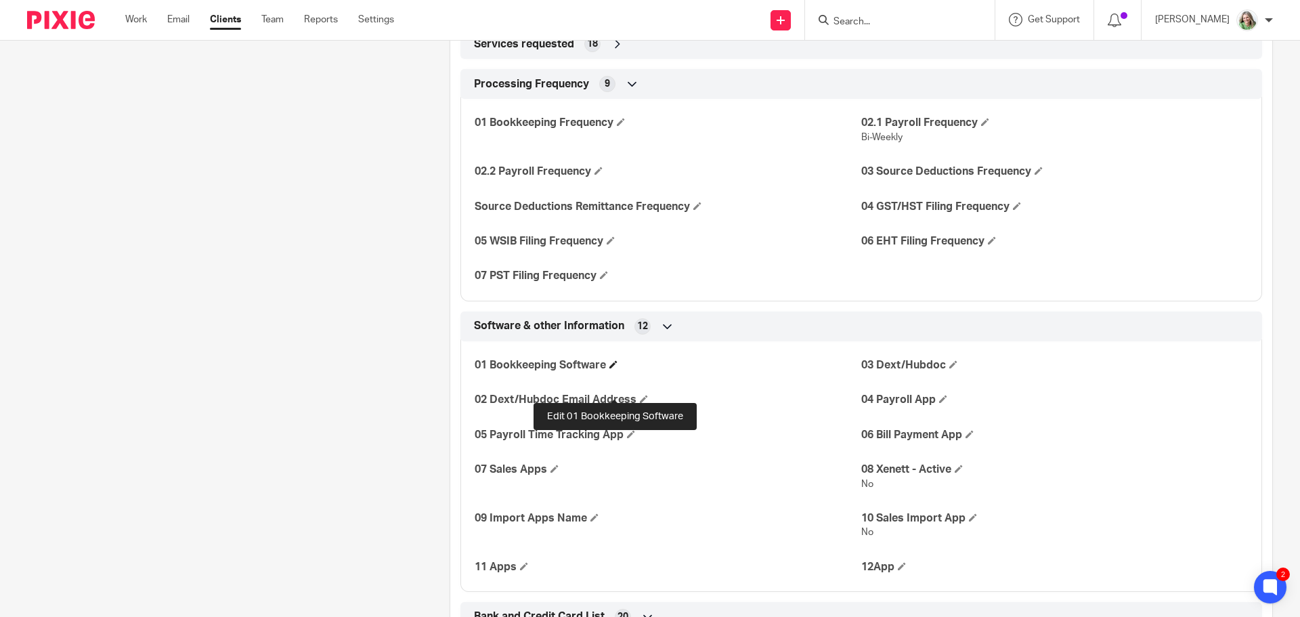
click at [611, 368] on span at bounding box center [613, 364] width 8 height 8
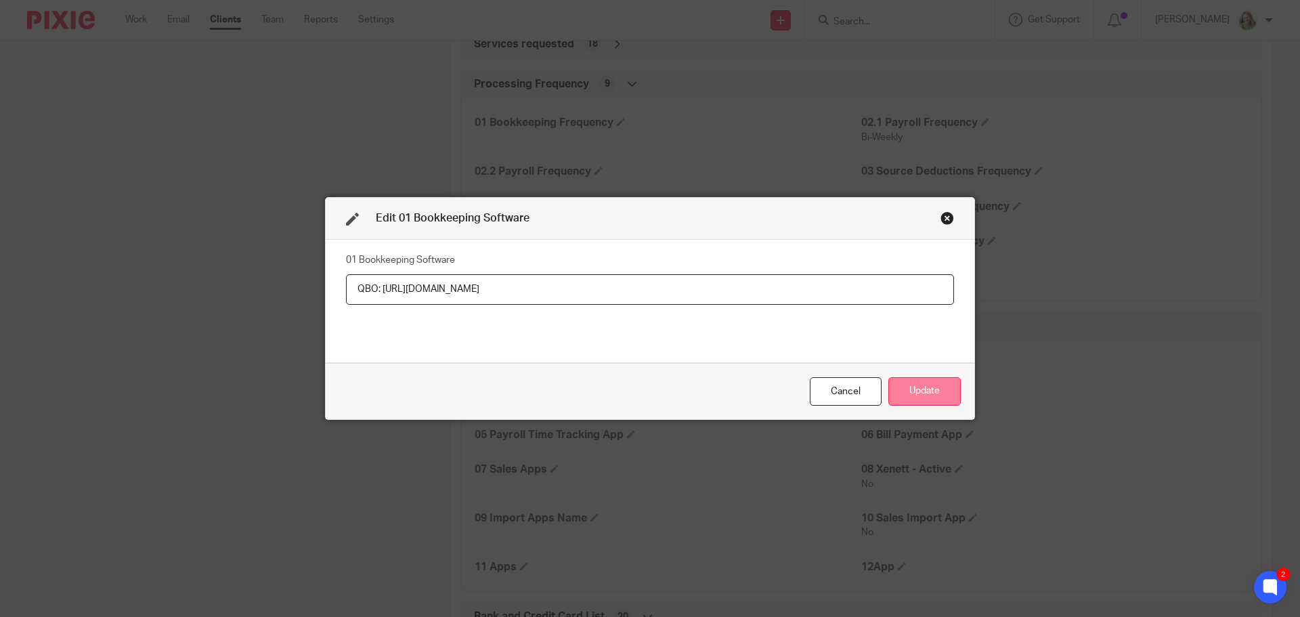
type input "QBO: https://c35.qbo.intuit.com/qbo35/login?locale=en_CA"
click at [890, 397] on button "Update" at bounding box center [924, 391] width 72 height 29
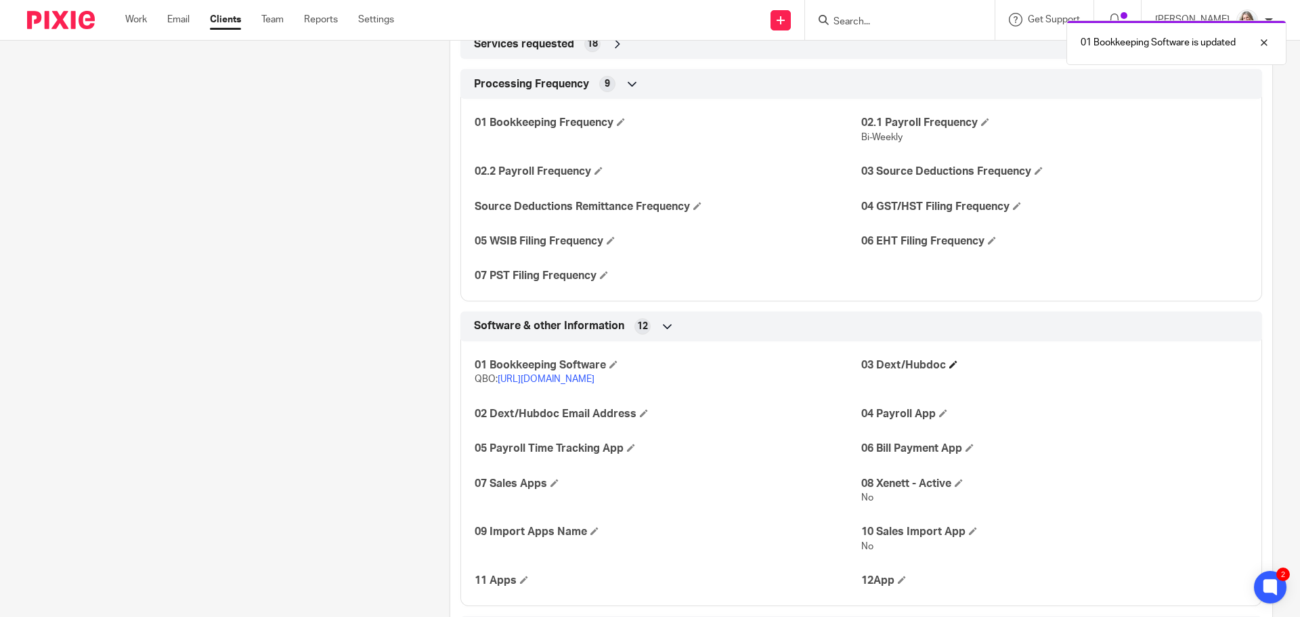
click at [944, 372] on h4 "03 Dext/Hubdoc" at bounding box center [1054, 365] width 387 height 14
click at [949, 368] on span at bounding box center [953, 364] width 8 height 8
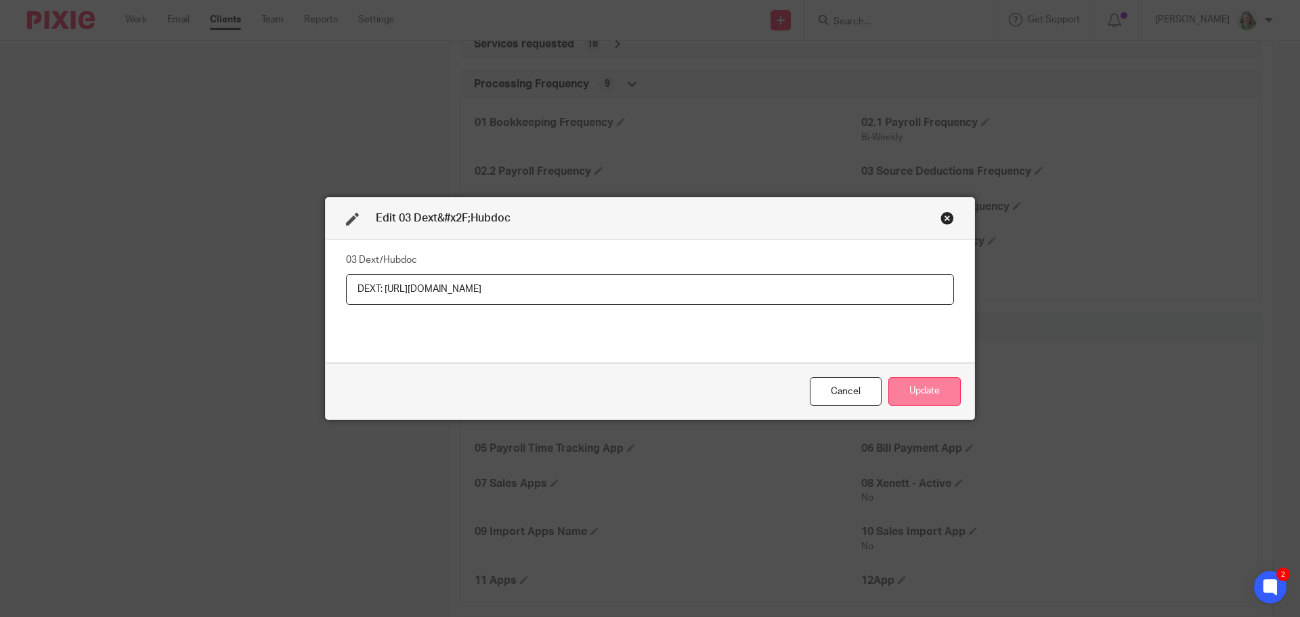
type input "DEXT: https://app.dext.com/login"
click at [900, 393] on button "Update" at bounding box center [924, 391] width 72 height 29
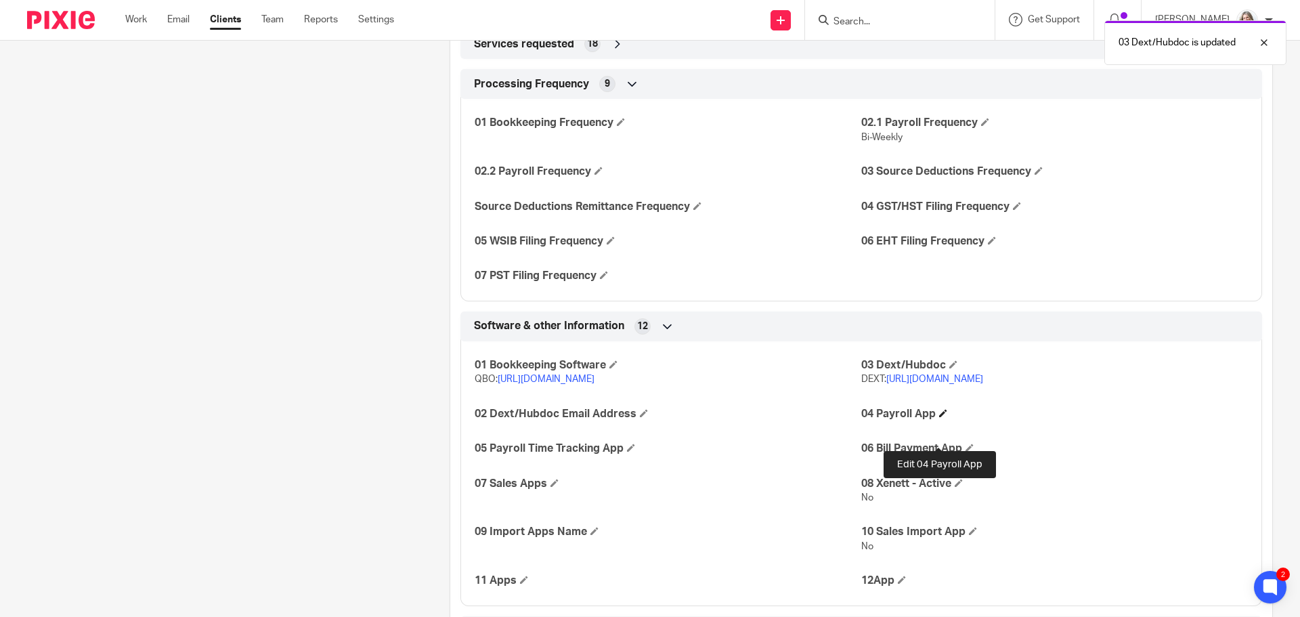
click at [939, 417] on span at bounding box center [943, 413] width 8 height 8
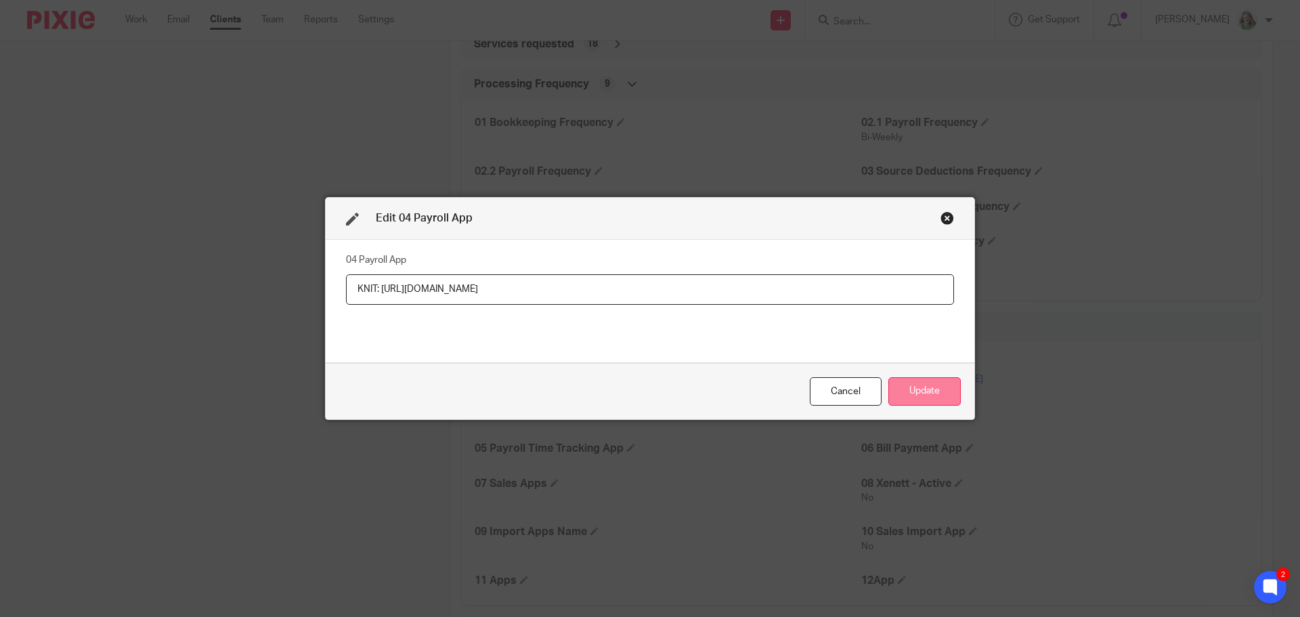
type input "KNIT: https://www.knitapps.com/en/login"
click at [908, 388] on button "Update" at bounding box center [924, 391] width 72 height 29
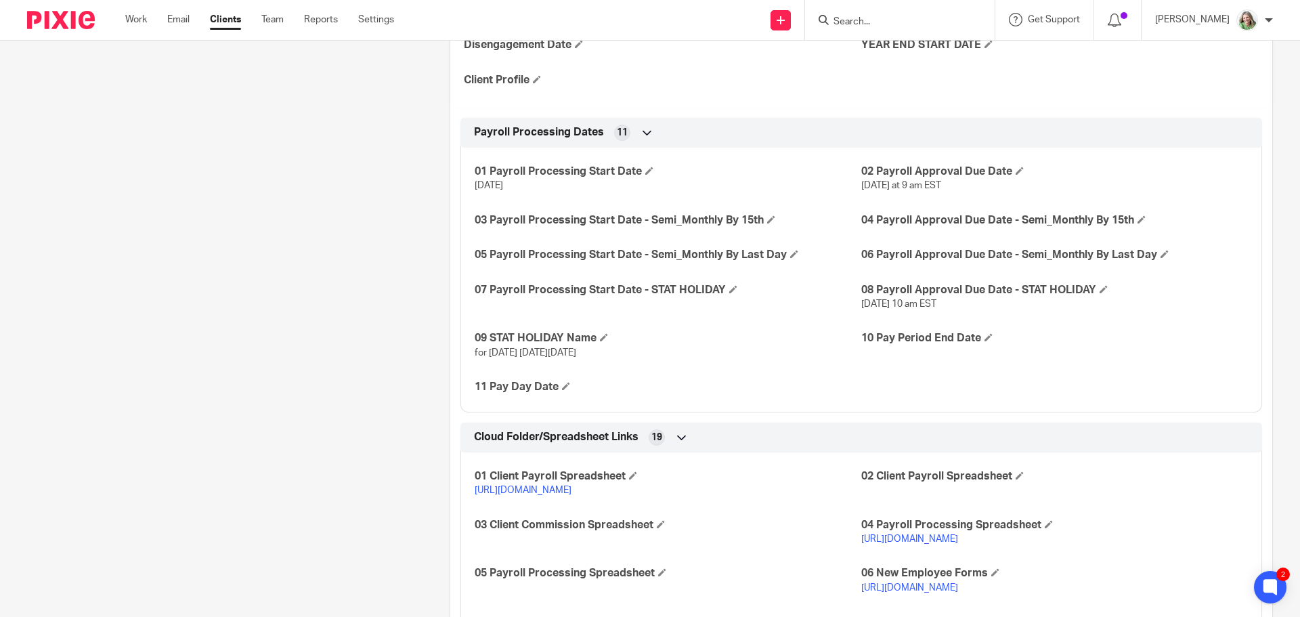
scroll to position [0, 0]
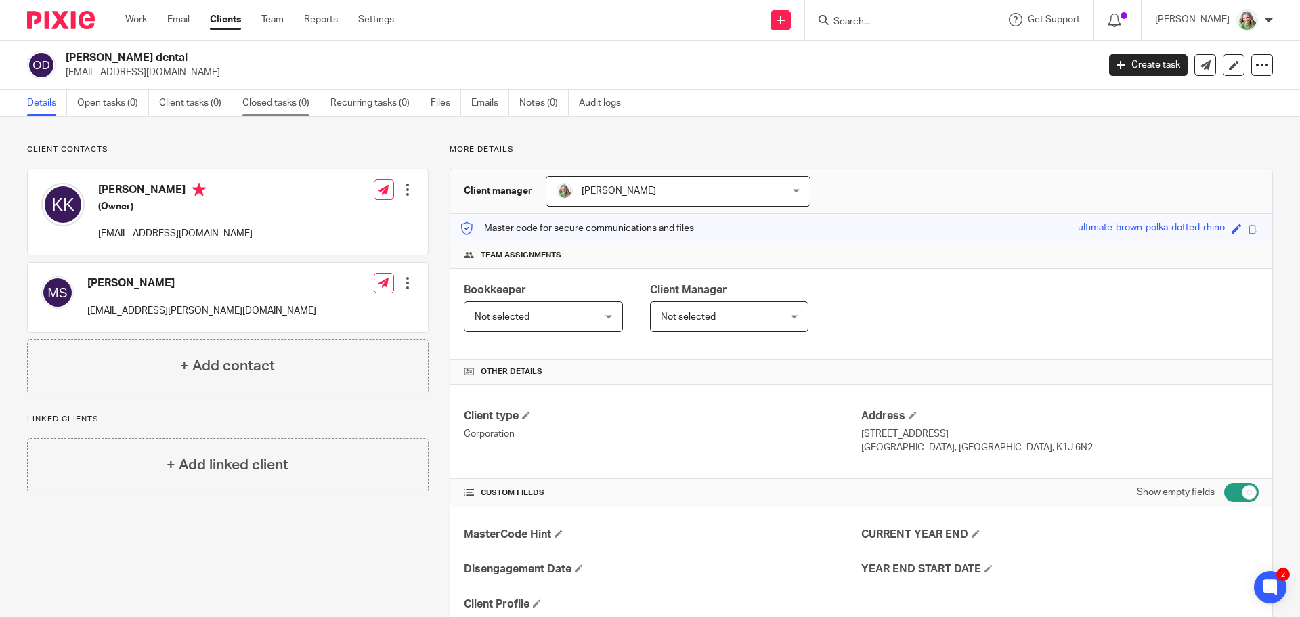
drag, startPoint x: 353, startPoint y: 106, endPoint x: 299, endPoint y: 95, distance: 55.4
click at [353, 106] on link "Recurring tasks (0)" at bounding box center [375, 103] width 90 height 26
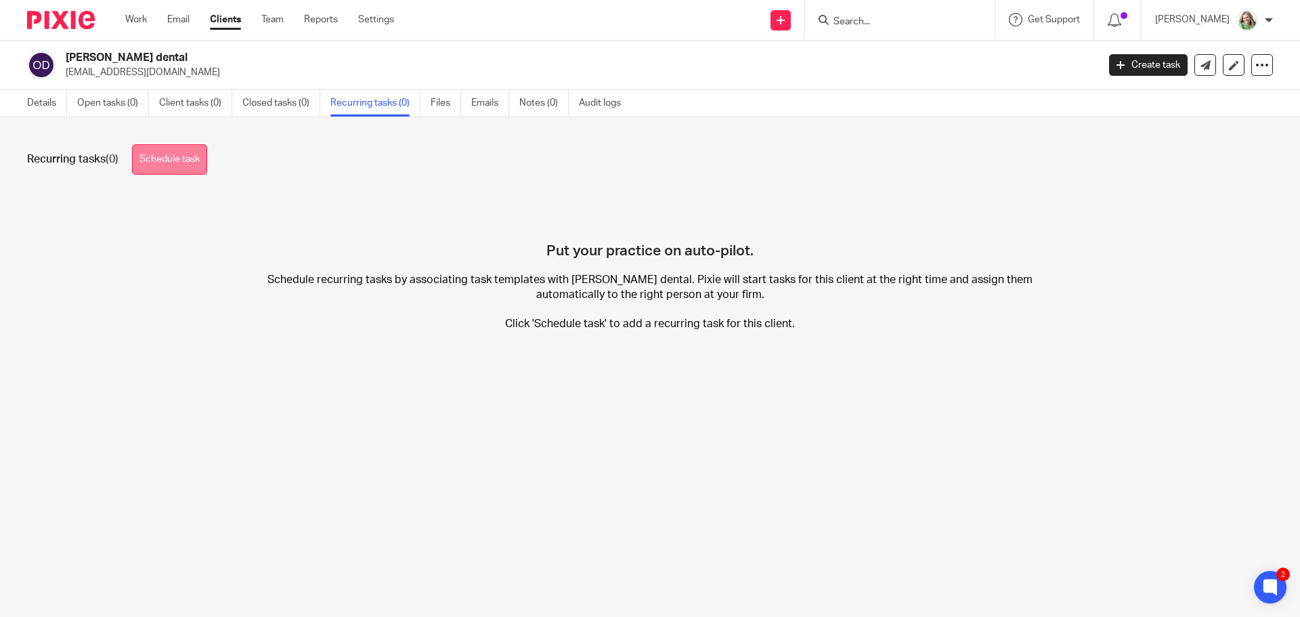
click at [198, 158] on link "Schedule task" at bounding box center [169, 159] width 75 height 30
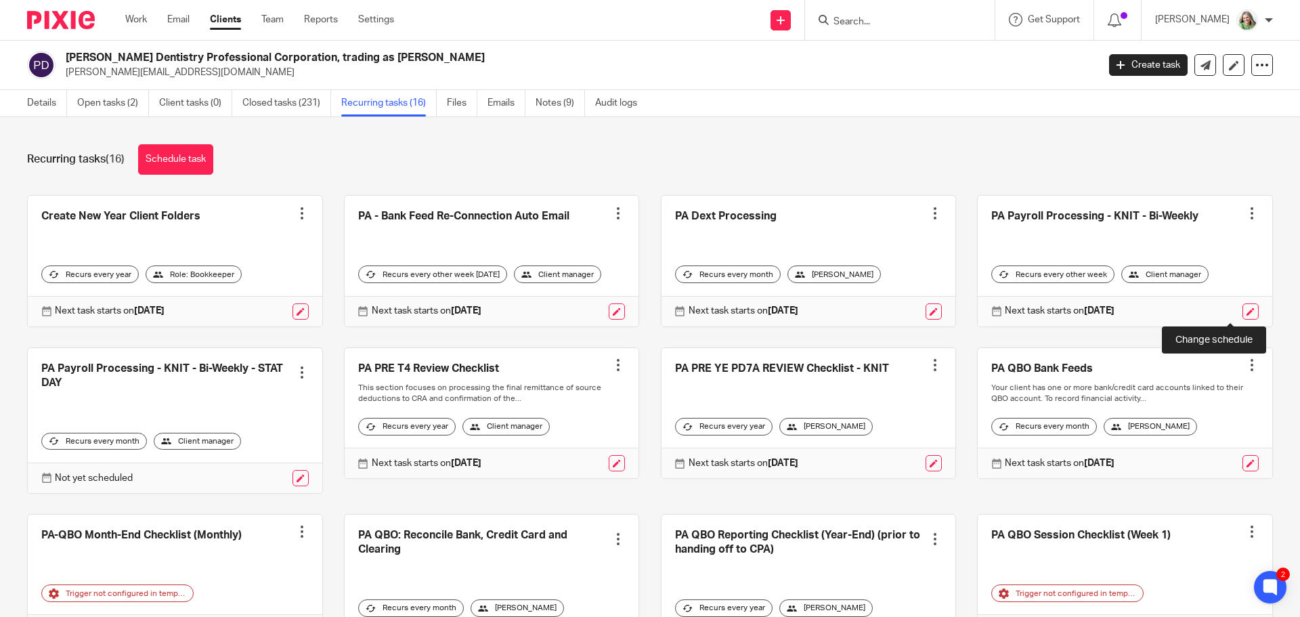
drag, startPoint x: 1231, startPoint y: 312, endPoint x: 1178, endPoint y: 335, distance: 57.0
click at [1242, 312] on link at bounding box center [1250, 311] width 16 height 16
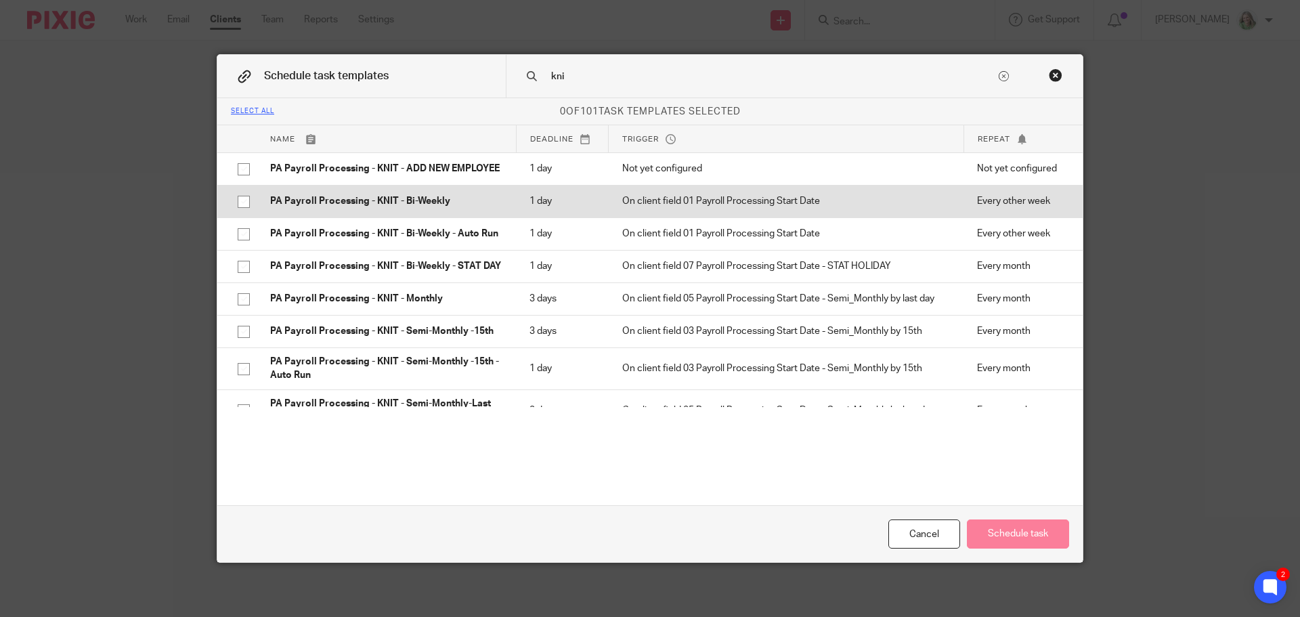
type input "kni"
click at [242, 202] on input "checkbox" at bounding box center [244, 202] width 26 height 26
checkbox input "true"
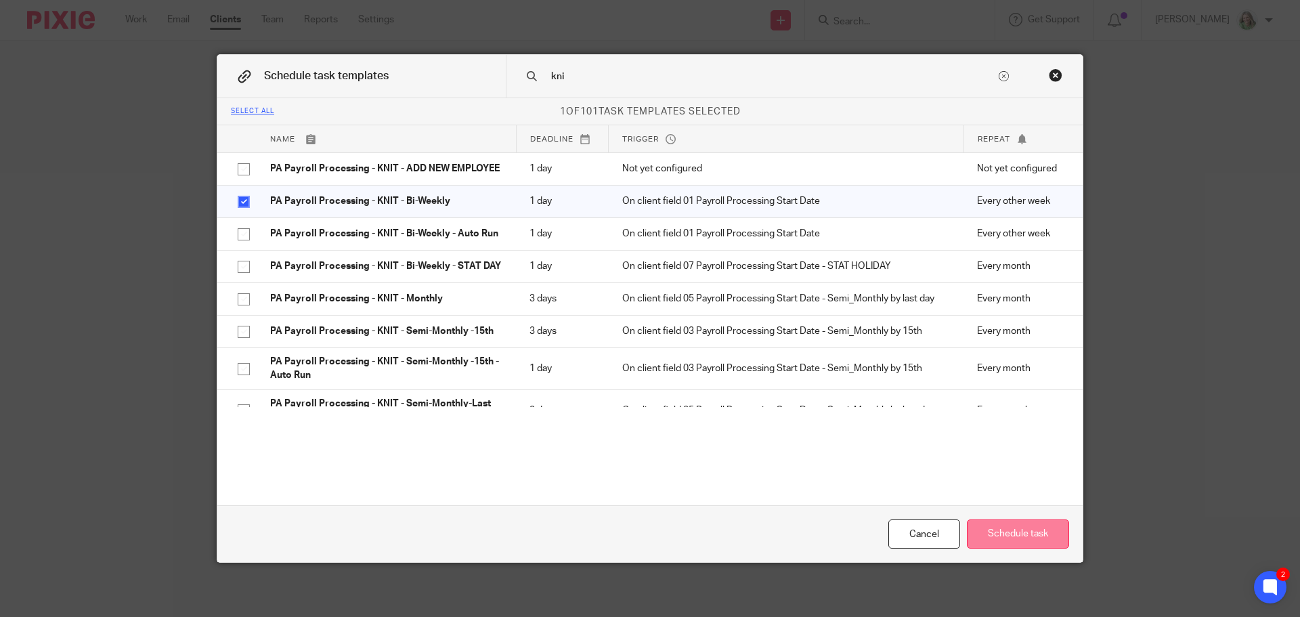
click at [1031, 537] on button "Schedule task" at bounding box center [1018, 533] width 102 height 29
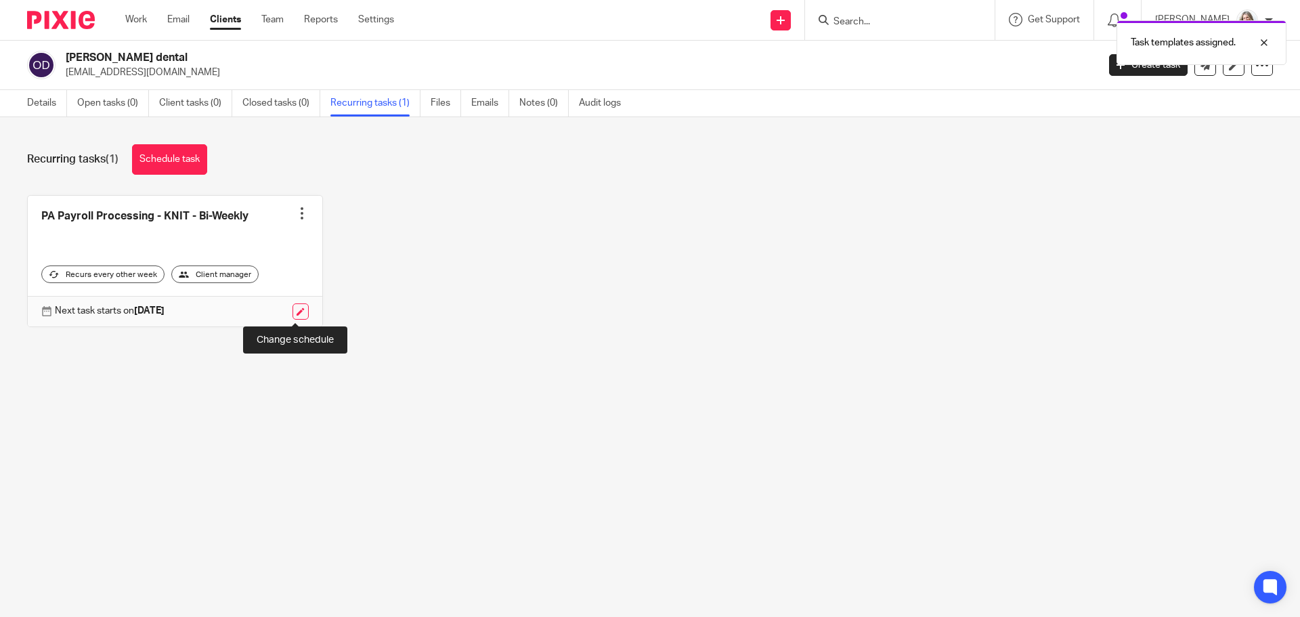
click at [292, 315] on link at bounding box center [300, 311] width 16 height 16
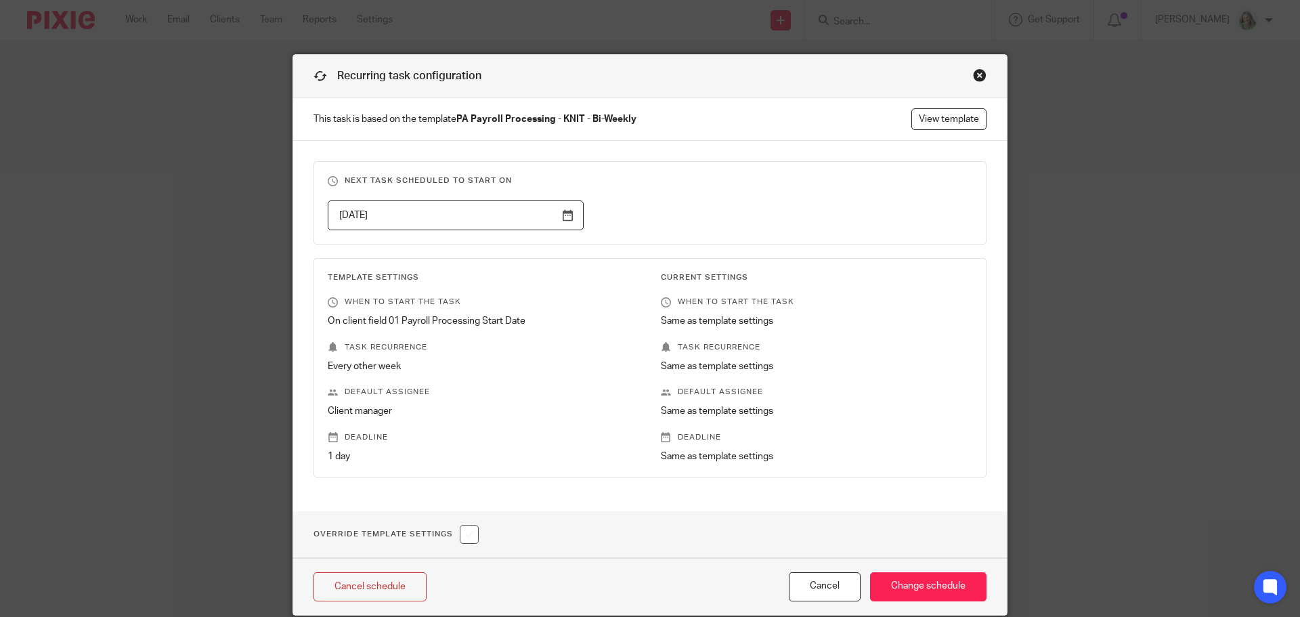
scroll to position [53, 0]
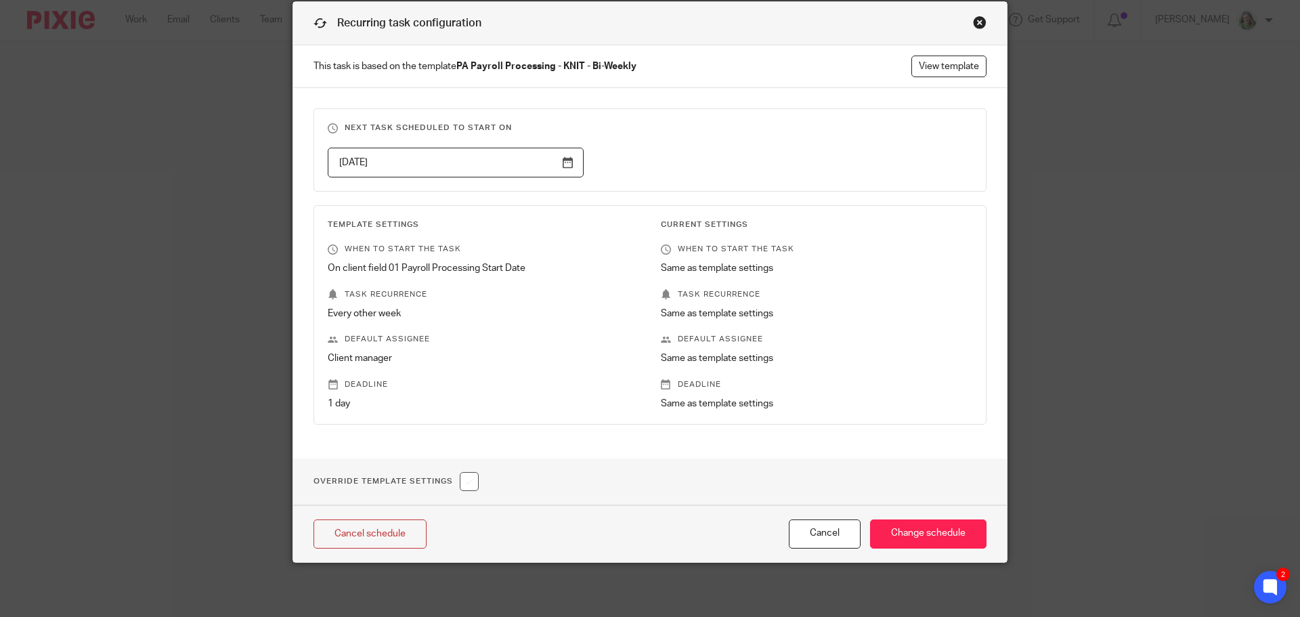
click at [469, 485] on input "checkbox" at bounding box center [469, 481] width 19 height 19
checkbox input "true"
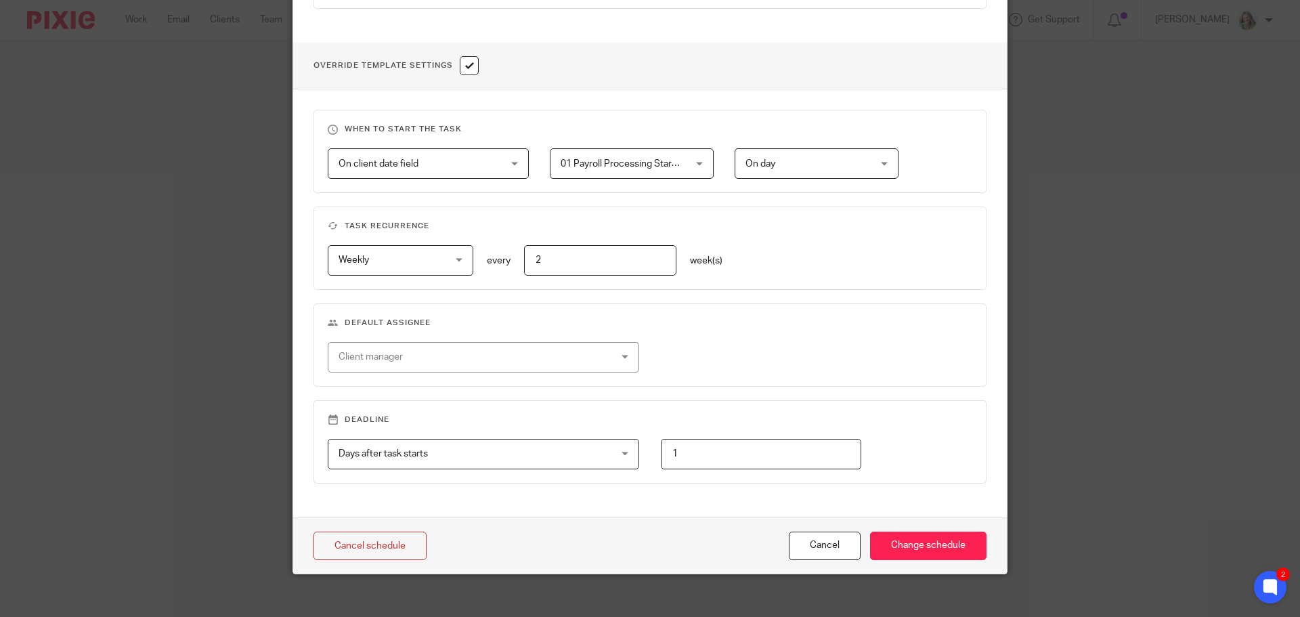
scroll to position [480, 0]
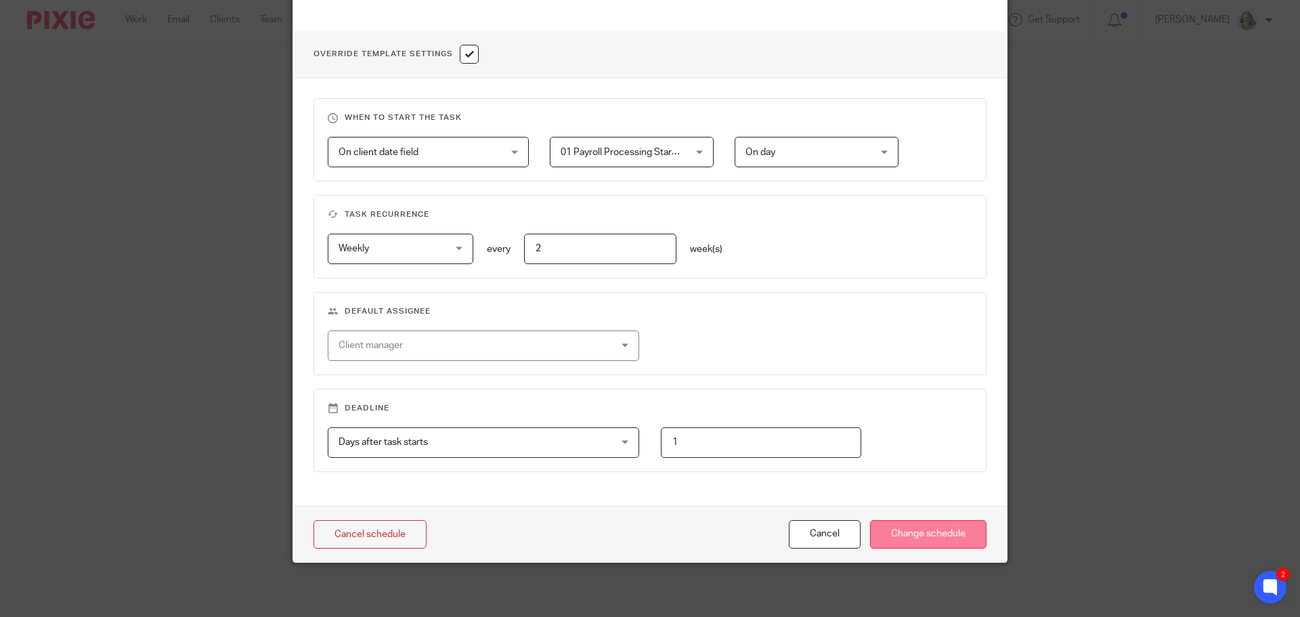
click at [888, 545] on input "Change schedule" at bounding box center [928, 534] width 116 height 29
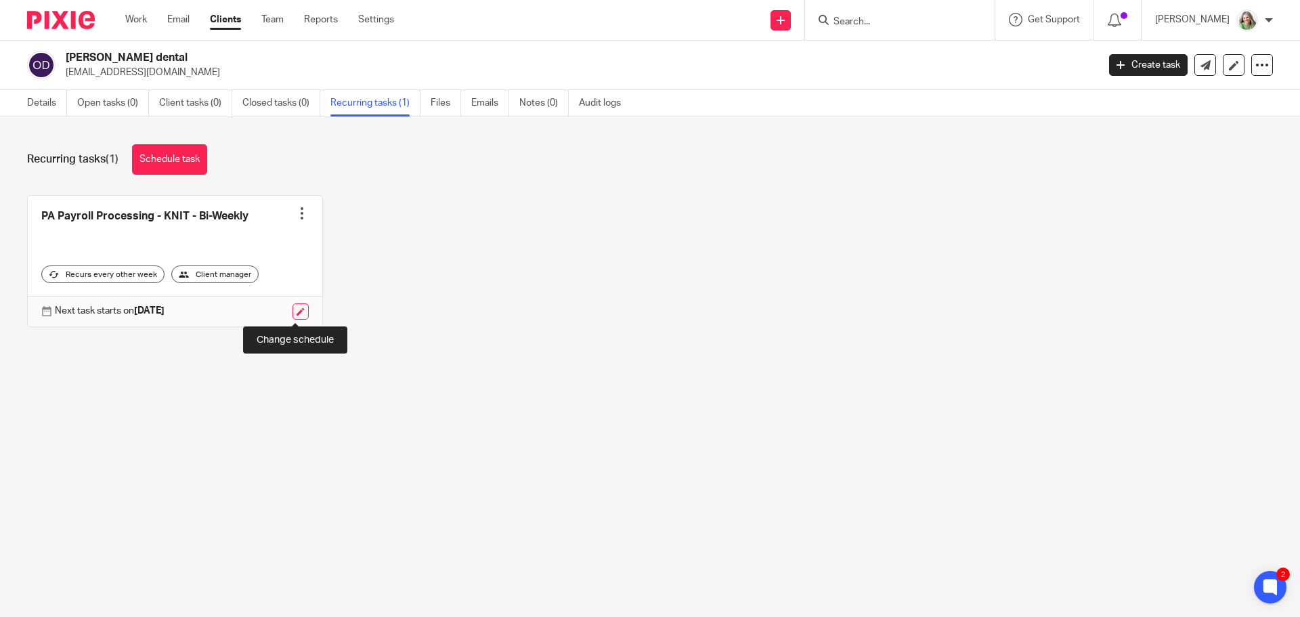
click at [296, 310] on link at bounding box center [300, 311] width 16 height 16
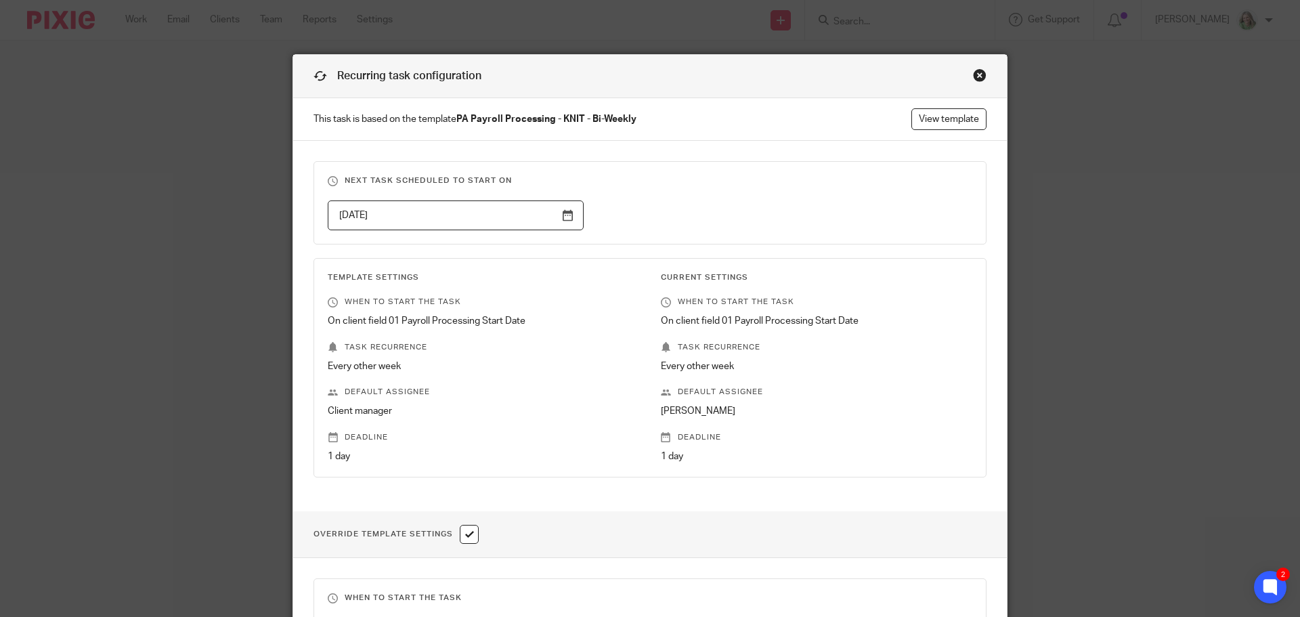
click at [974, 74] on div "Close this dialog window" at bounding box center [980, 75] width 14 height 14
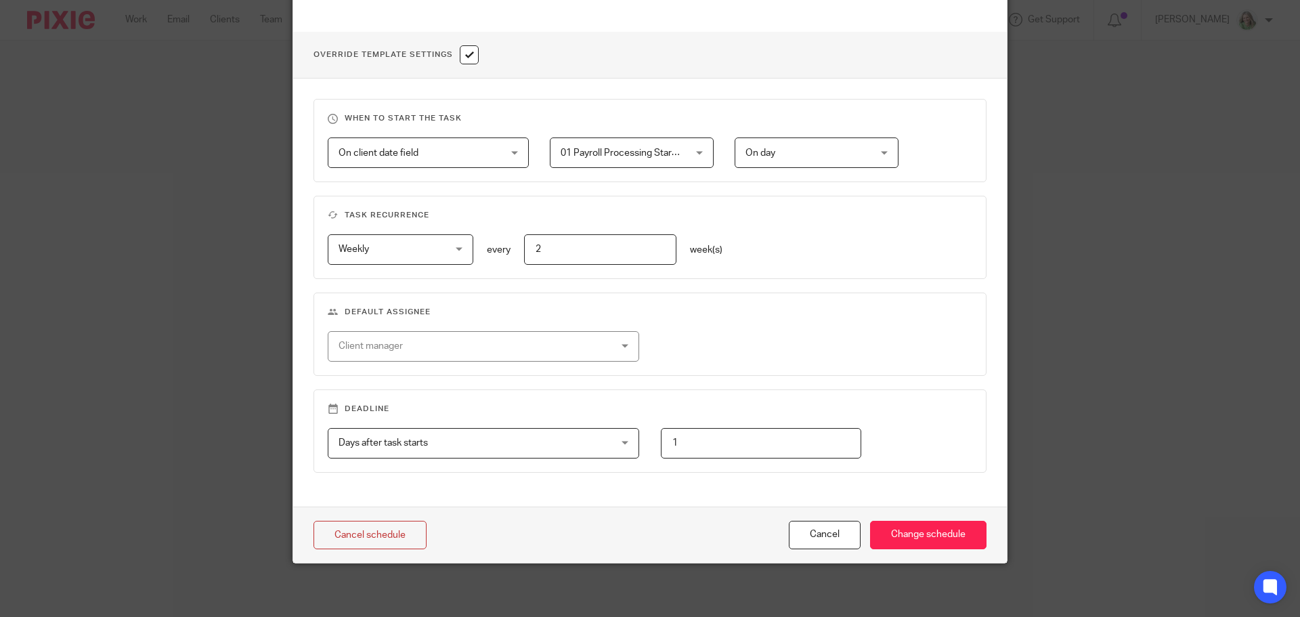
scroll to position [480, 0]
drag, startPoint x: 687, startPoint y: 449, endPoint x: 602, endPoint y: 441, distance: 85.1
click at [605, 441] on div "Days after task starts Days after task starts Days after task starts Weeks afte…" at bounding box center [639, 442] width 665 height 30
type input "0"
click at [952, 523] on input "Change schedule" at bounding box center [928, 534] width 116 height 29
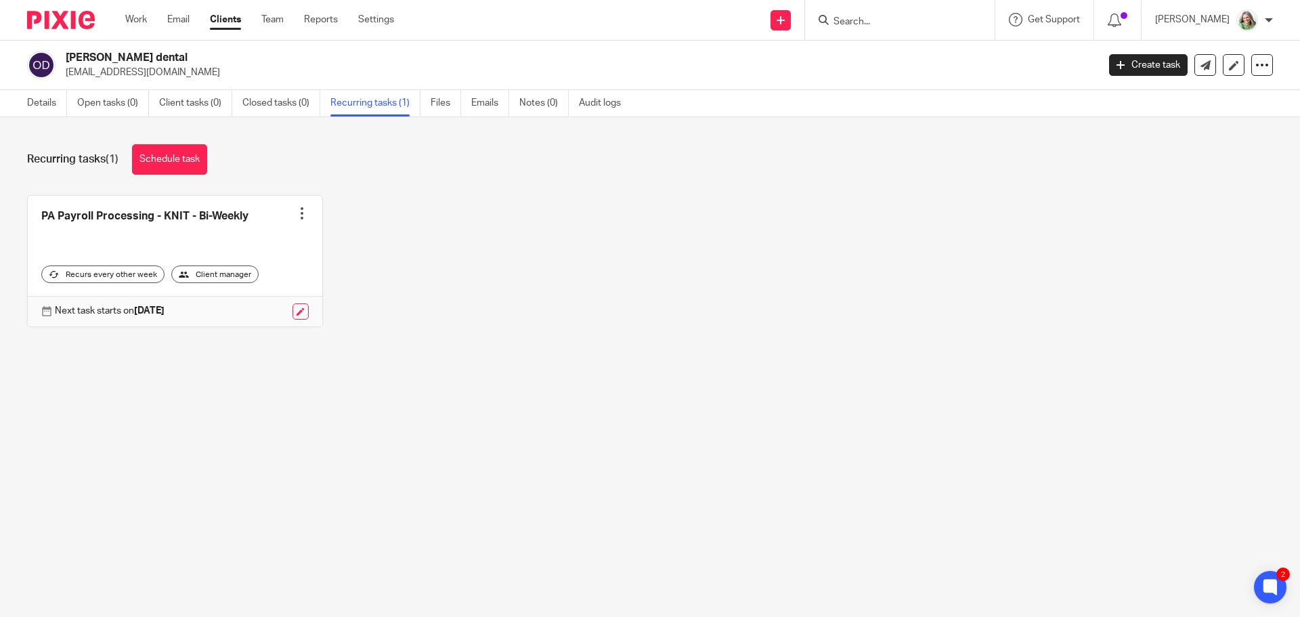
drag, startPoint x: 40, startPoint y: 99, endPoint x: 74, endPoint y: 104, distance: 34.3
click at [40, 99] on link "Details" at bounding box center [47, 103] width 40 height 26
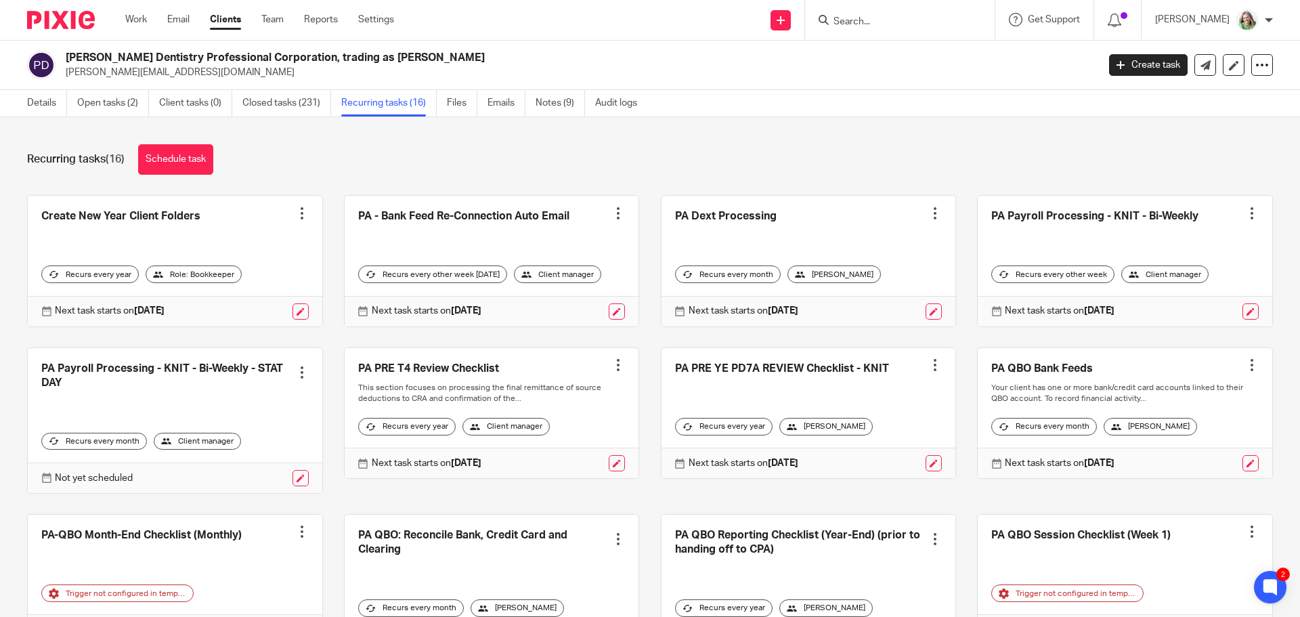
click at [1245, 206] on div at bounding box center [1252, 213] width 14 height 14
click at [1178, 301] on span "Cancel schedule" at bounding box center [1181, 298] width 71 height 9
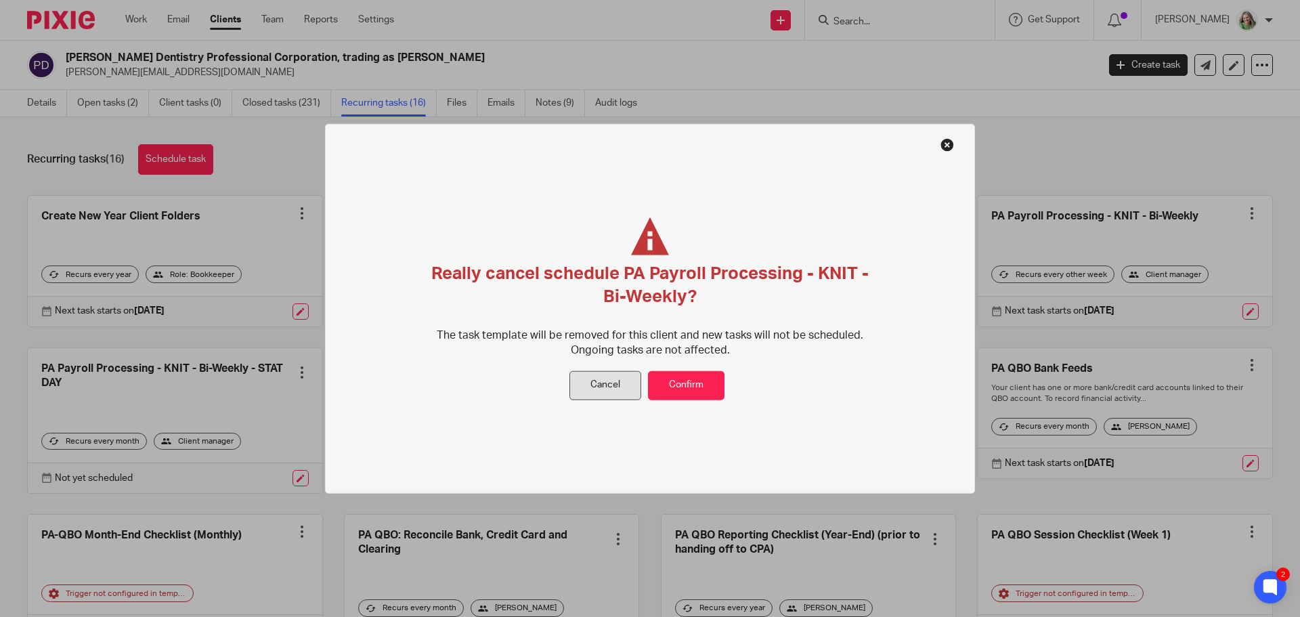
click at [620, 387] on button "Cancel" at bounding box center [605, 385] width 72 height 29
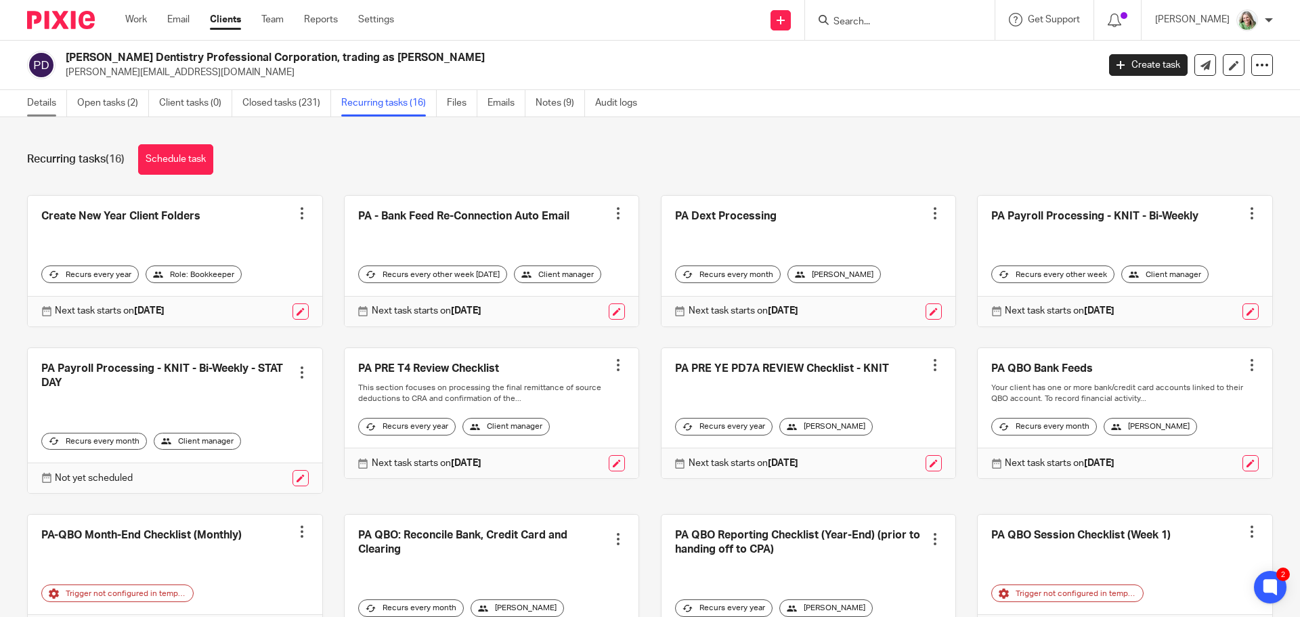
click at [56, 101] on link "Details" at bounding box center [47, 103] width 40 height 26
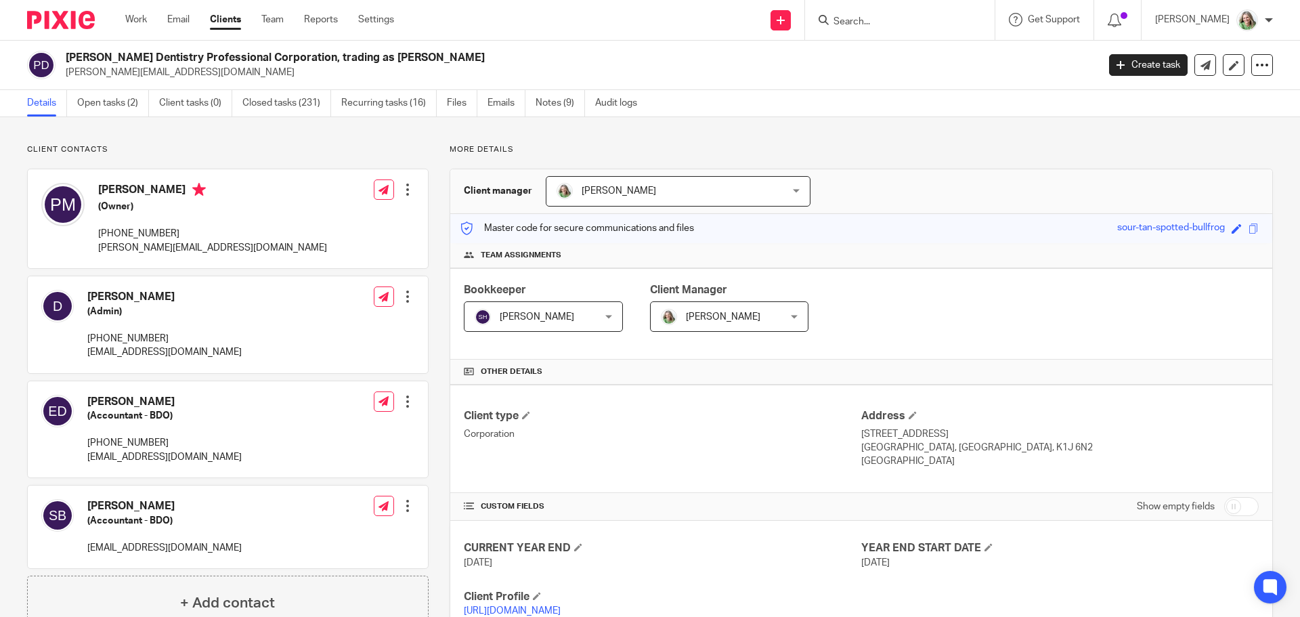
click at [1237, 508] on input "checkbox" at bounding box center [1241, 506] width 35 height 19
checkbox input "true"
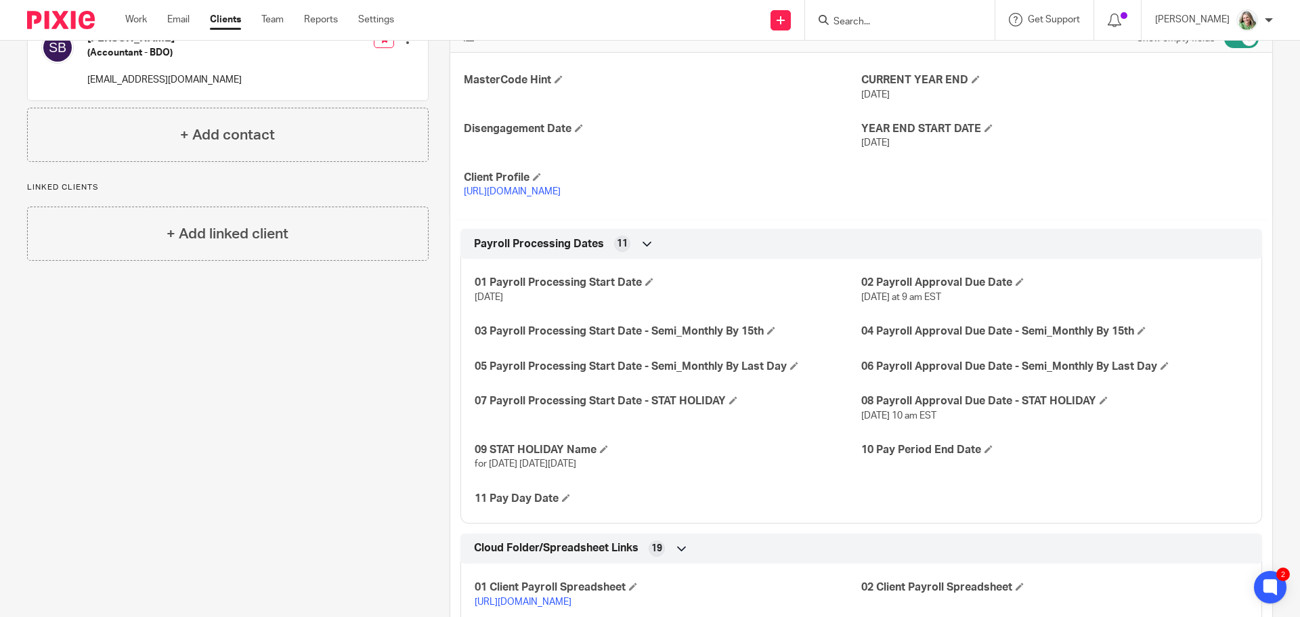
scroll to position [474, 0]
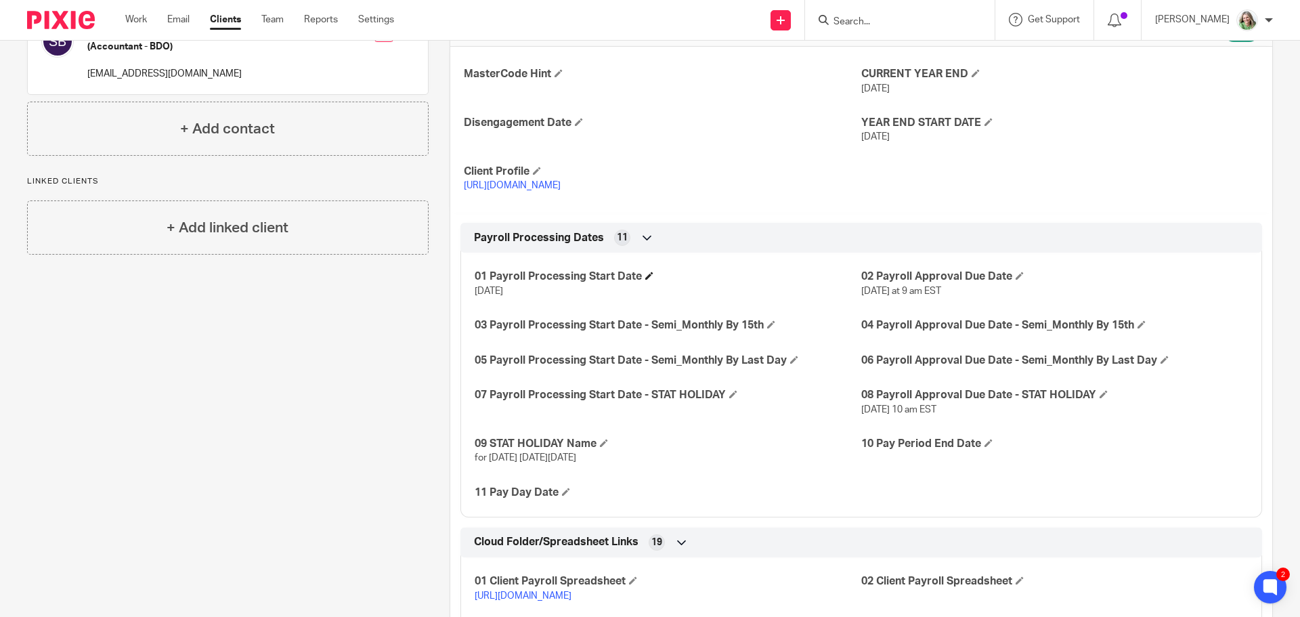
click at [642, 270] on h4 "01 Payroll Processing Start Date" at bounding box center [668, 276] width 387 height 14
click at [648, 274] on span at bounding box center [649, 275] width 8 height 8
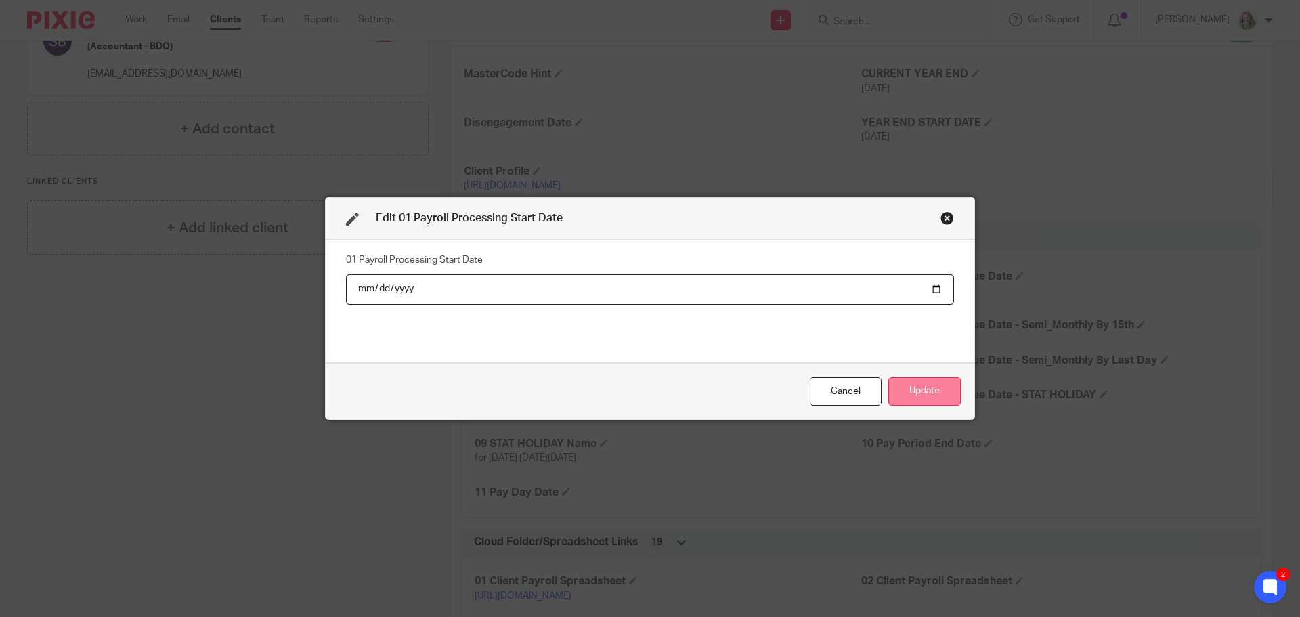
click at [930, 387] on button "Update" at bounding box center [924, 391] width 72 height 29
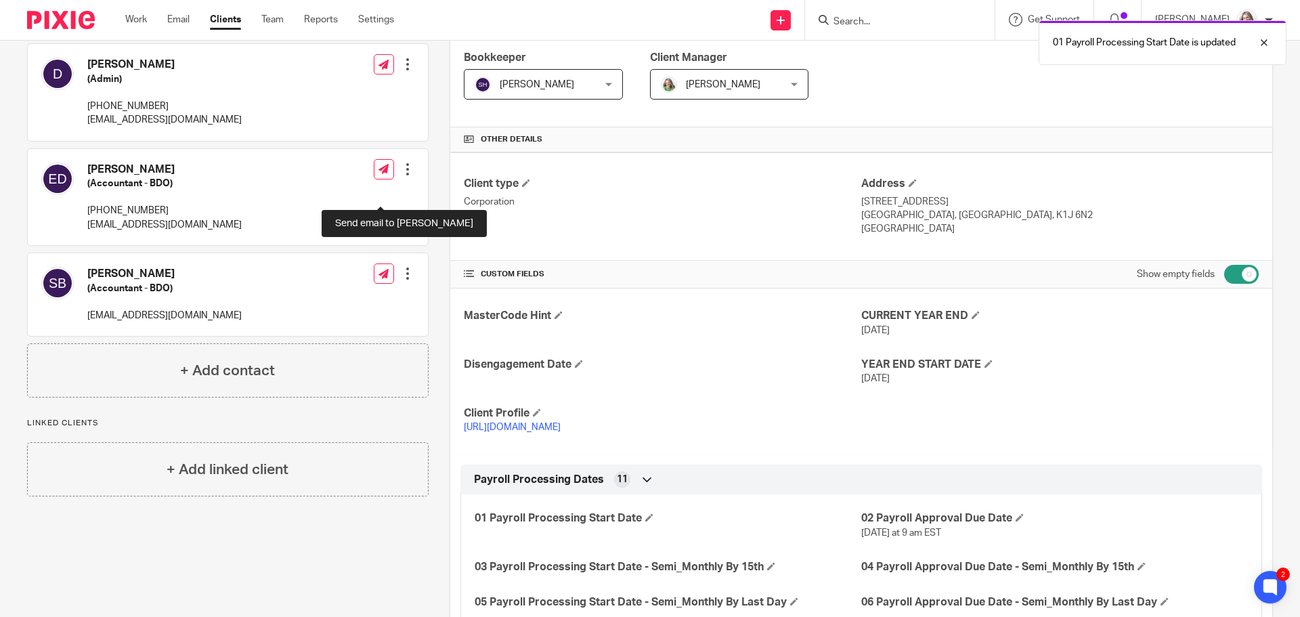
scroll to position [0, 0]
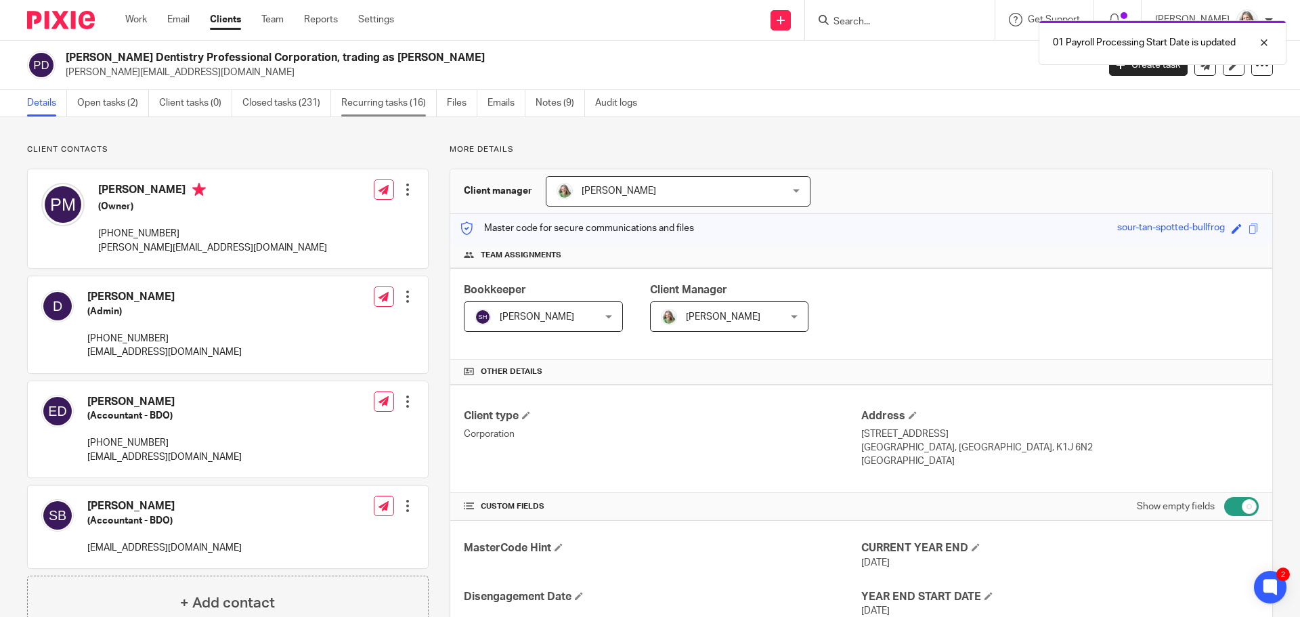
click at [382, 104] on link "Recurring tasks (16)" at bounding box center [388, 103] width 95 height 26
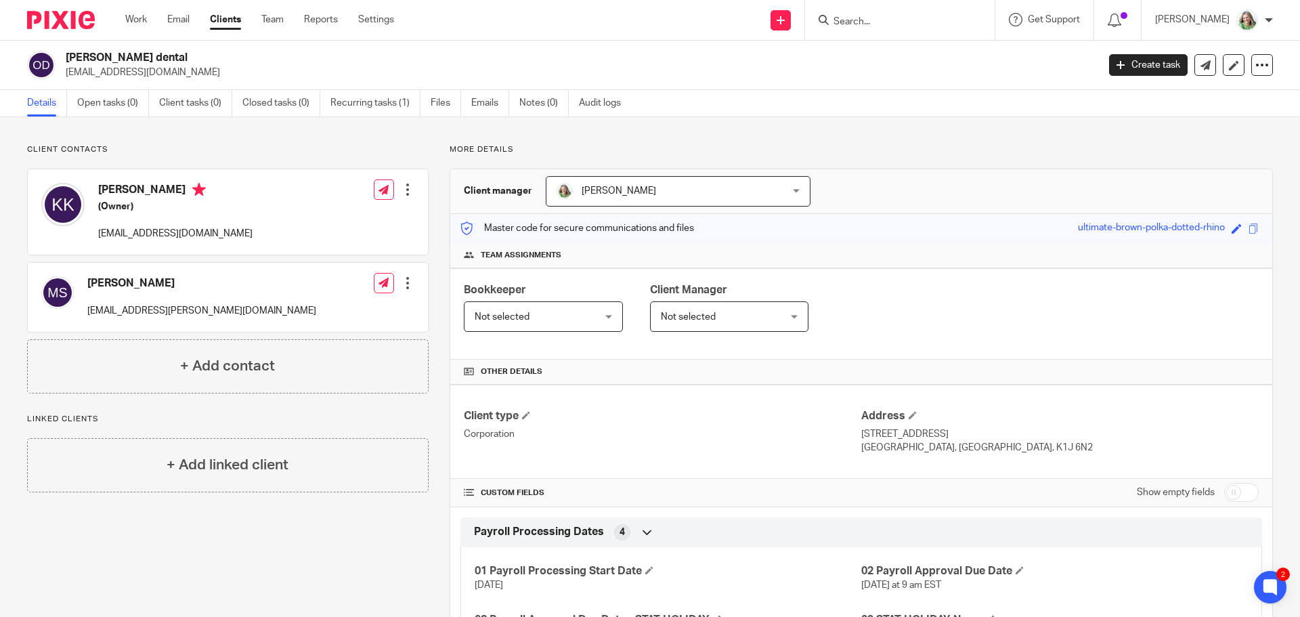
drag, startPoint x: 1240, startPoint y: 491, endPoint x: 1115, endPoint y: 451, distance: 131.2
click at [1240, 491] on input "checkbox" at bounding box center [1241, 492] width 35 height 19
checkbox input "true"
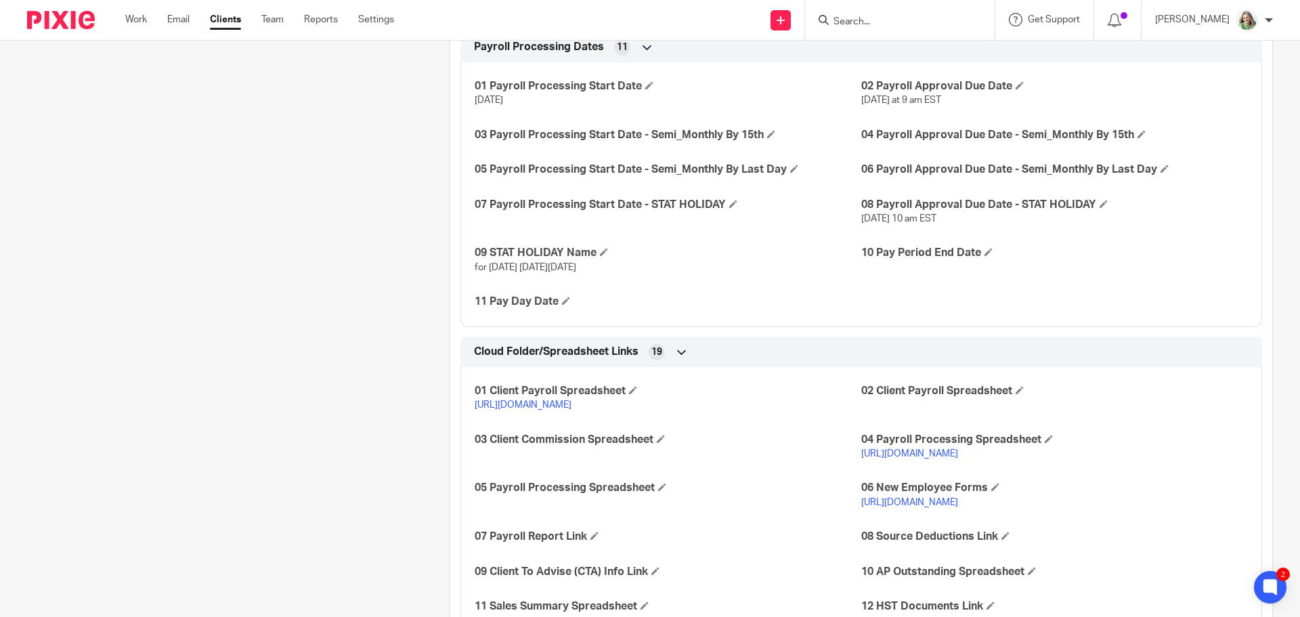
scroll to position [677, 0]
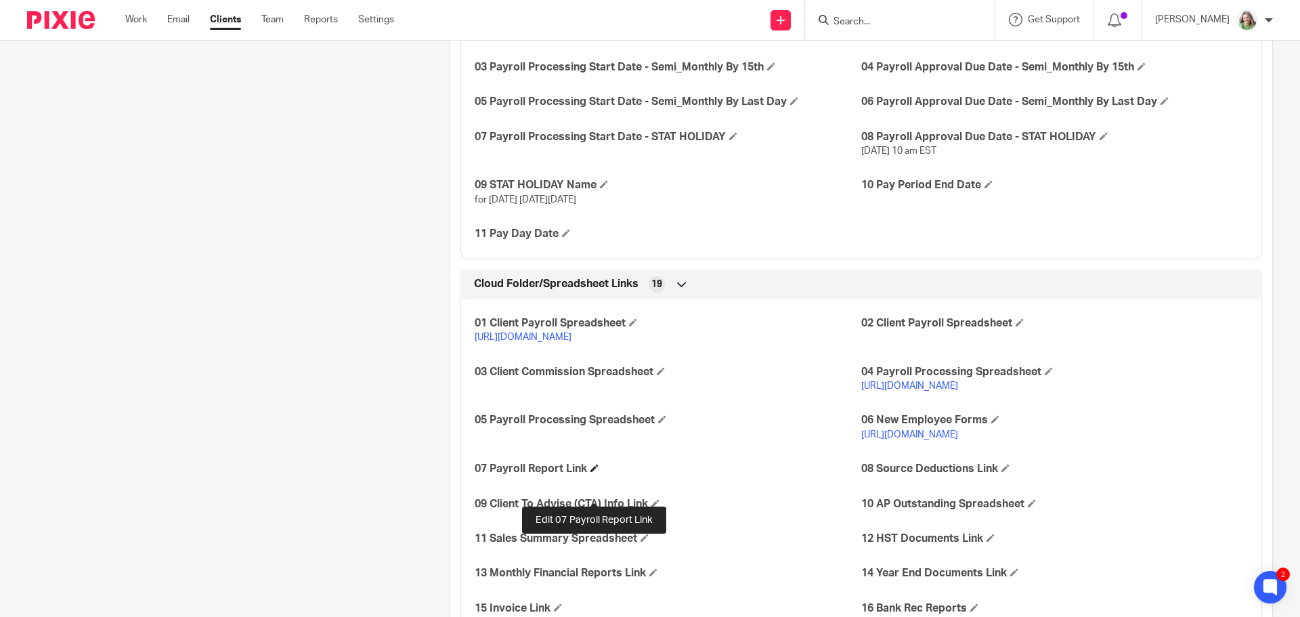
click at [593, 472] on span at bounding box center [594, 468] width 8 height 8
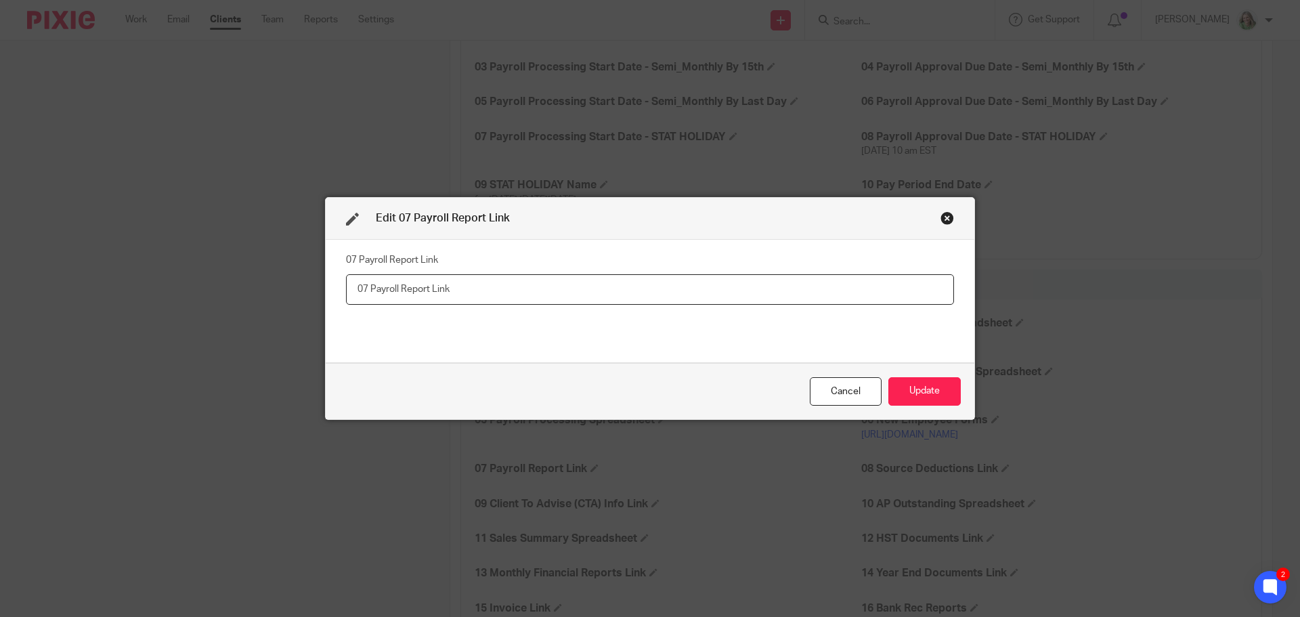
click at [421, 292] on input "text" at bounding box center [650, 289] width 608 height 30
paste input "https://ln5.sync.com/dl/db40f6670#3ye6gaig-cvxn8a6b-gfwn5kyd-d4qssyy5"
type input "https://ln5.sync.com/dl/db40f6670#3ye6gaig-cvxn8a6b-gfwn5kyd-d4qssyy5"
click at [927, 395] on button "Update" at bounding box center [924, 391] width 72 height 29
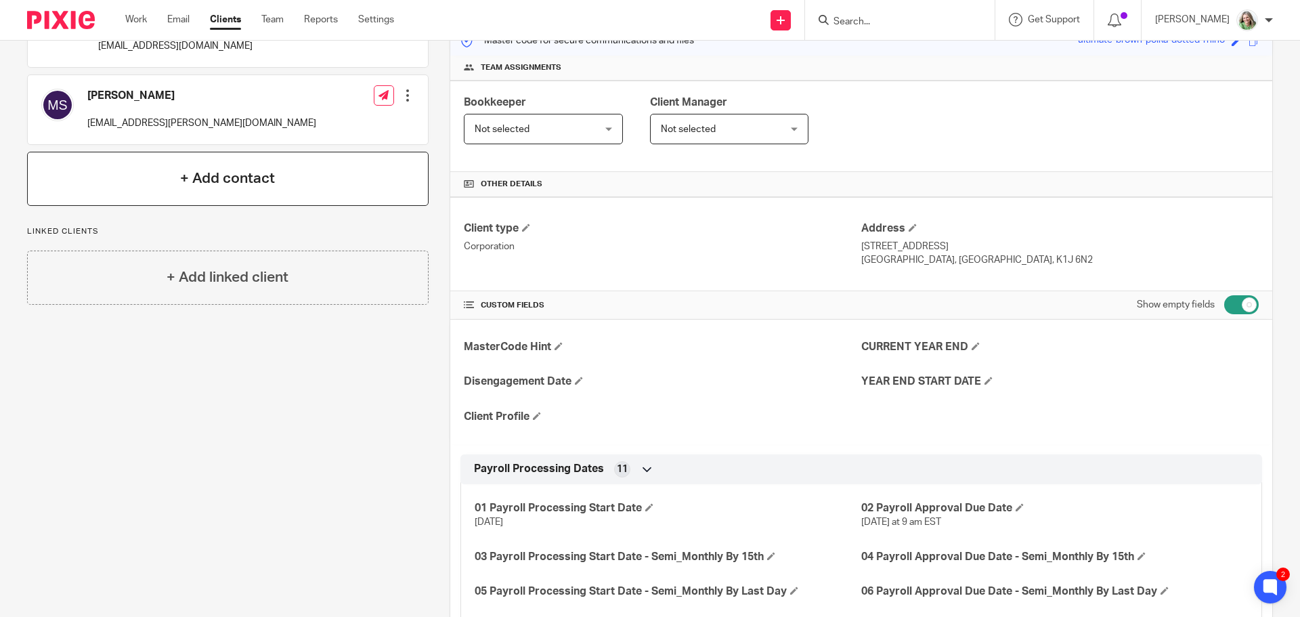
scroll to position [0, 0]
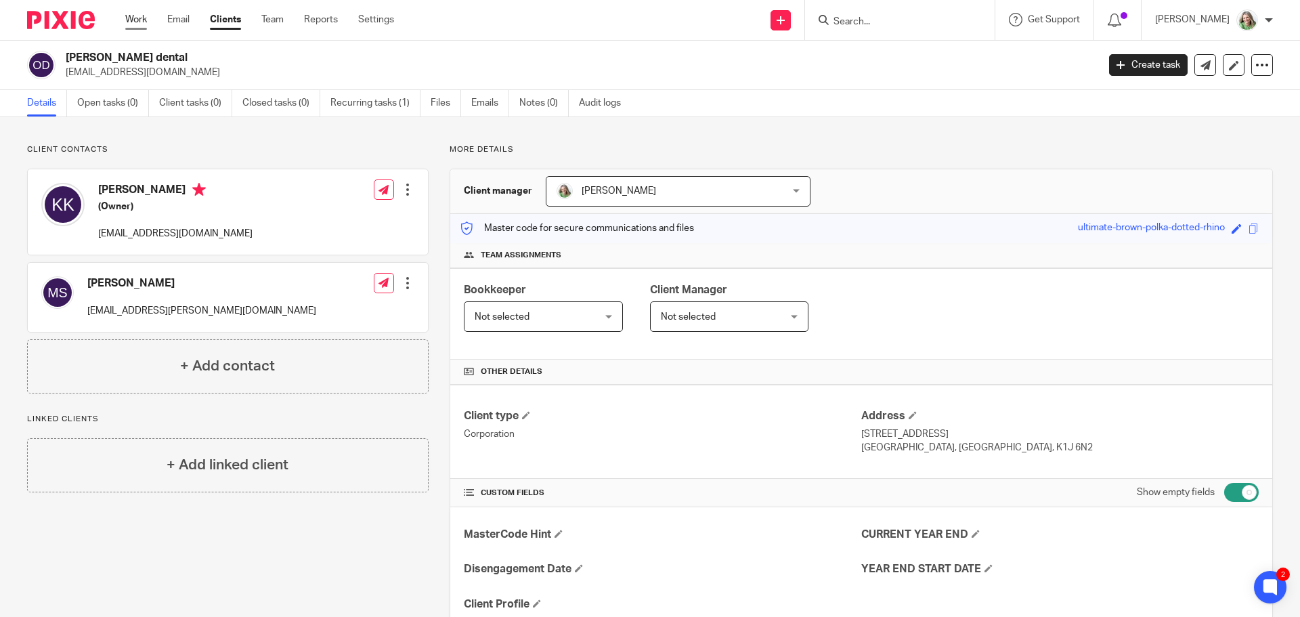
click at [147, 20] on link "Work" at bounding box center [136, 20] width 22 height 14
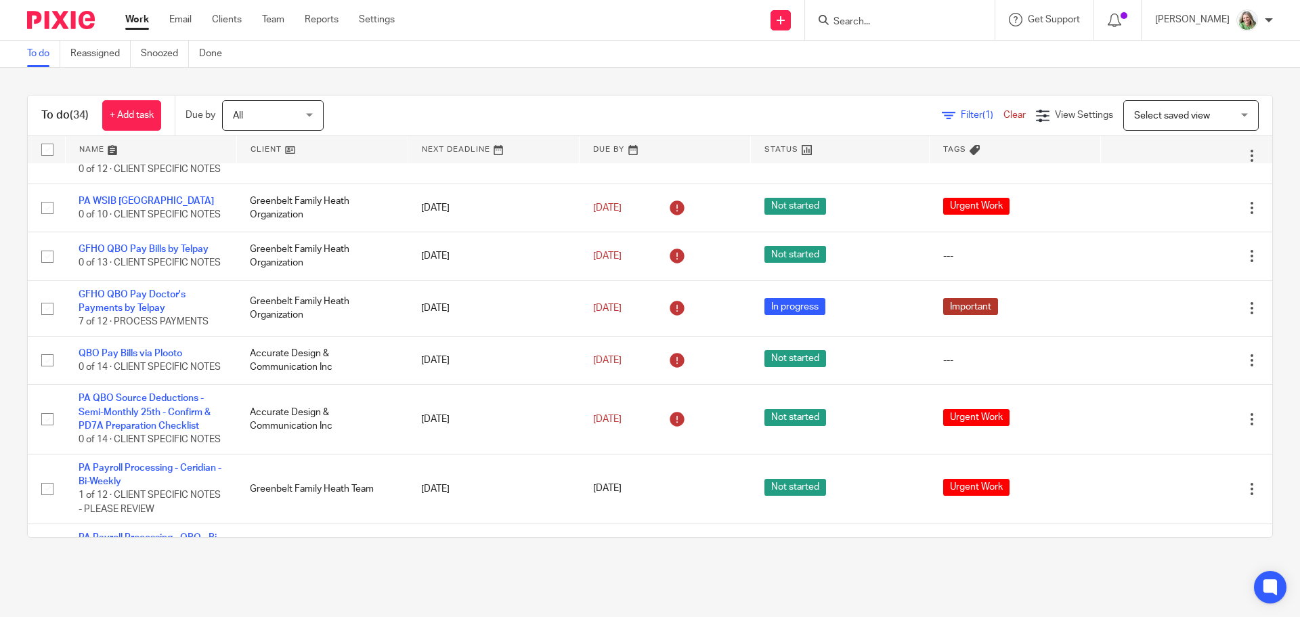
scroll to position [1866, 0]
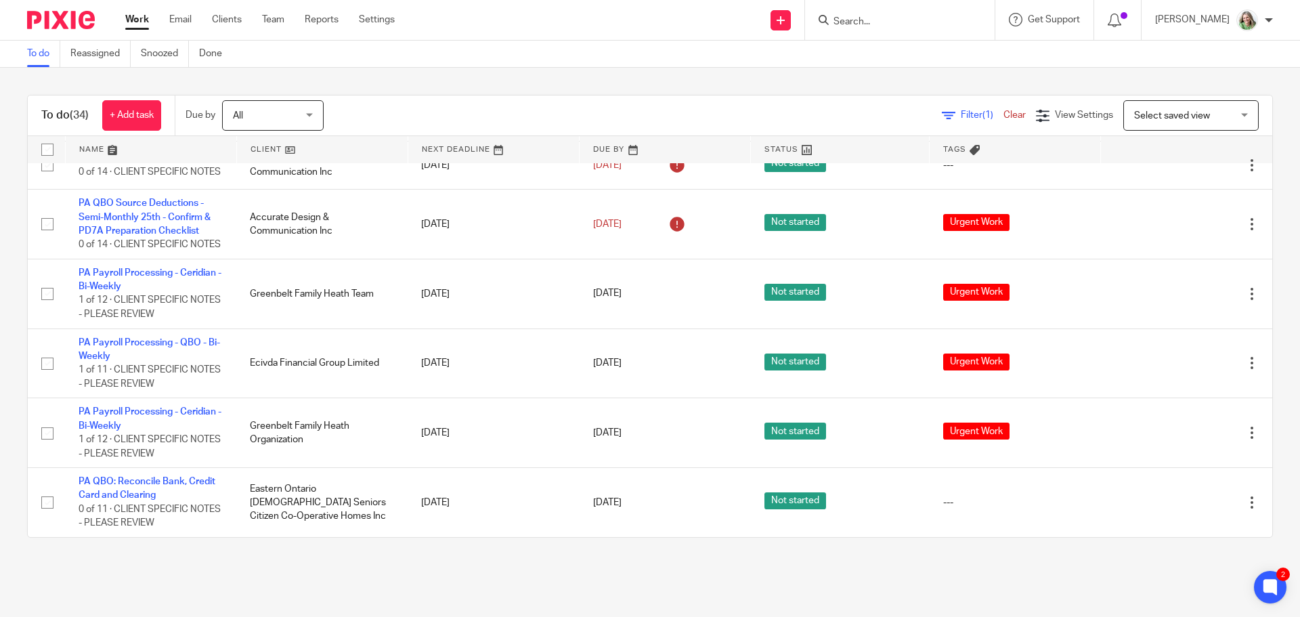
click at [1178, 112] on span "Select saved view" at bounding box center [1172, 115] width 76 height 9
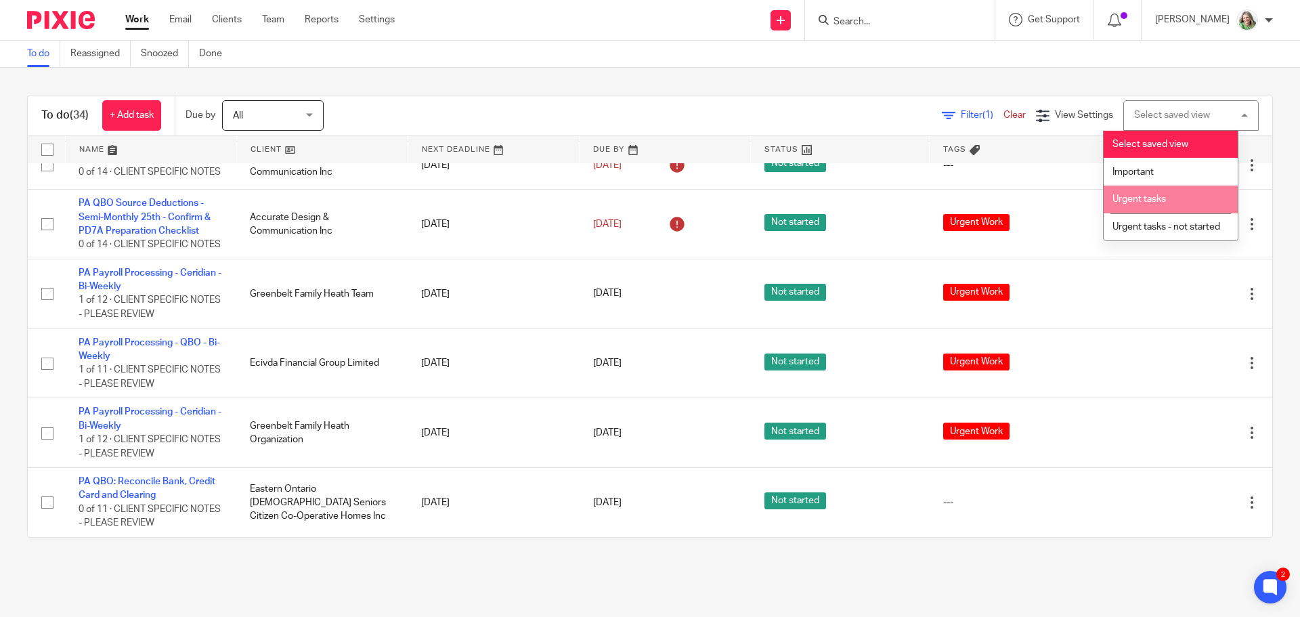
click at [1128, 200] on span "Urgent tasks" at bounding box center [1138, 198] width 53 height 9
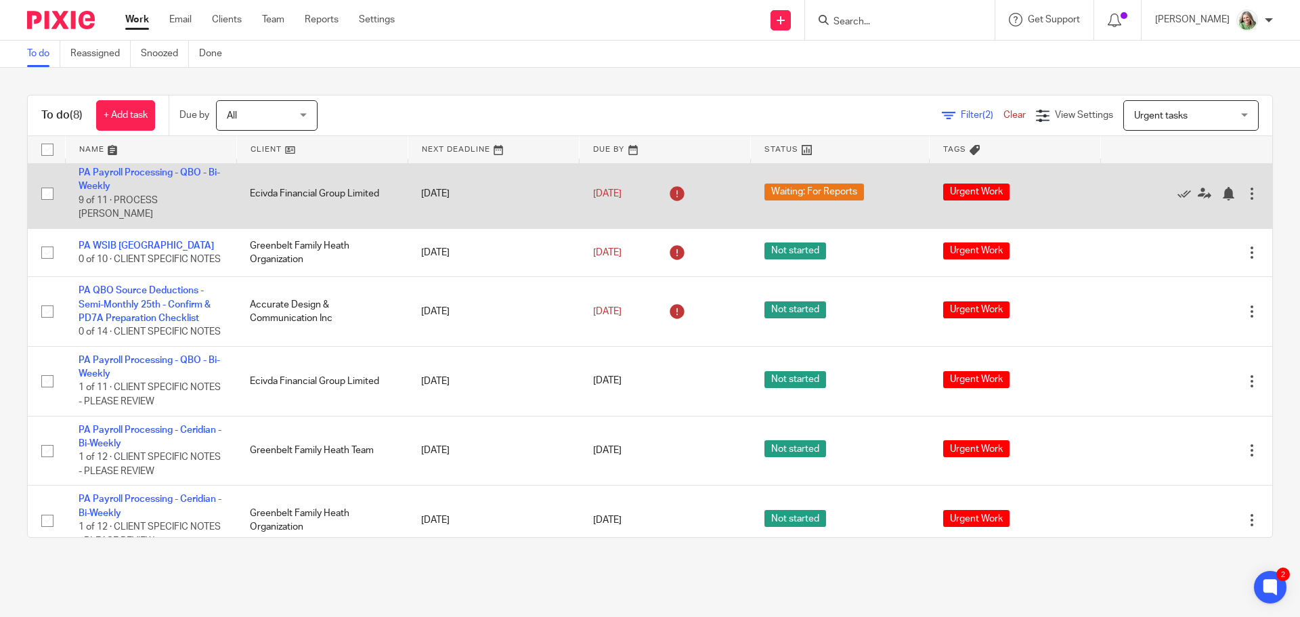
scroll to position [169, 0]
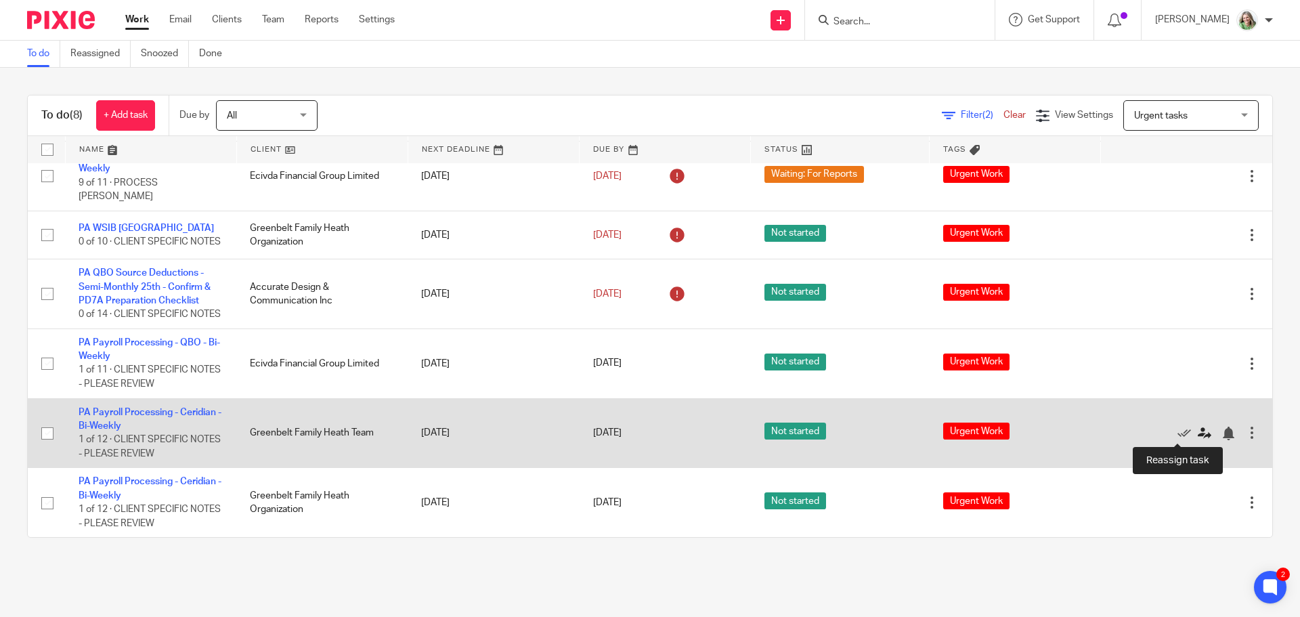
click at [1197, 431] on icon at bounding box center [1204, 433] width 14 height 14
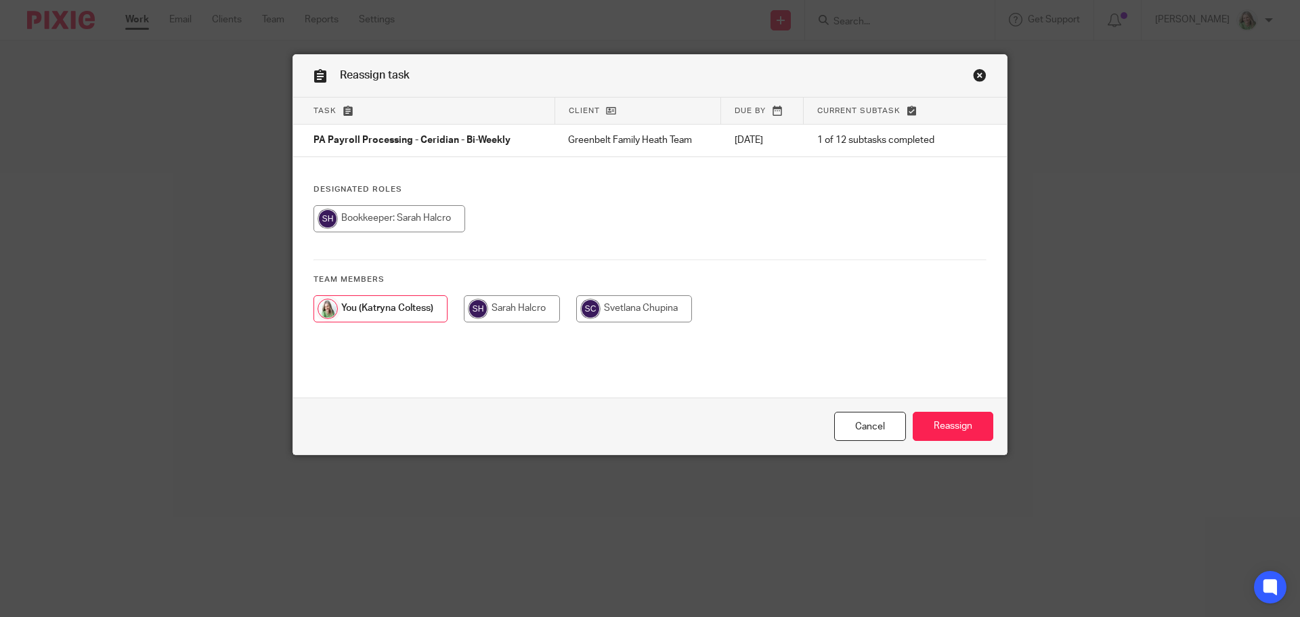
click at [611, 305] on input "radio" at bounding box center [634, 308] width 116 height 27
radio input "true"
click at [949, 426] on input "Reassign" at bounding box center [952, 426] width 81 height 29
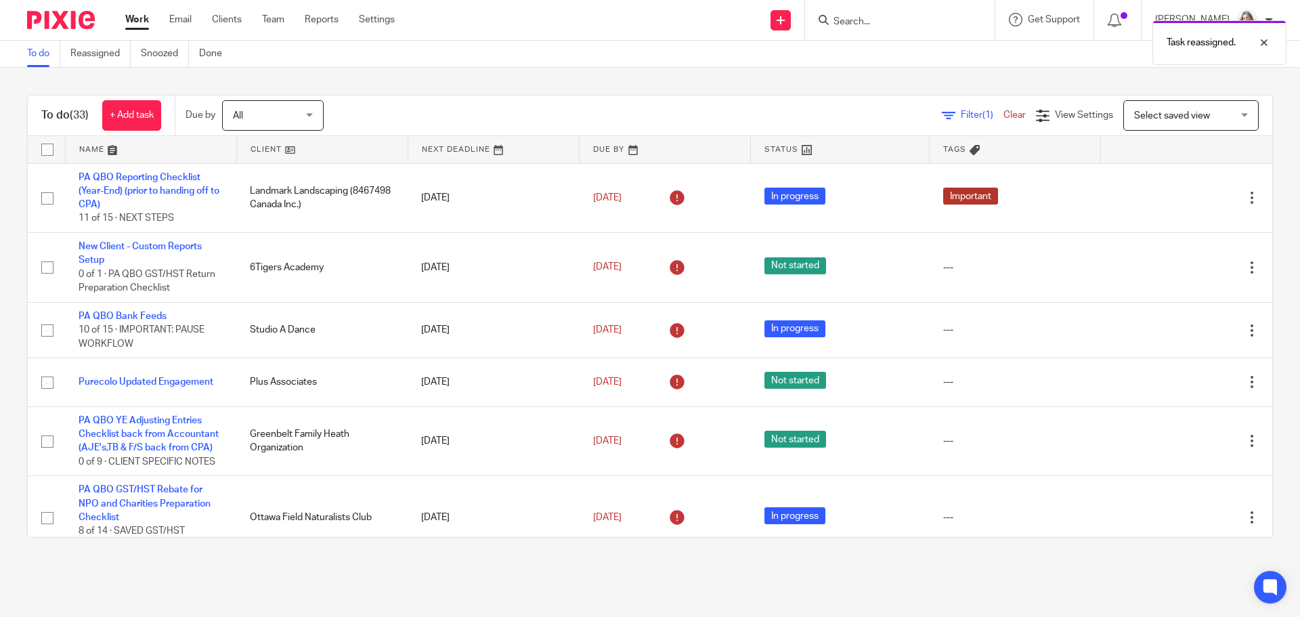
click at [1145, 111] on span "Select saved view" at bounding box center [1172, 115] width 76 height 9
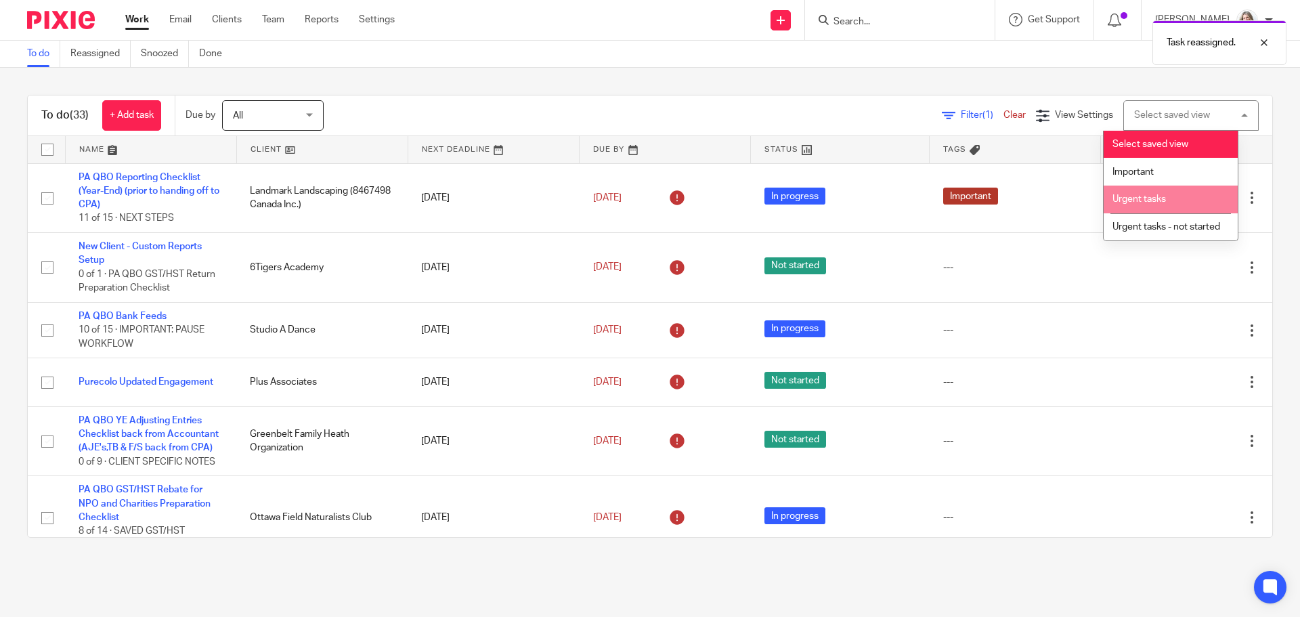
click at [1147, 206] on li "Urgent tasks" at bounding box center [1170, 199] width 134 height 28
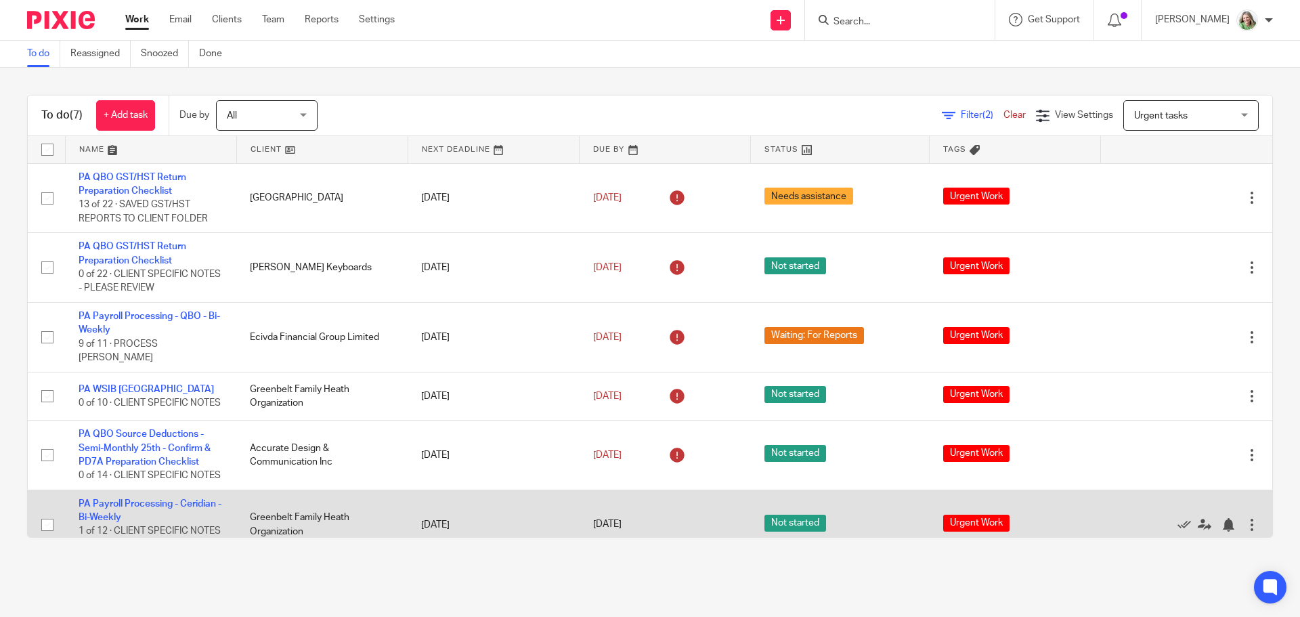
scroll to position [99, 0]
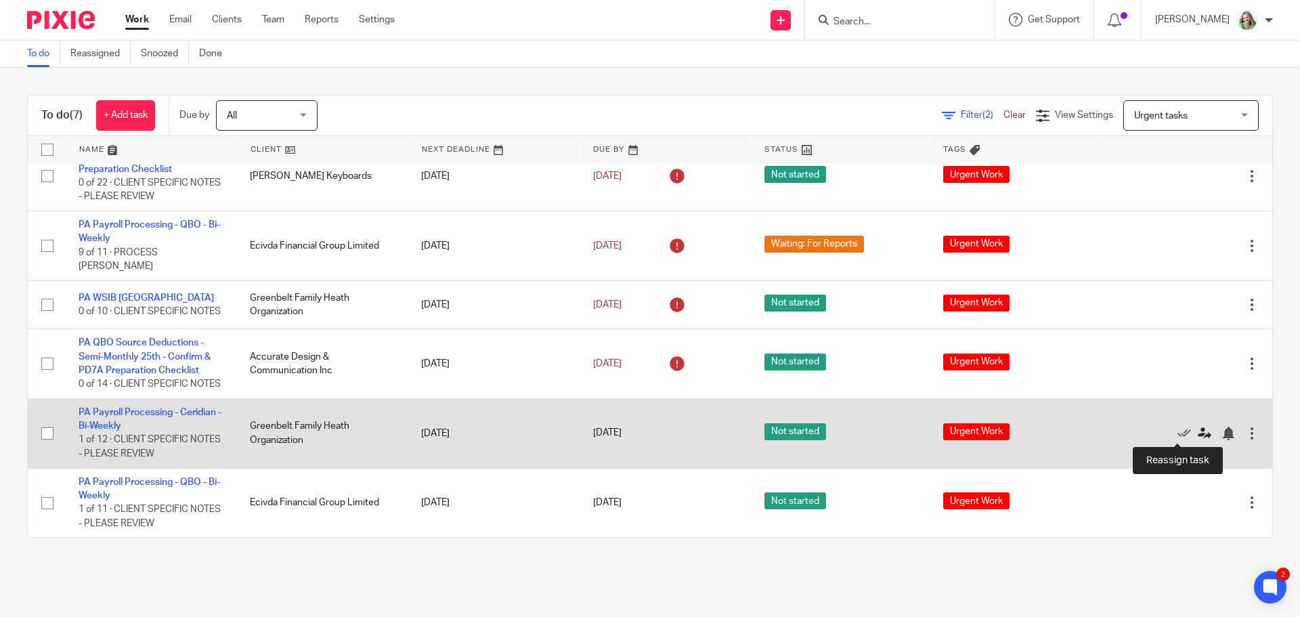
click at [1197, 436] on icon at bounding box center [1204, 433] width 14 height 14
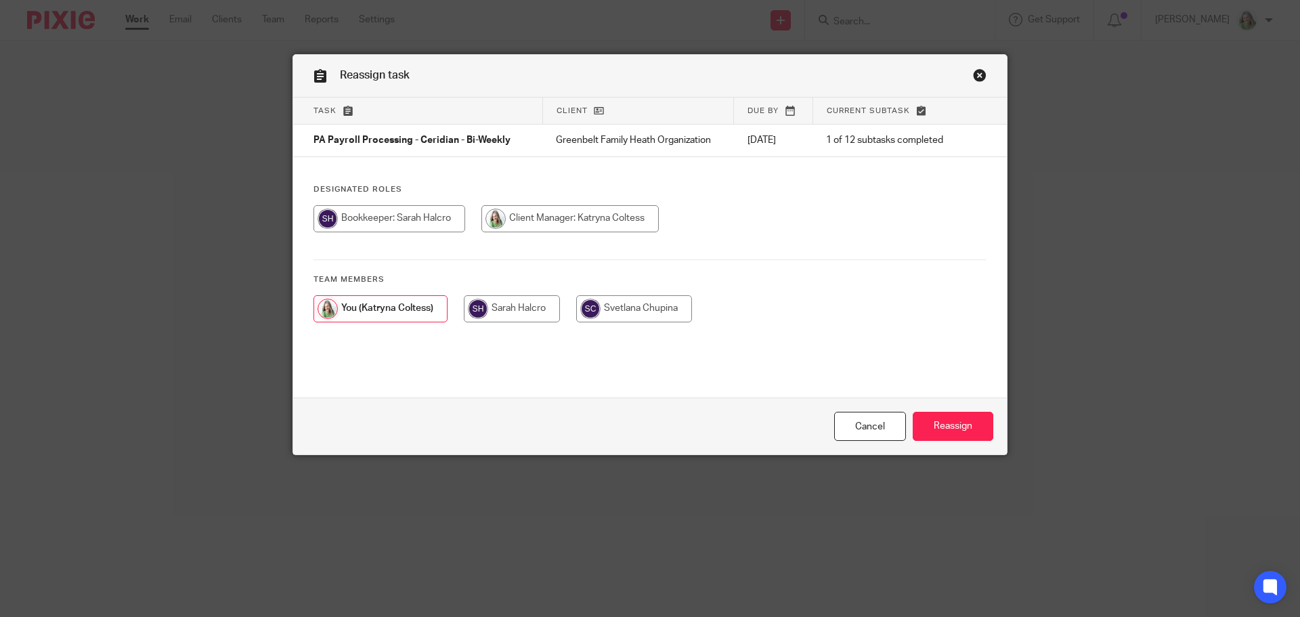
drag, startPoint x: 657, startPoint y: 307, endPoint x: 671, endPoint y: 311, distance: 14.8
click at [659, 307] on input "radio" at bounding box center [634, 308] width 116 height 27
radio input "true"
click at [951, 415] on input "Reassign" at bounding box center [952, 426] width 81 height 29
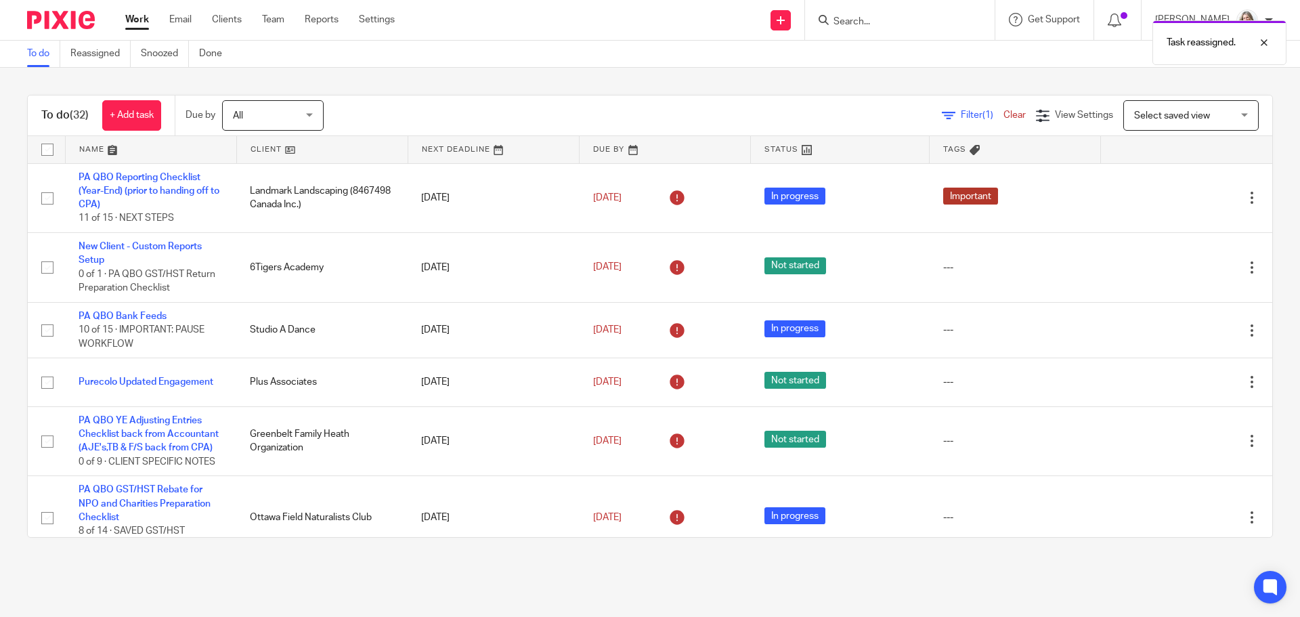
click at [1147, 110] on span "Select saved view" at bounding box center [1183, 115] width 99 height 28
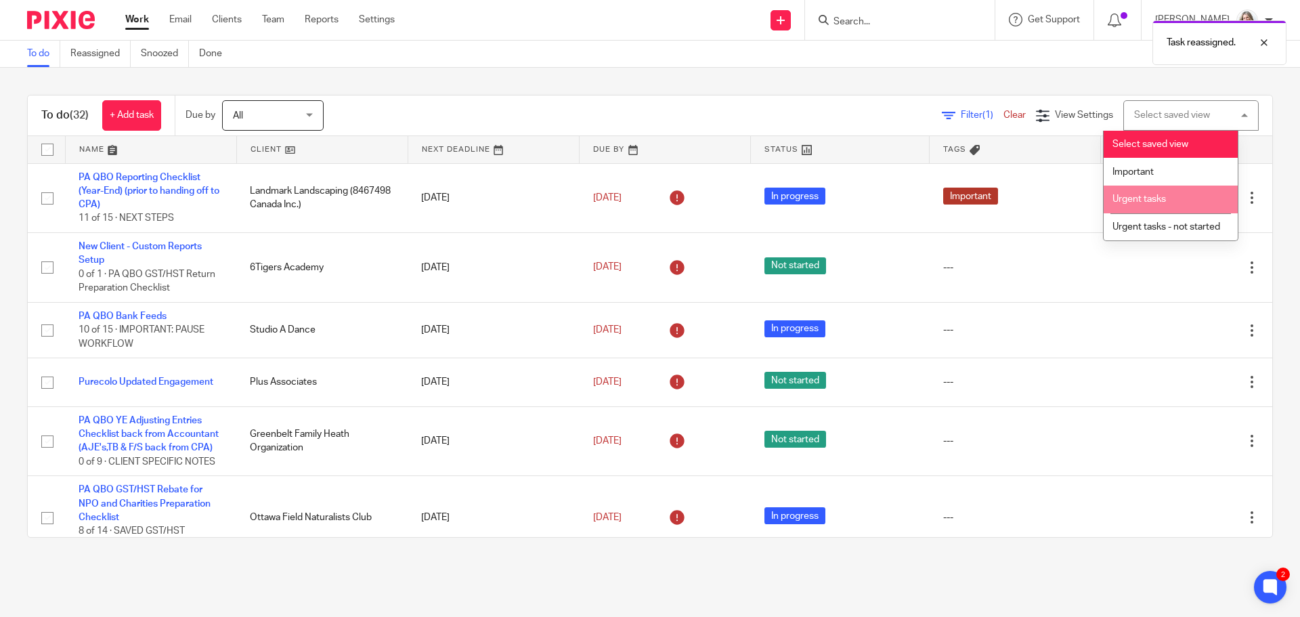
click at [1147, 191] on li "Urgent tasks" at bounding box center [1170, 199] width 134 height 28
